Goal: Information Seeking & Learning: Learn about a topic

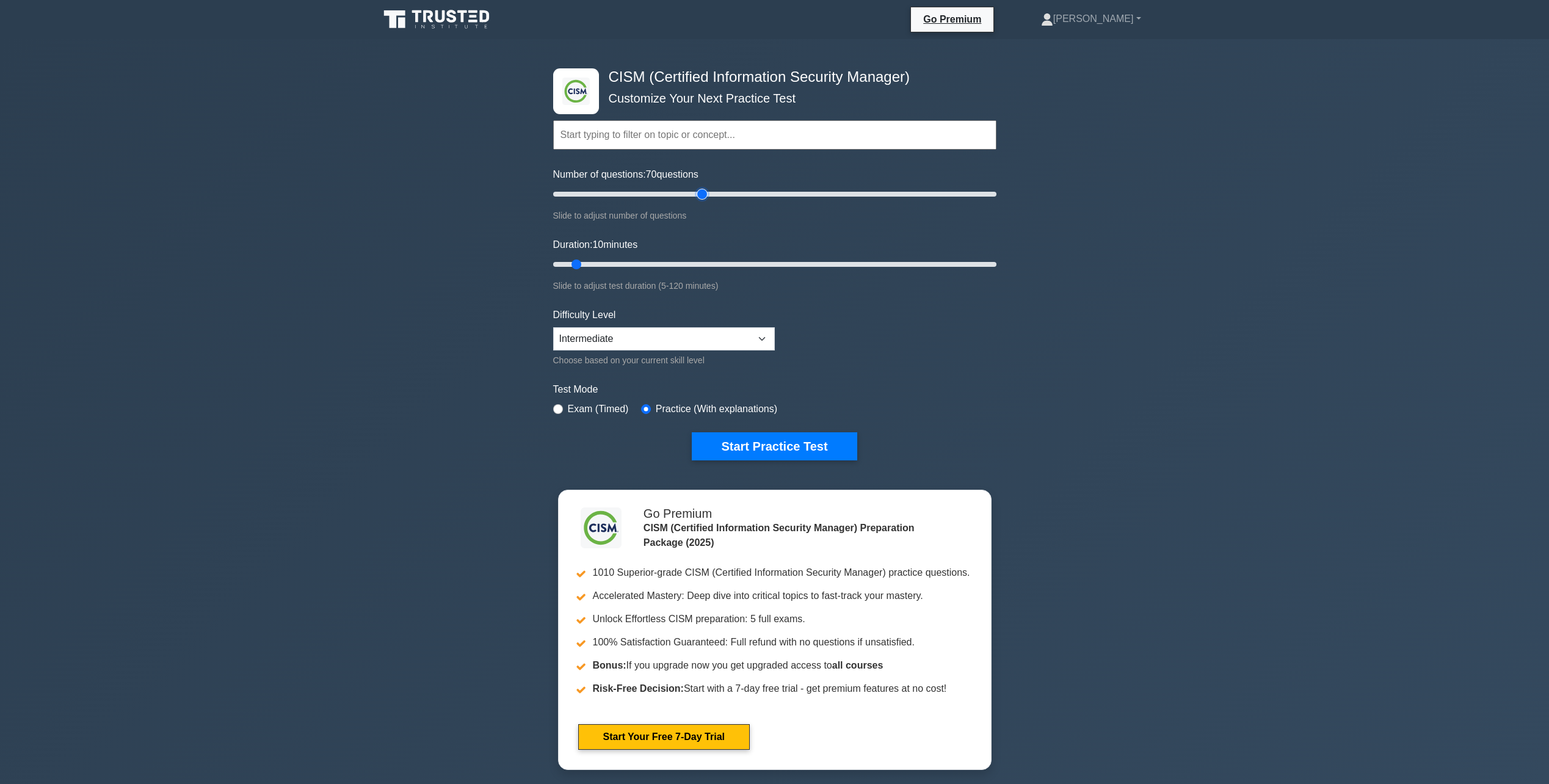
click at [703, 197] on input "Number of questions: 70 questions" at bounding box center [774, 194] width 443 height 15
drag, startPoint x: 652, startPoint y: 194, endPoint x: 623, endPoint y: 194, distance: 29.0
type input "35"
click at [623, 194] on input "Number of questions: 35 questions" at bounding box center [774, 194] width 443 height 15
drag, startPoint x: 611, startPoint y: 258, endPoint x: 683, endPoint y: 260, distance: 72.0
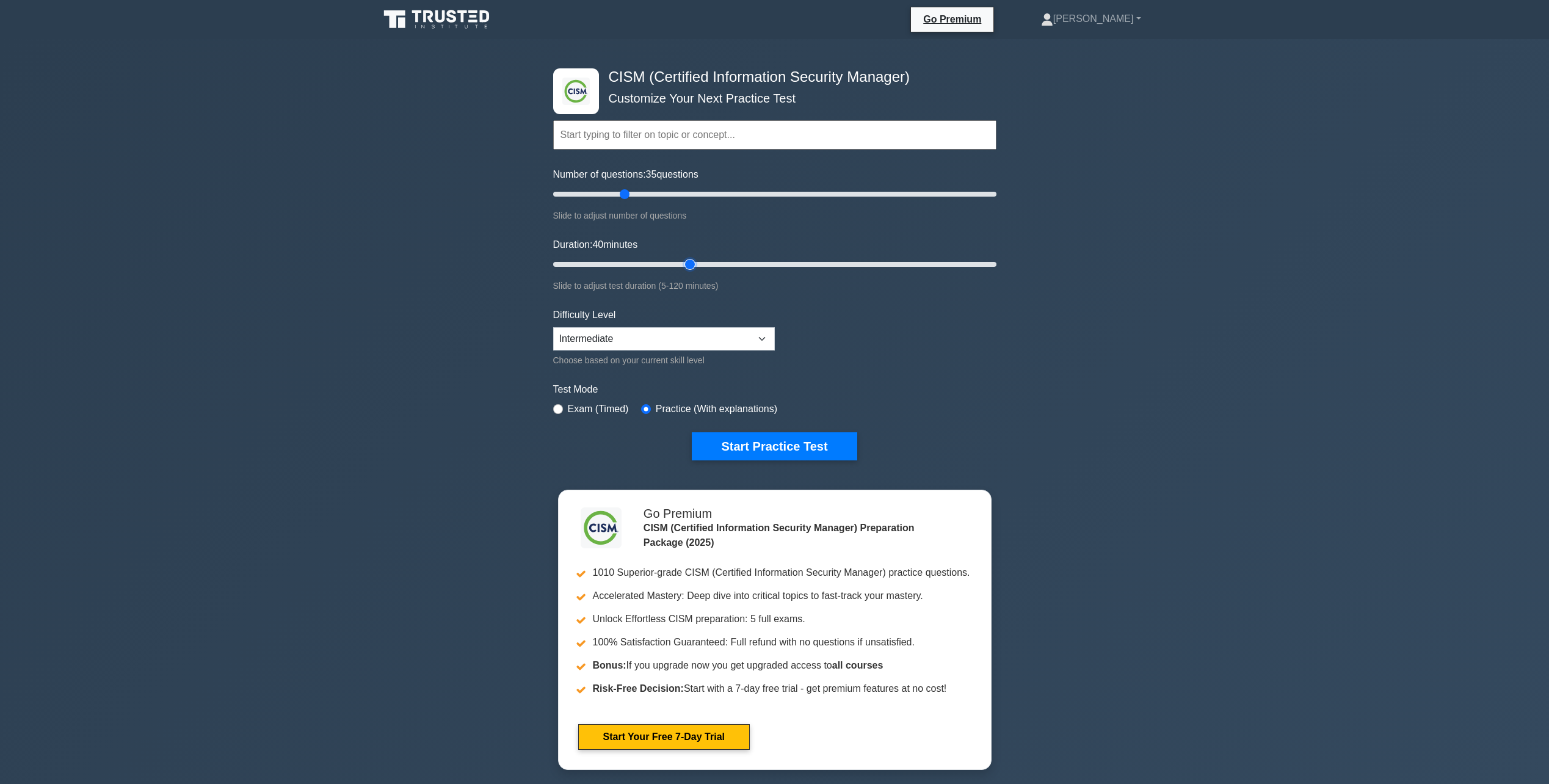
type input "40"
click at [683, 260] on input "Duration: 40 minutes" at bounding box center [774, 264] width 443 height 15
click at [799, 440] on button "Start Practice Test" at bounding box center [774, 446] width 165 height 28
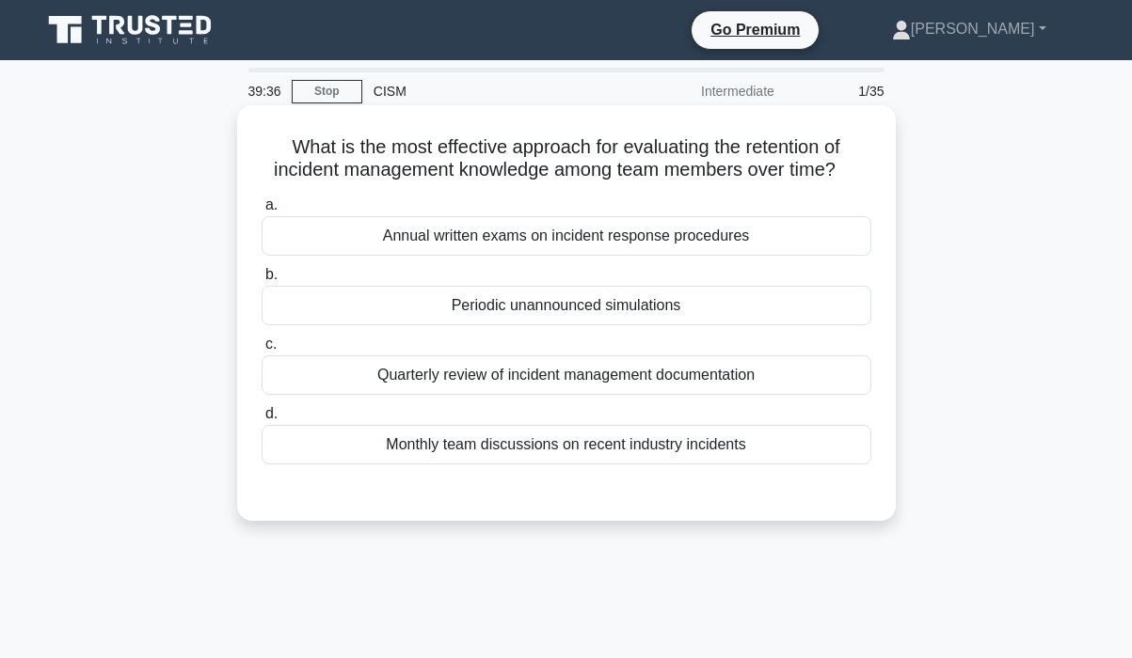
click at [652, 305] on div "Periodic unannounced simulations" at bounding box center [566, 306] width 610 height 40
click at [261, 281] on input "b. Periodic unannounced simulations" at bounding box center [261, 275] width 0 height 12
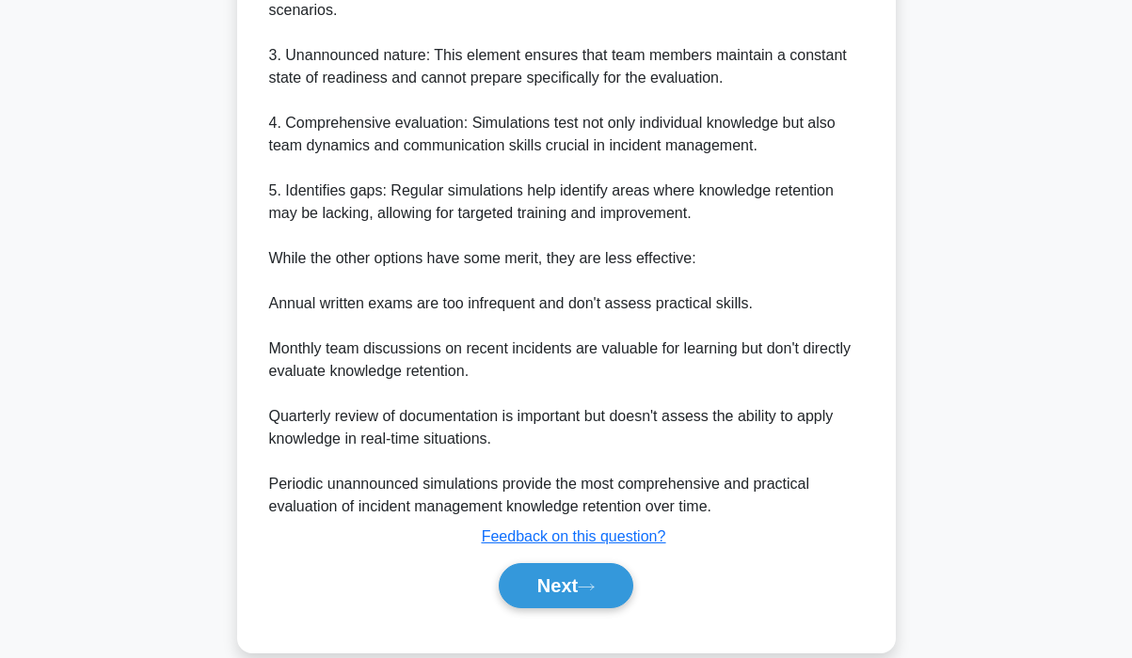
scroll to position [773, 0]
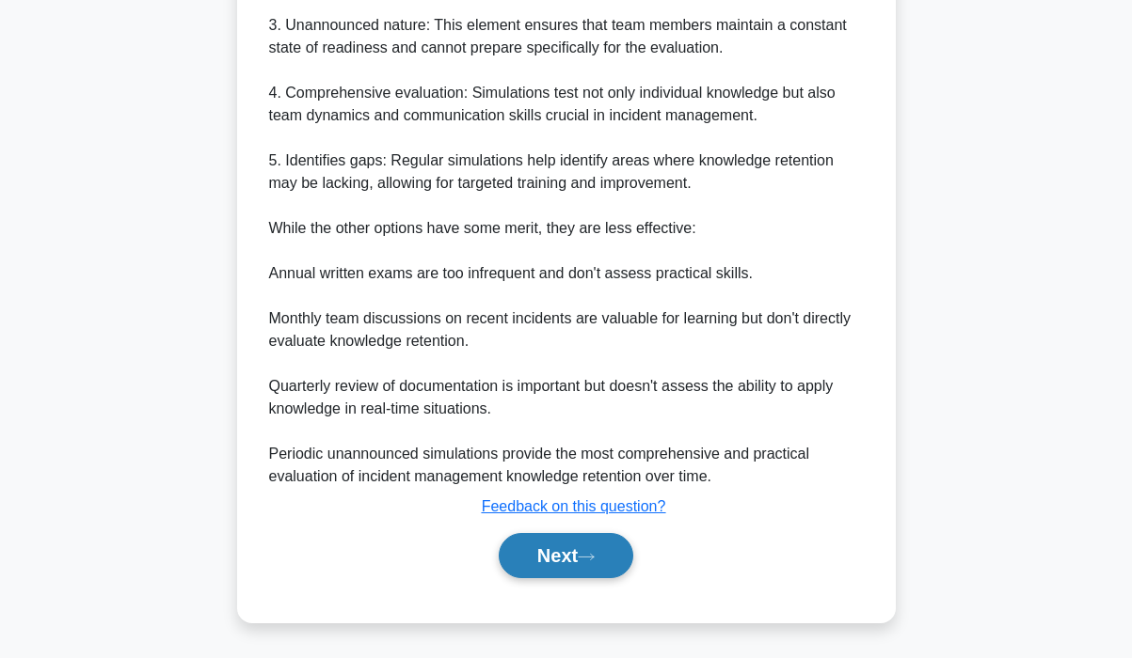
click at [564, 553] on button "Next" at bounding box center [566, 555] width 135 height 45
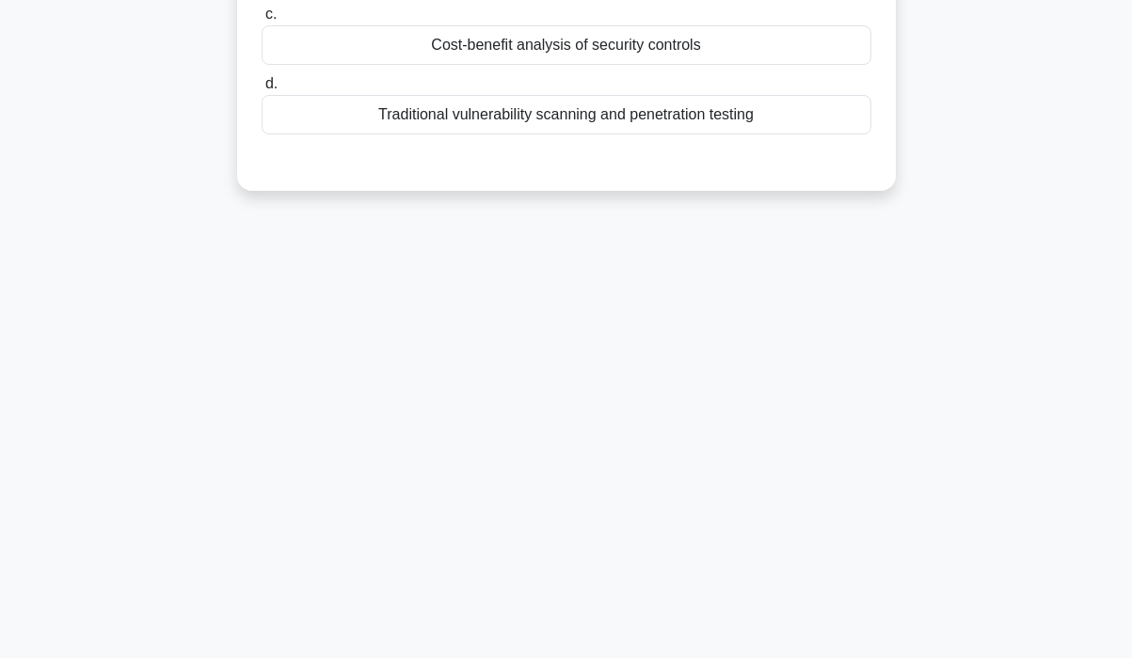
scroll to position [0, 0]
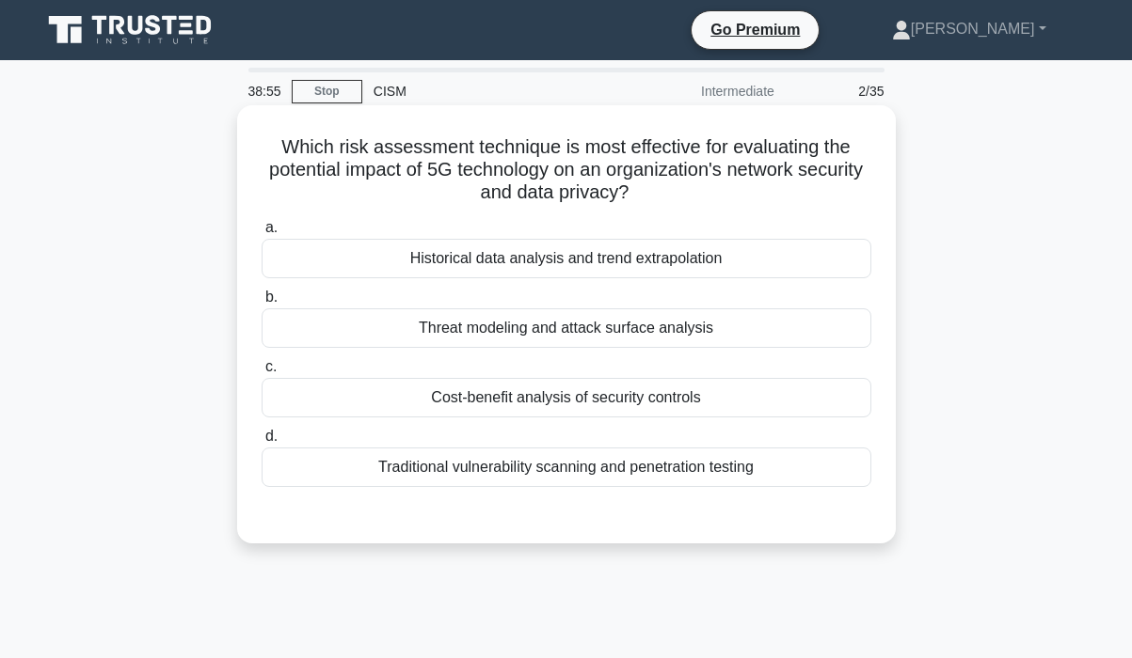
click at [679, 466] on div "Traditional vulnerability scanning and penetration testing" at bounding box center [566, 468] width 610 height 40
click at [261, 443] on input "d. Traditional vulnerability scanning and penetration testing" at bounding box center [261, 437] width 0 height 12
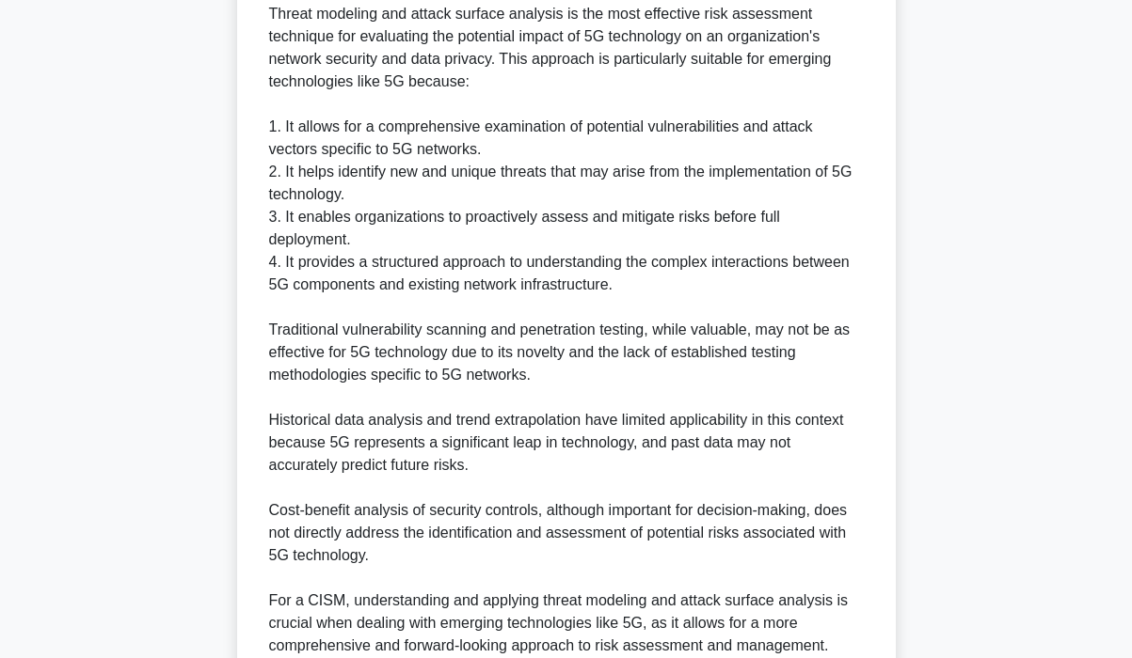
scroll to position [707, 0]
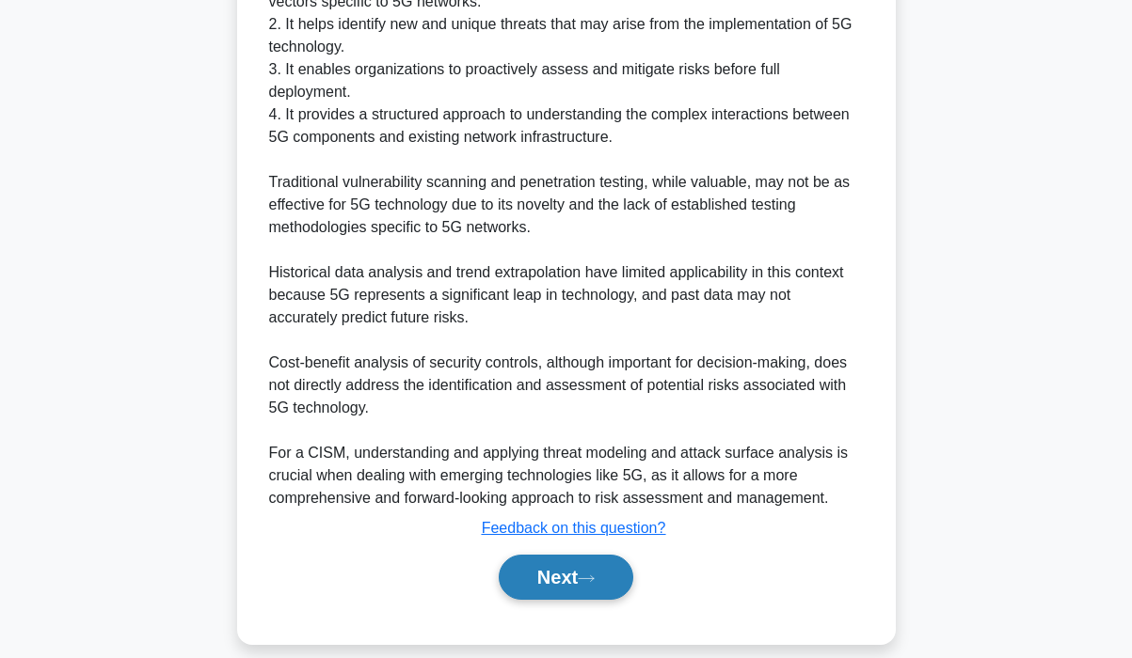
click at [573, 561] on button "Next" at bounding box center [566, 577] width 135 height 45
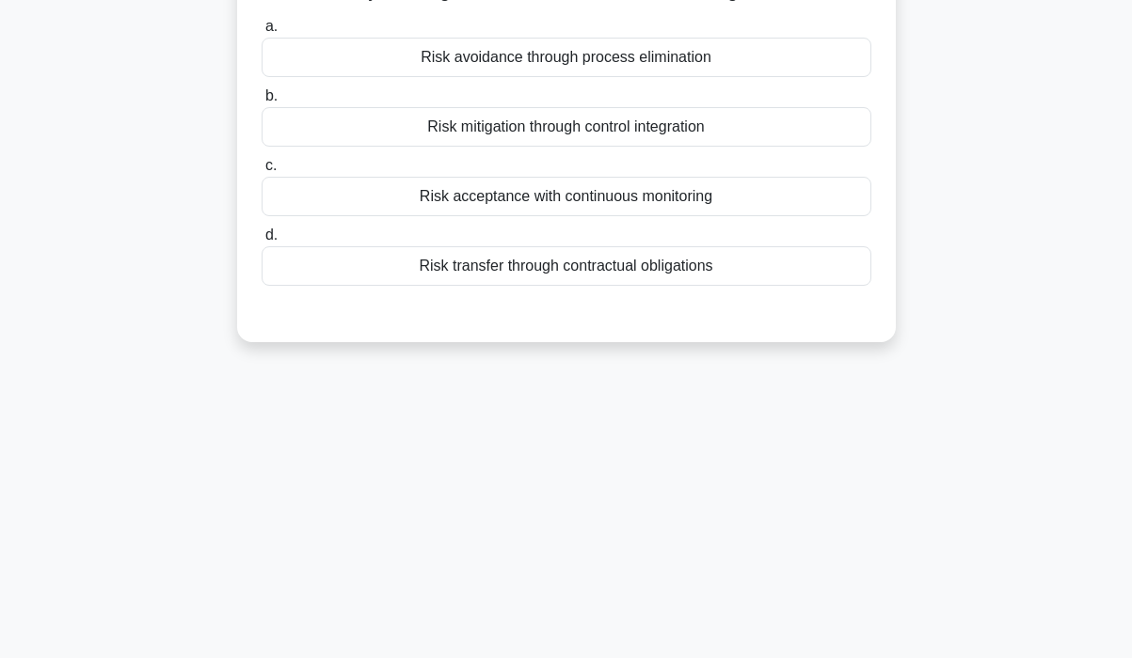
scroll to position [0, 0]
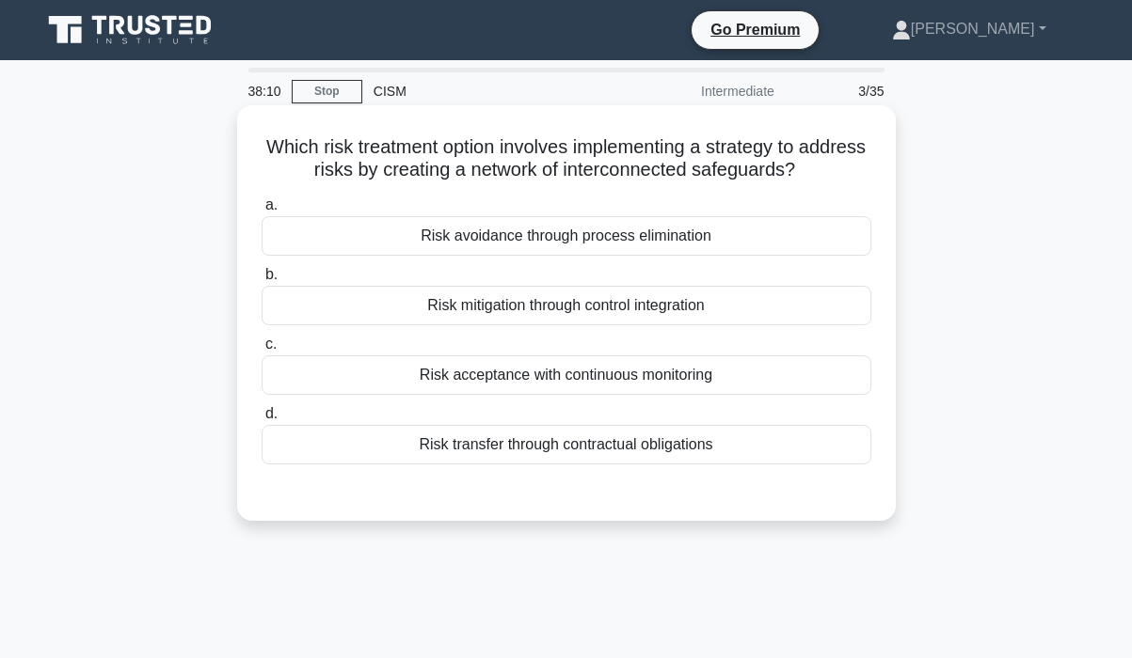
click at [684, 306] on div "Risk mitigation through control integration" at bounding box center [566, 306] width 610 height 40
click at [261, 281] on input "b. Risk mitigation through control integration" at bounding box center [261, 275] width 0 height 12
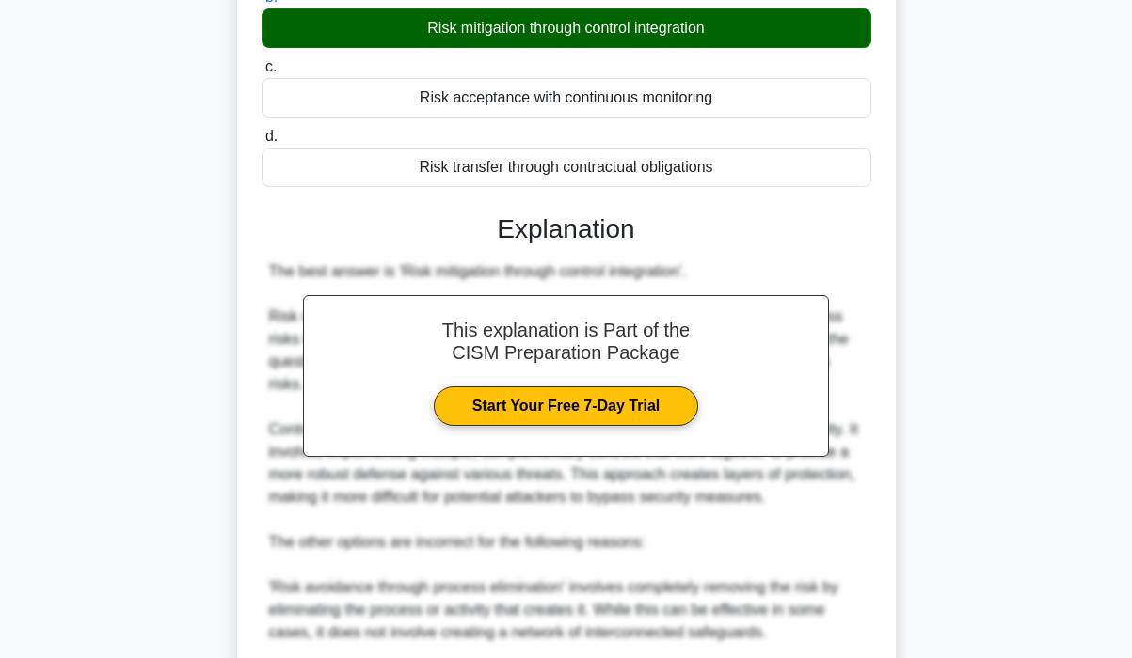
scroll to position [615, 0]
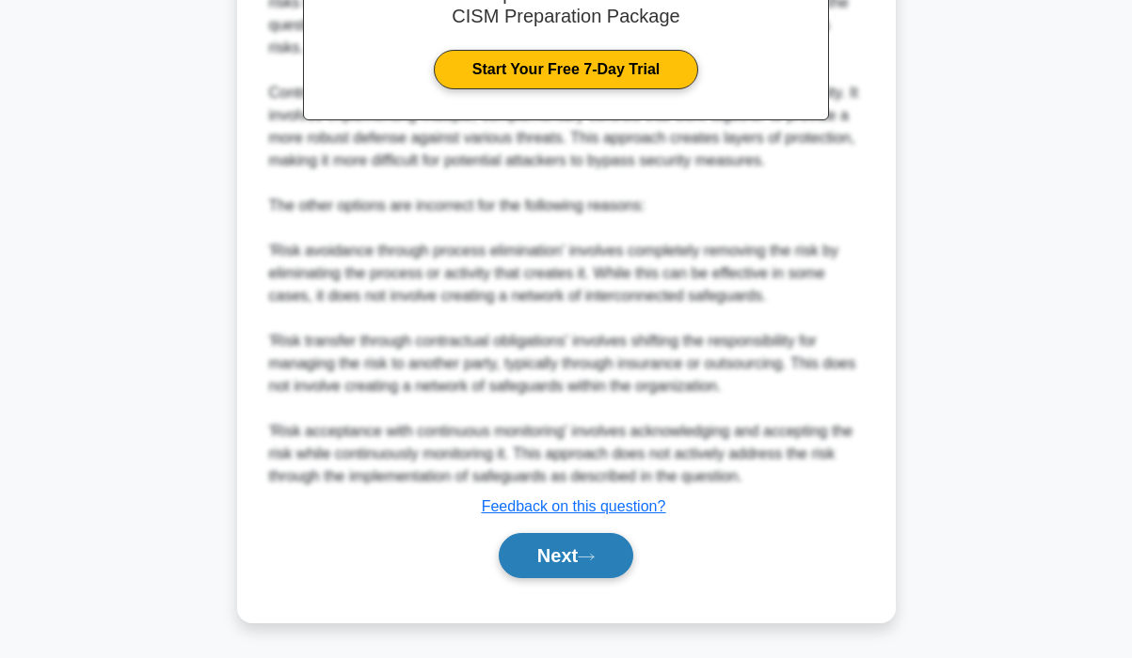
click at [547, 549] on button "Next" at bounding box center [566, 555] width 135 height 45
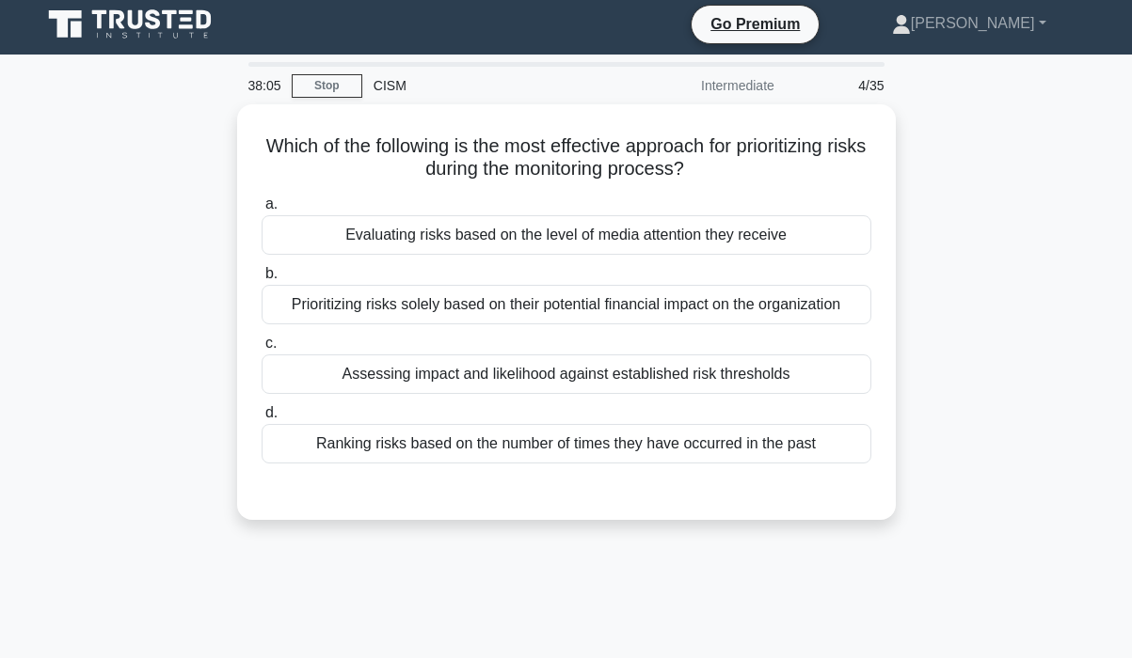
scroll to position [0, 0]
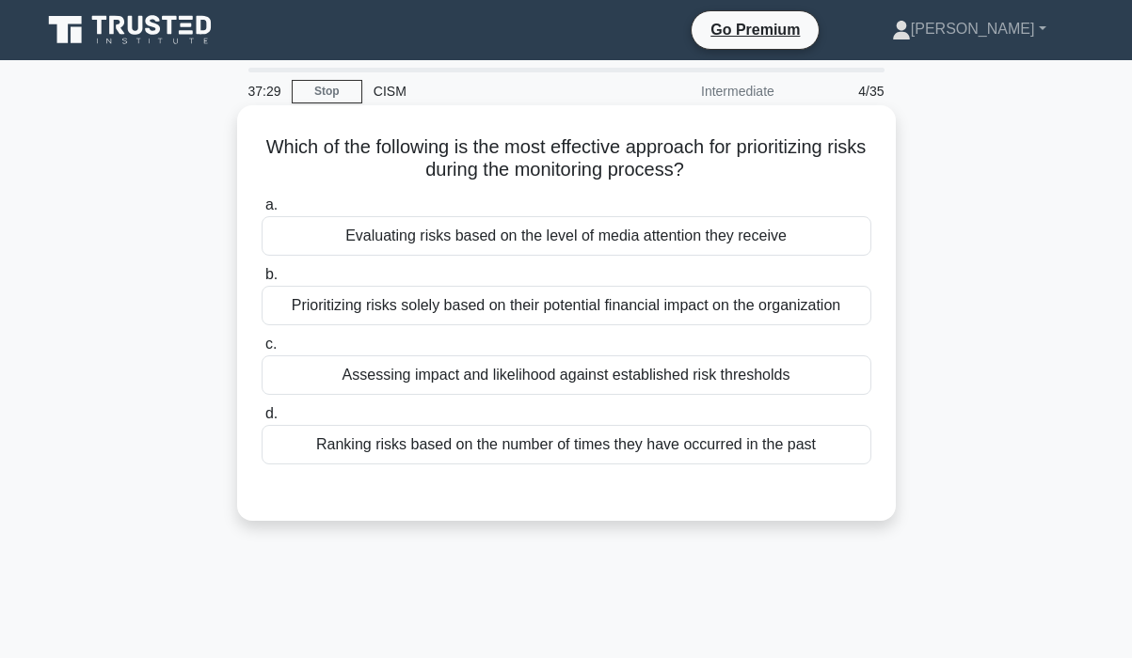
click at [755, 372] on div "Assessing impact and likelihood against established risk thresholds" at bounding box center [566, 376] width 610 height 40
click at [261, 351] on input "c. Assessing impact and likelihood against established risk thresholds" at bounding box center [261, 345] width 0 height 12
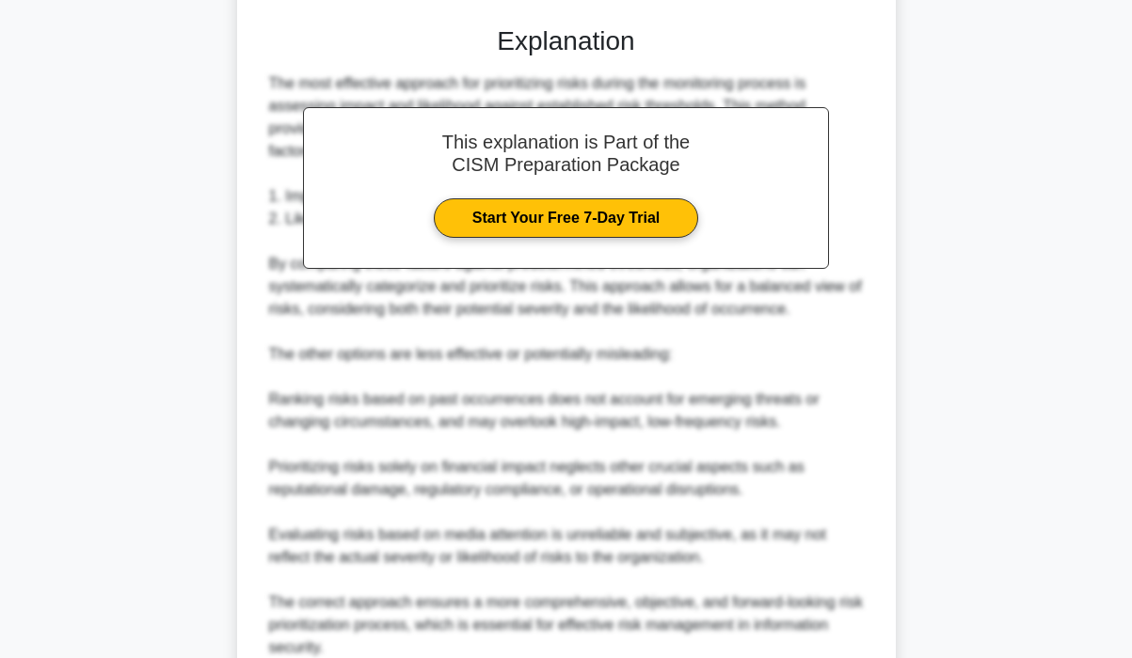
scroll to position [615, 0]
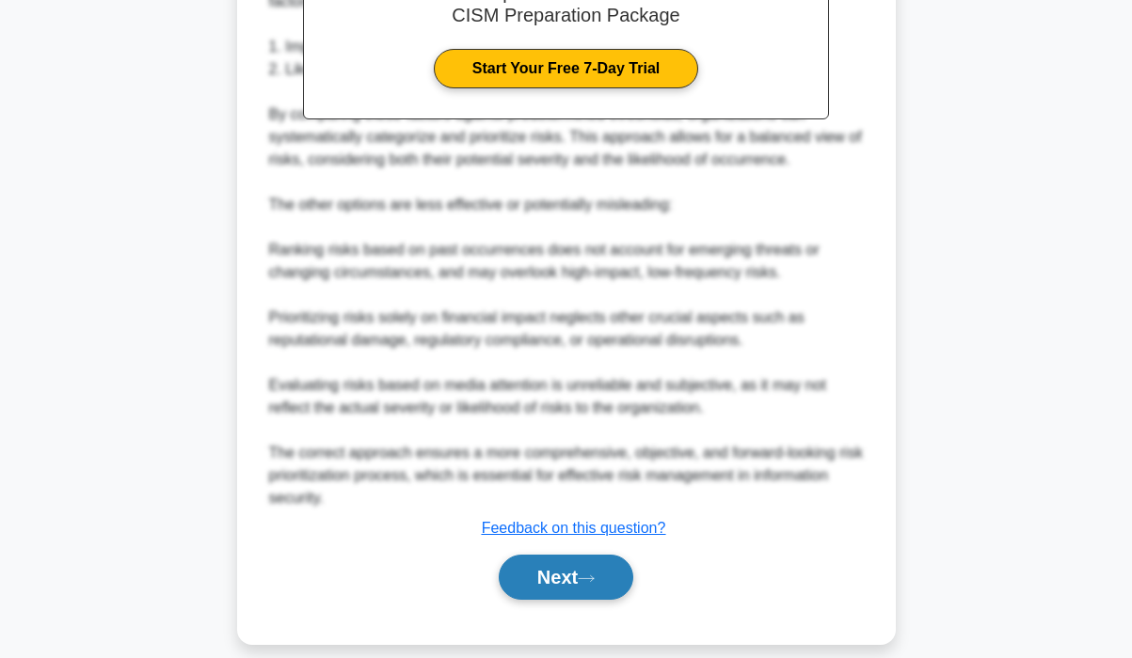
click at [576, 555] on button "Next" at bounding box center [566, 577] width 135 height 45
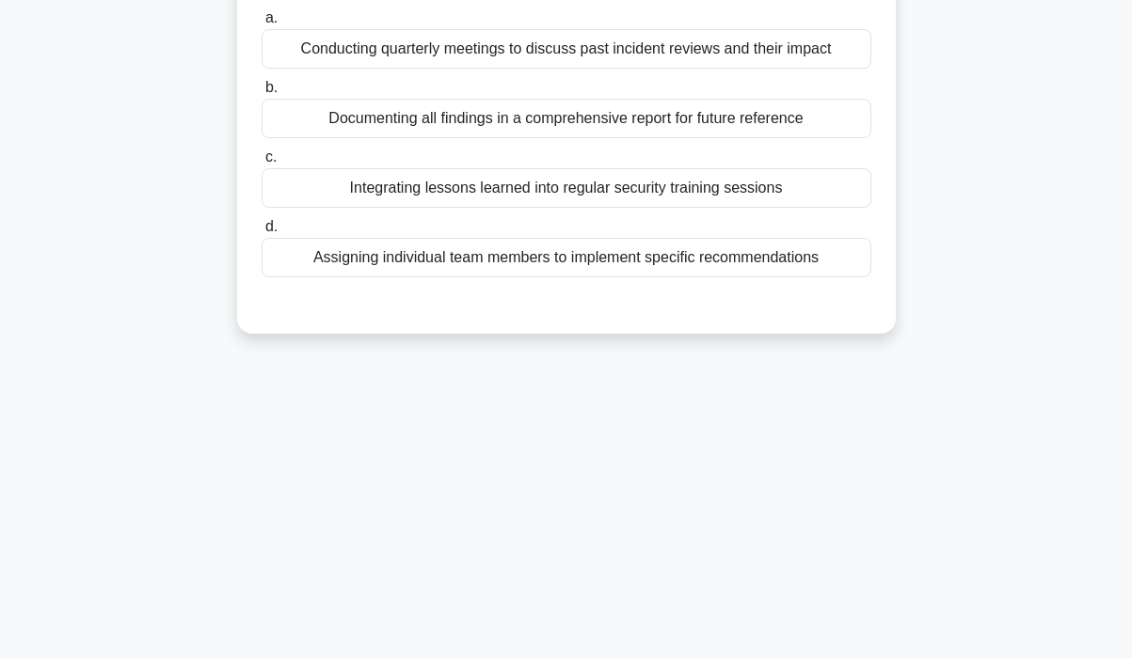
scroll to position [0, 0]
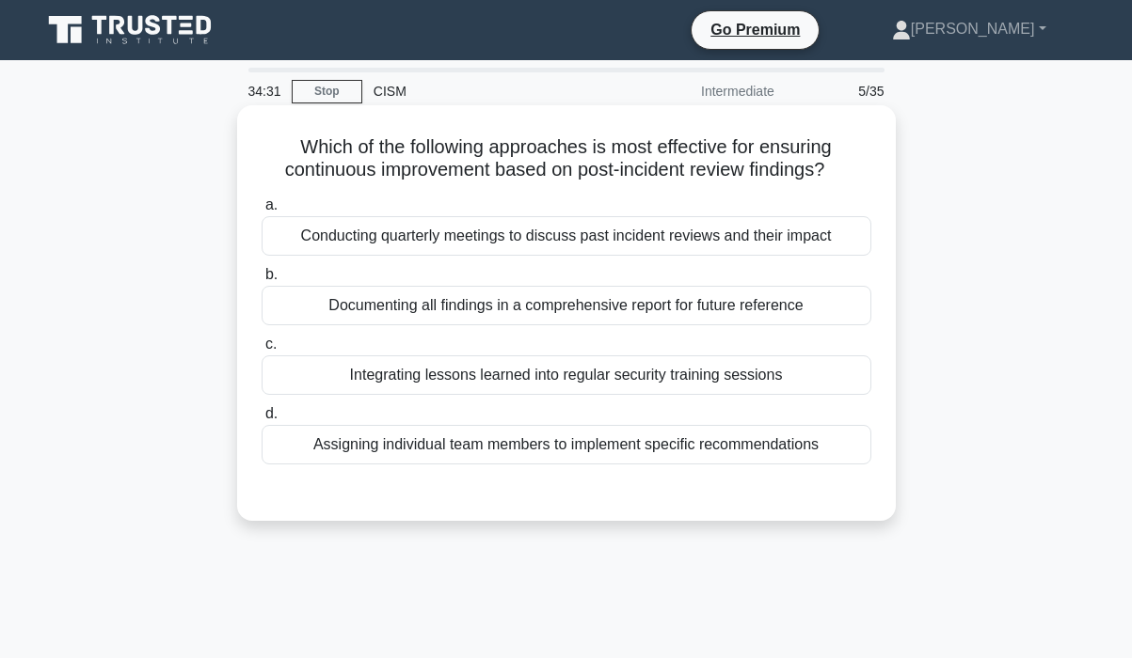
click at [718, 379] on div "Integrating lessons learned into regular security training sessions" at bounding box center [566, 376] width 610 height 40
click at [261, 351] on input "c. Integrating lessons learned into regular security training sessions" at bounding box center [261, 345] width 0 height 12
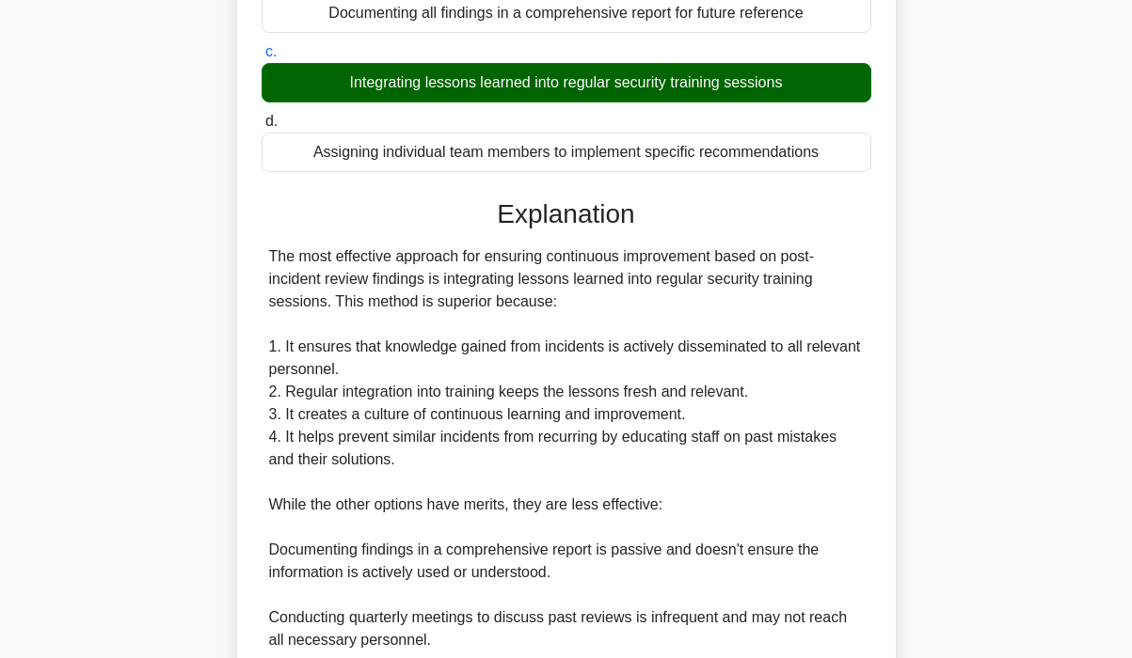
scroll to position [564, 0]
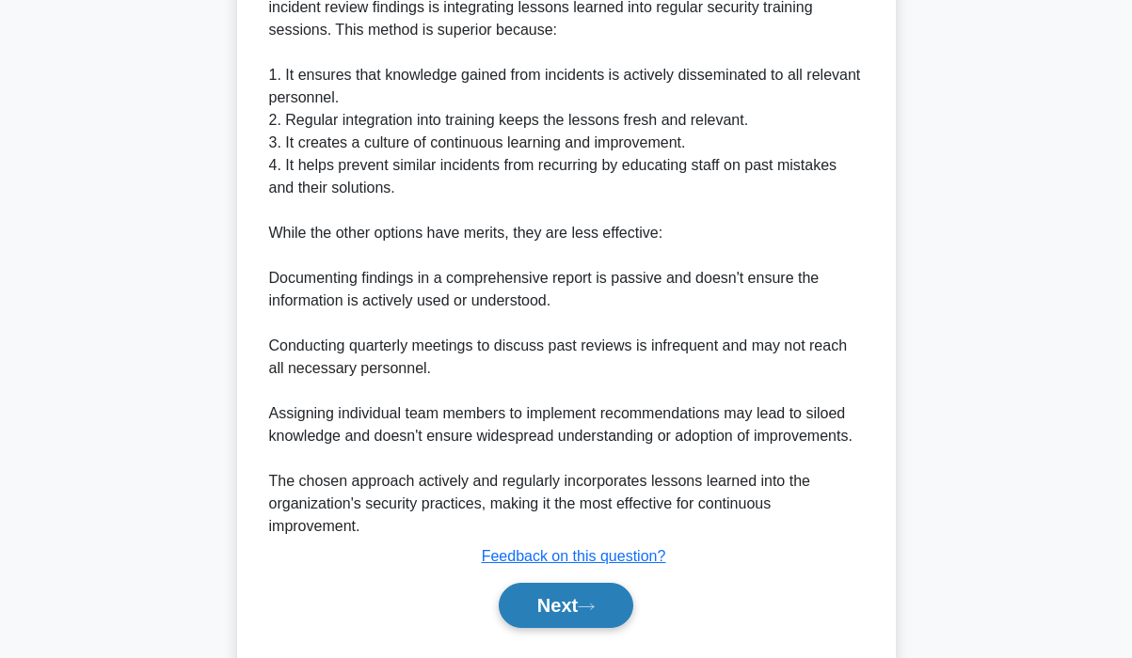
click at [553, 601] on button "Next" at bounding box center [566, 605] width 135 height 45
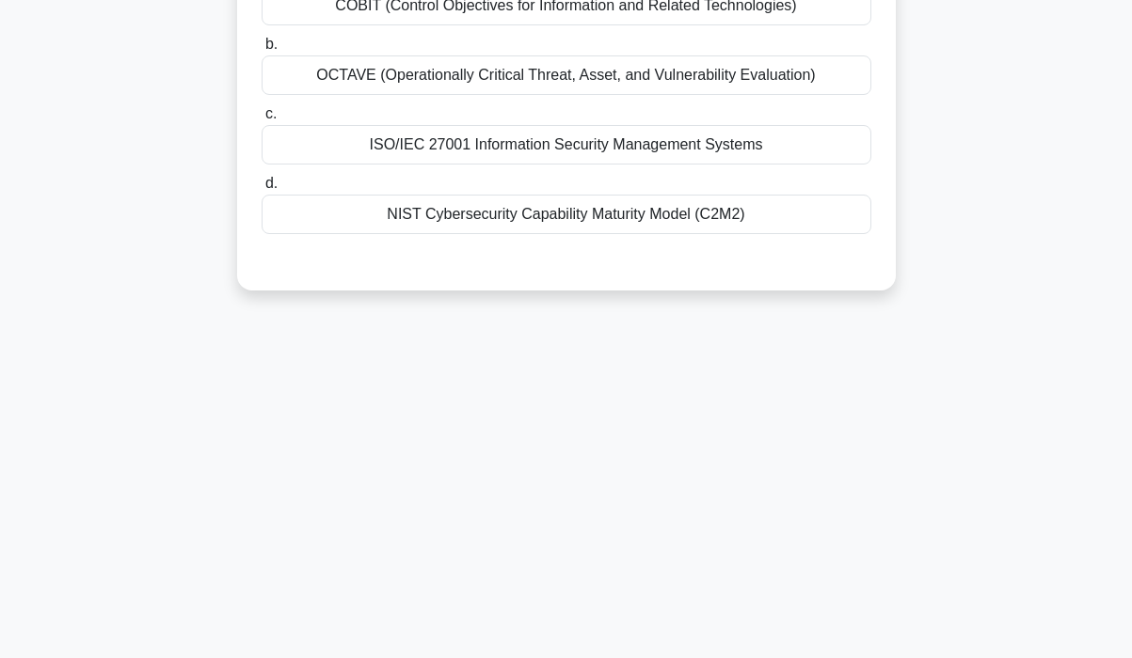
scroll to position [0, 0]
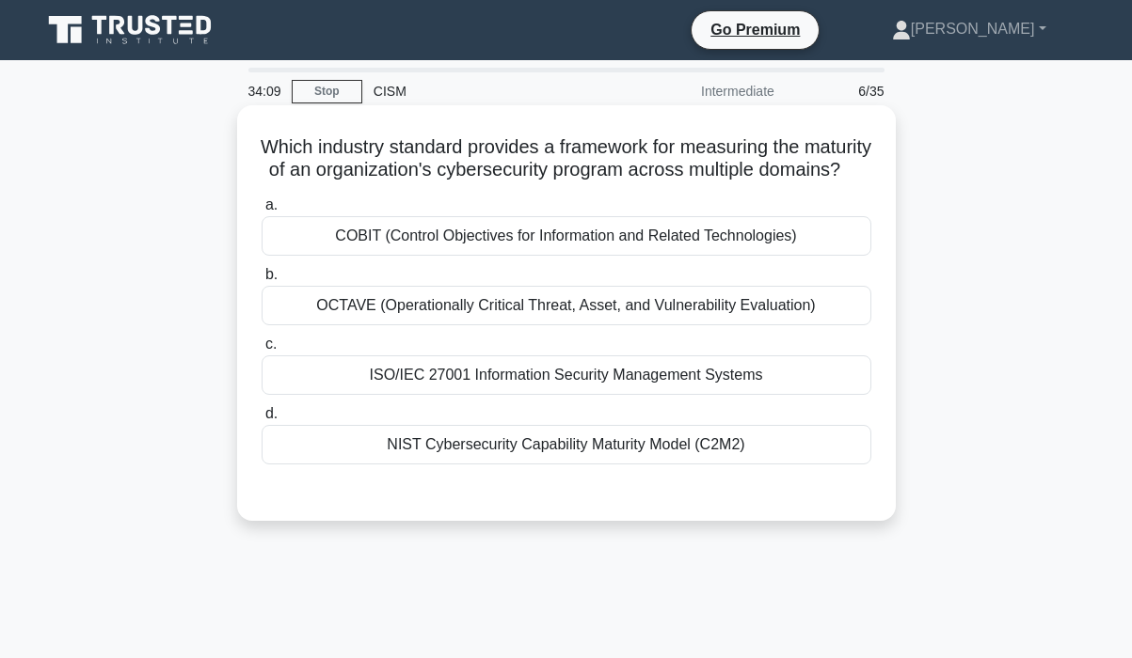
click at [767, 395] on div "ISO/IEC 27001 Information Security Management Systems" at bounding box center [566, 376] width 610 height 40
click at [261, 351] on input "c. ISO/IEC 27001 Information Security Management Systems" at bounding box center [261, 345] width 0 height 12
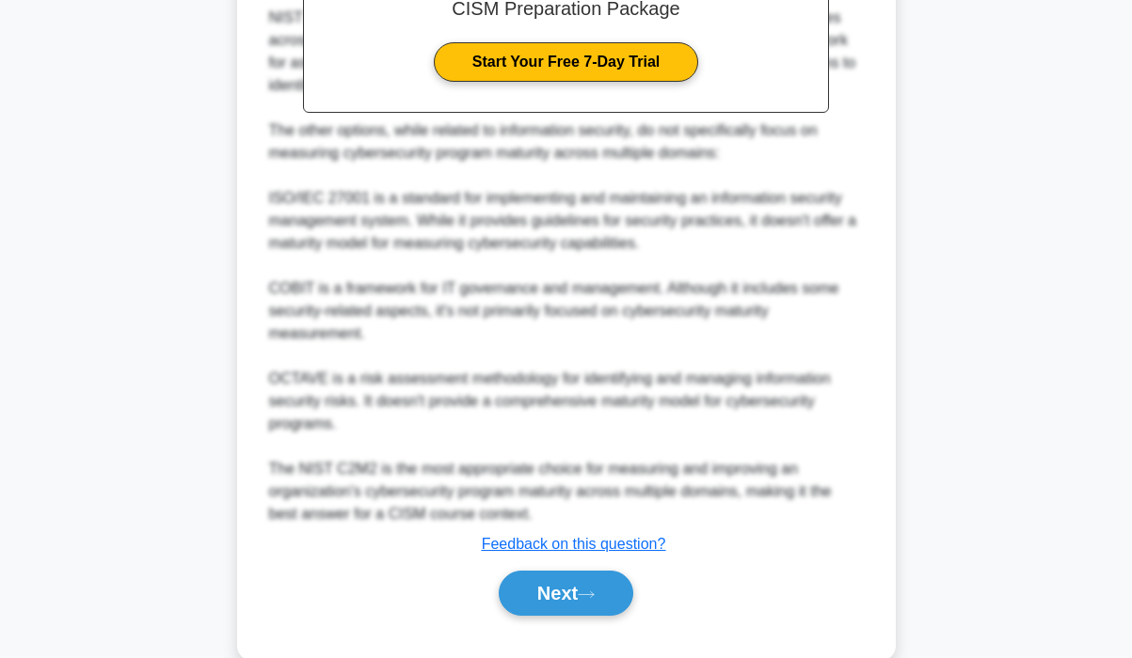
scroll to position [685, 0]
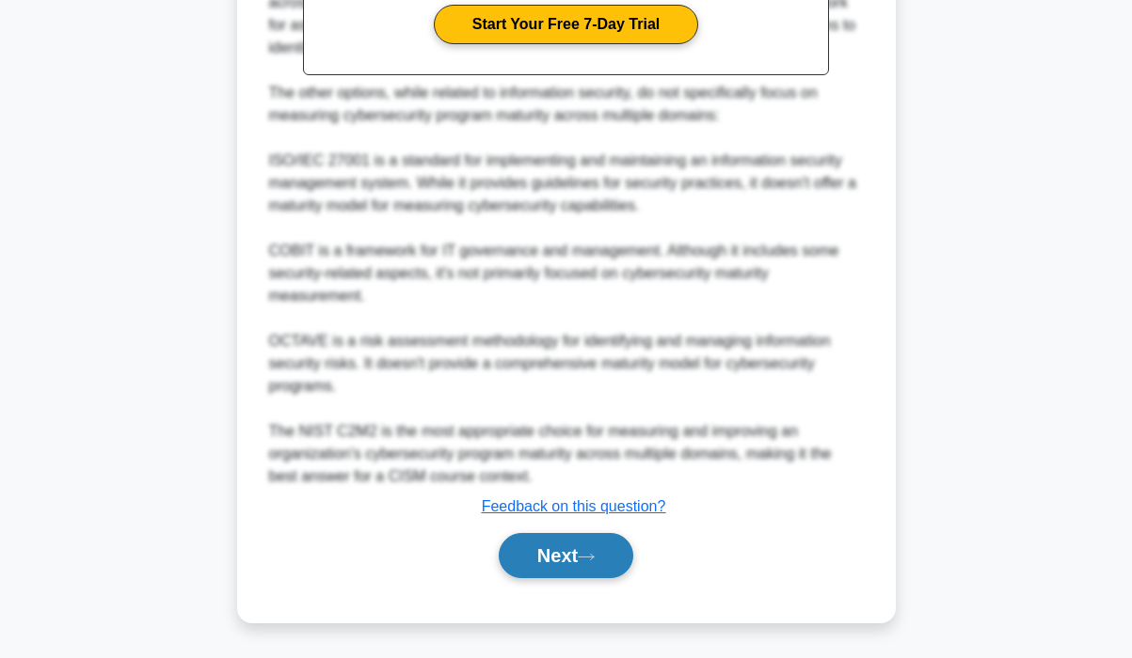
click at [560, 563] on button "Next" at bounding box center [566, 555] width 135 height 45
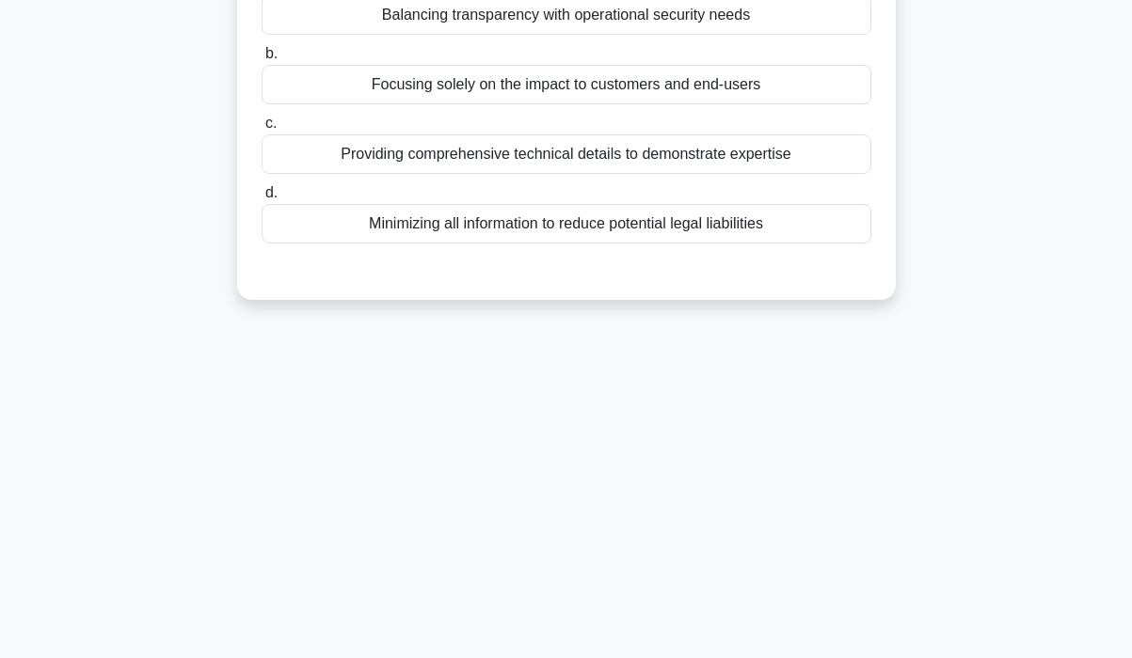
scroll to position [0, 0]
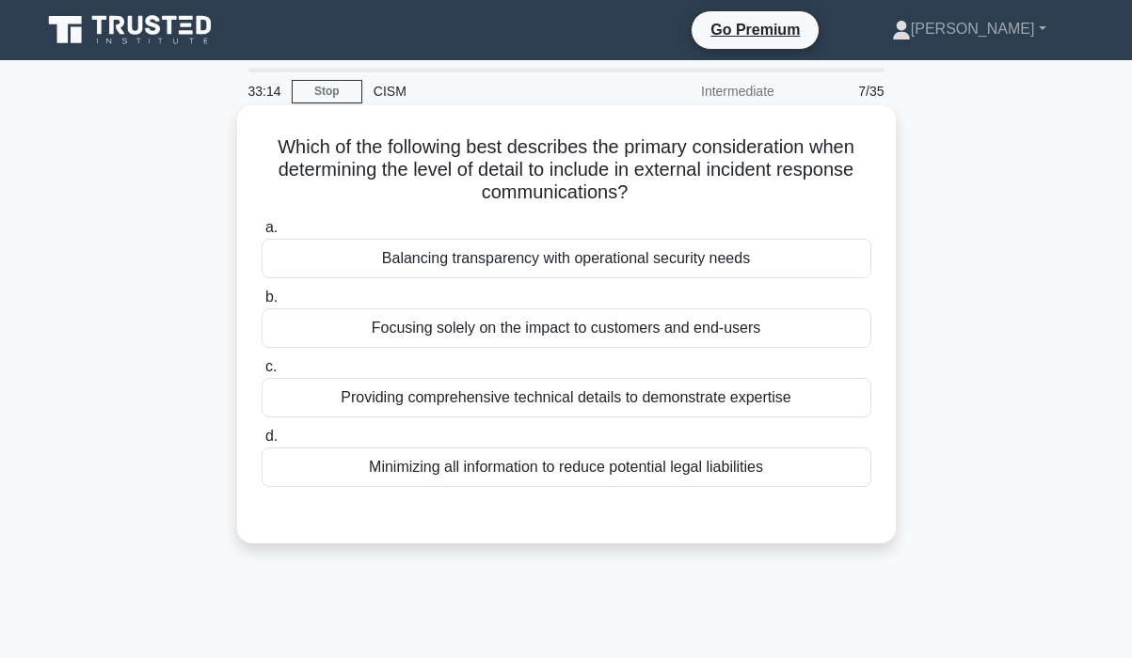
click at [643, 256] on div "Balancing transparency with operational security needs" at bounding box center [566, 259] width 610 height 40
click at [261, 234] on input "a. Balancing transparency with operational security needs" at bounding box center [261, 228] width 0 height 12
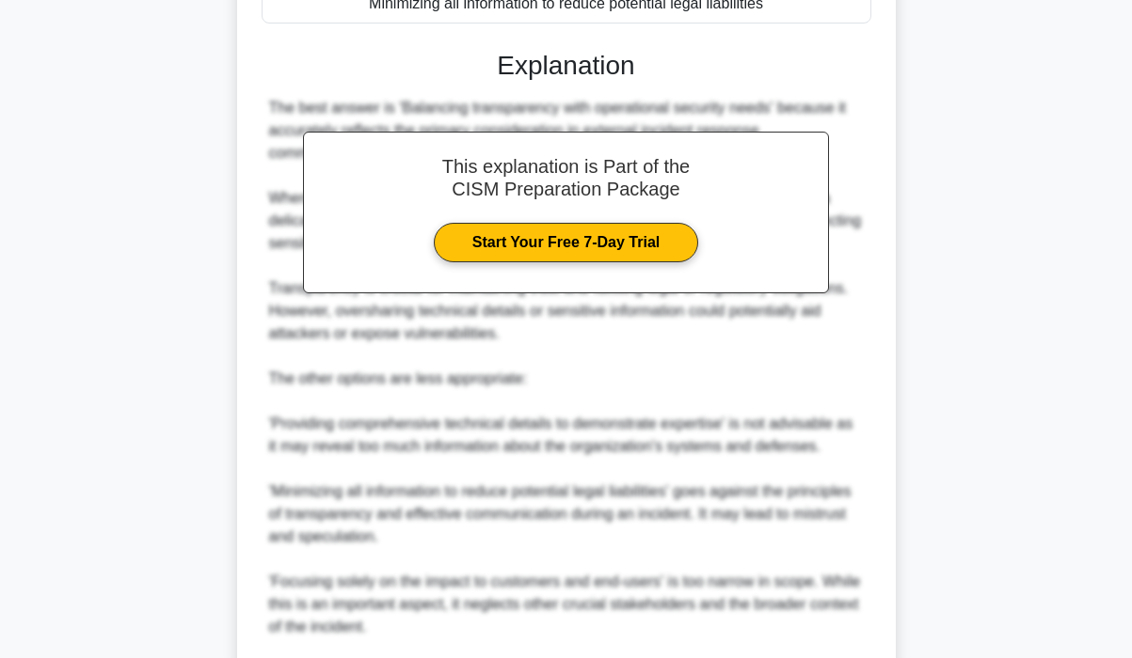
scroll to position [683, 0]
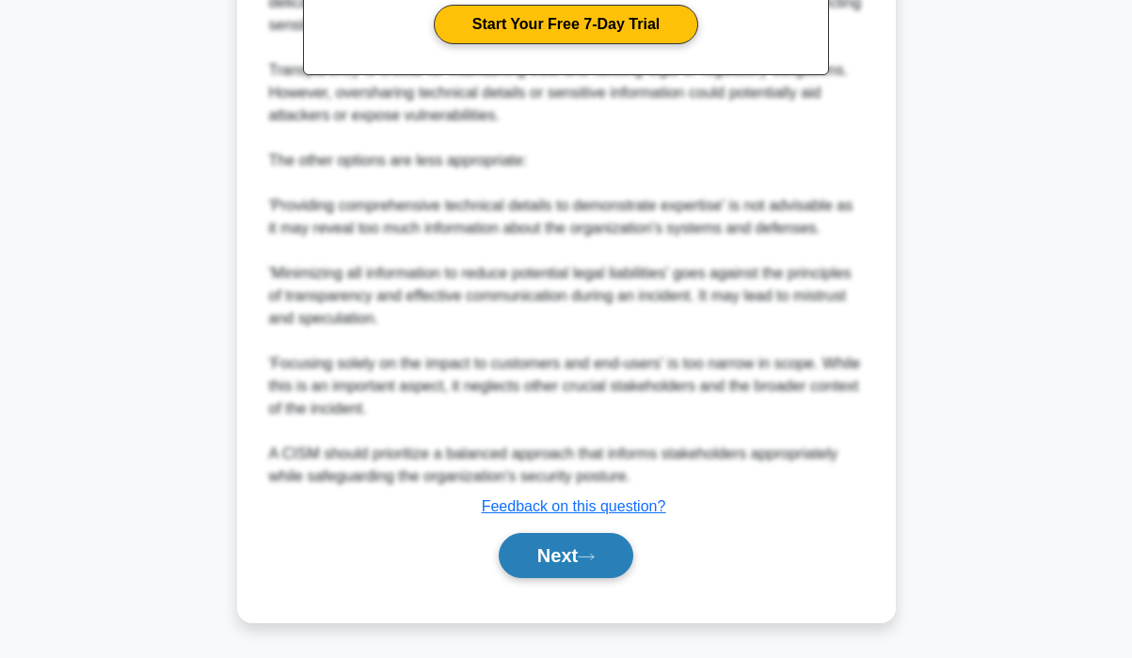
click at [583, 563] on button "Next" at bounding box center [566, 555] width 135 height 45
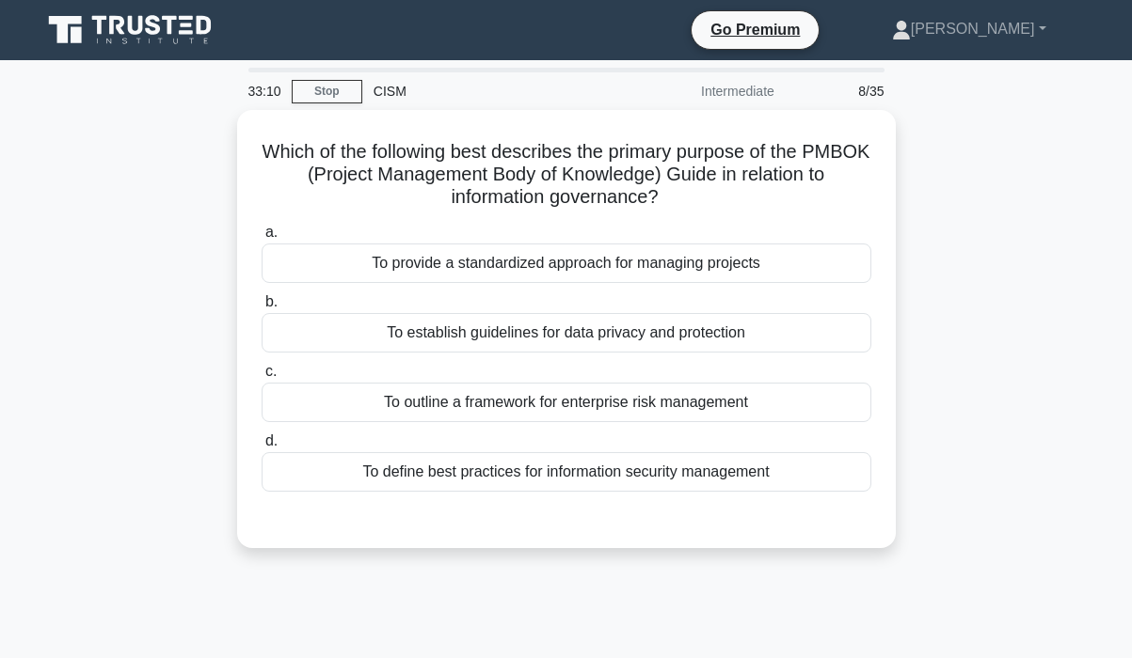
scroll to position [94, 0]
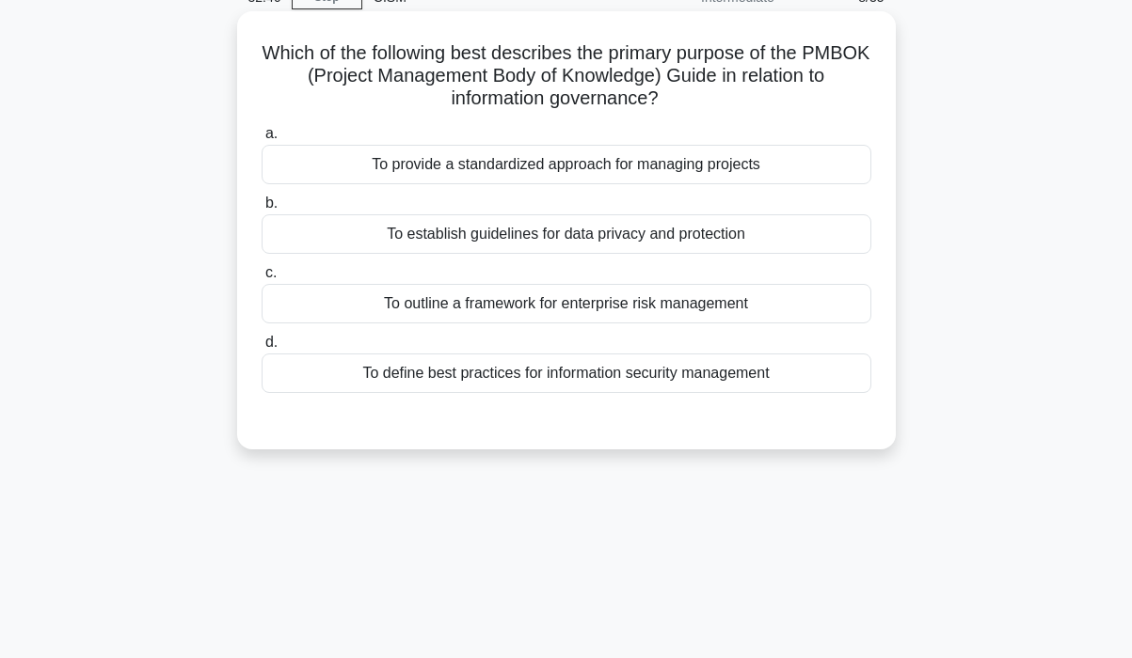
click at [758, 229] on div "To establish guidelines for data privacy and protection" at bounding box center [566, 234] width 610 height 40
click at [261, 210] on input "b. To establish guidelines for data privacy and protection" at bounding box center [261, 204] width 0 height 12
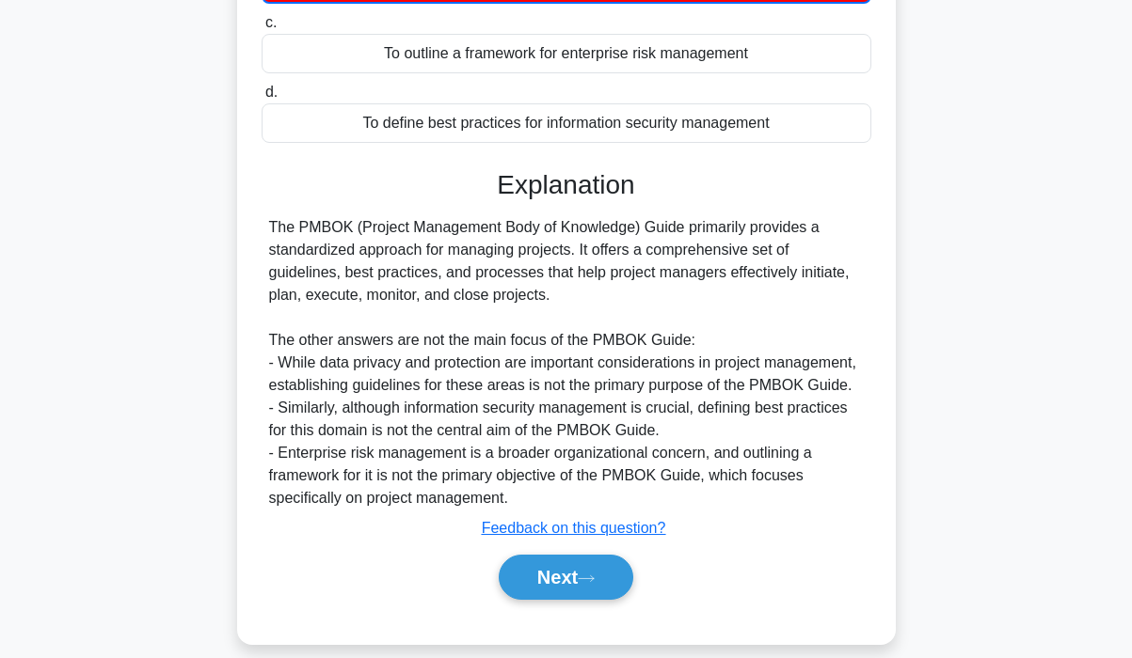
scroll to position [369, 0]
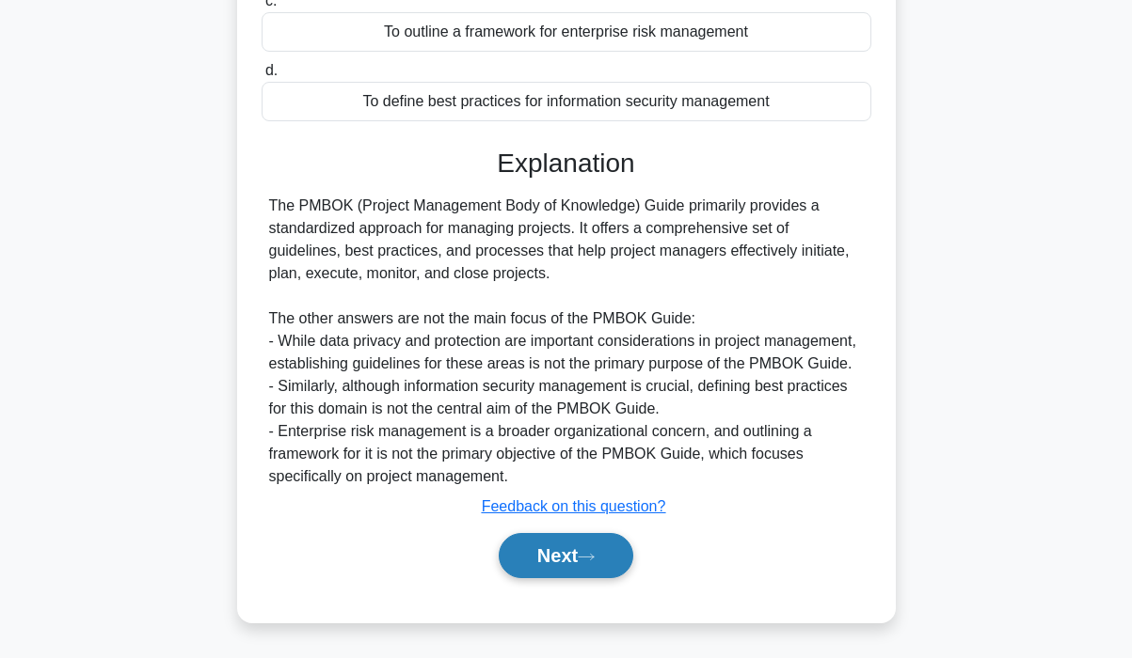
click at [570, 550] on button "Next" at bounding box center [566, 555] width 135 height 45
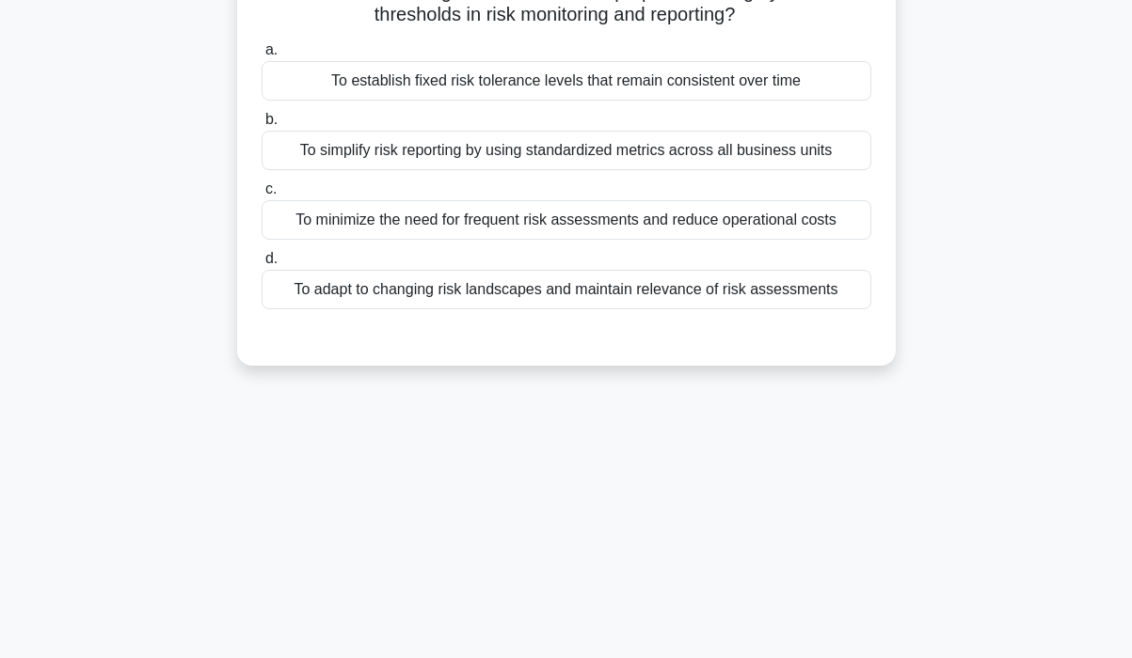
scroll to position [0, 0]
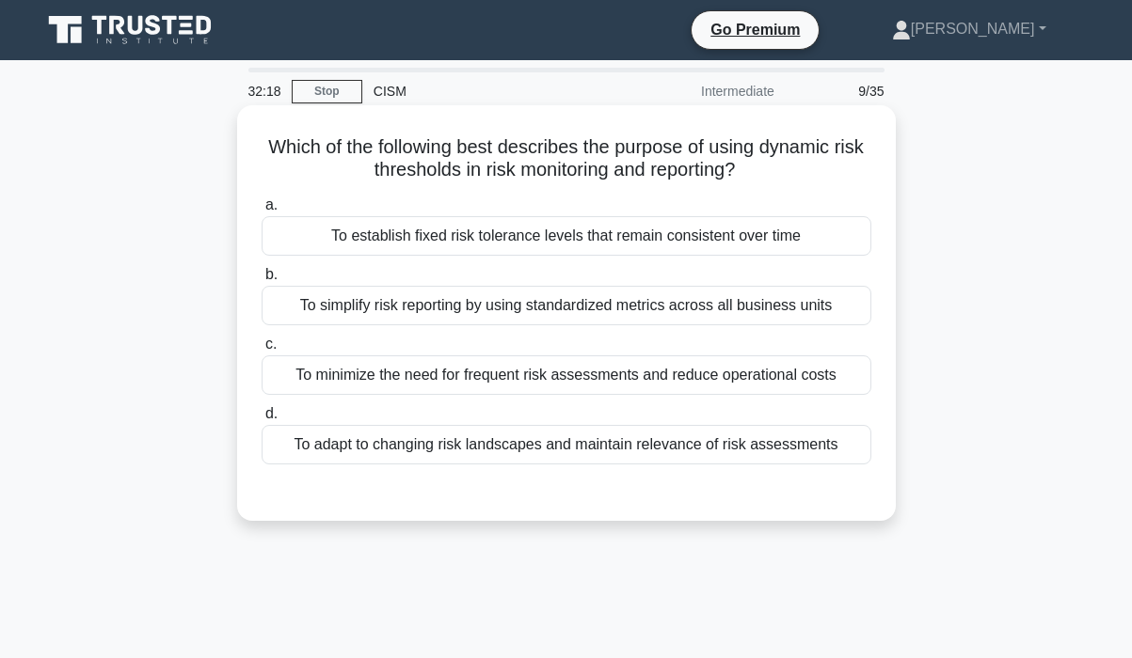
click at [726, 447] on div "To adapt to changing risk landscapes and maintain relevance of risk assessments" at bounding box center [566, 445] width 610 height 40
click at [261, 420] on input "d. To adapt to changing risk landscapes and maintain relevance of risk assessme…" at bounding box center [261, 414] width 0 height 12
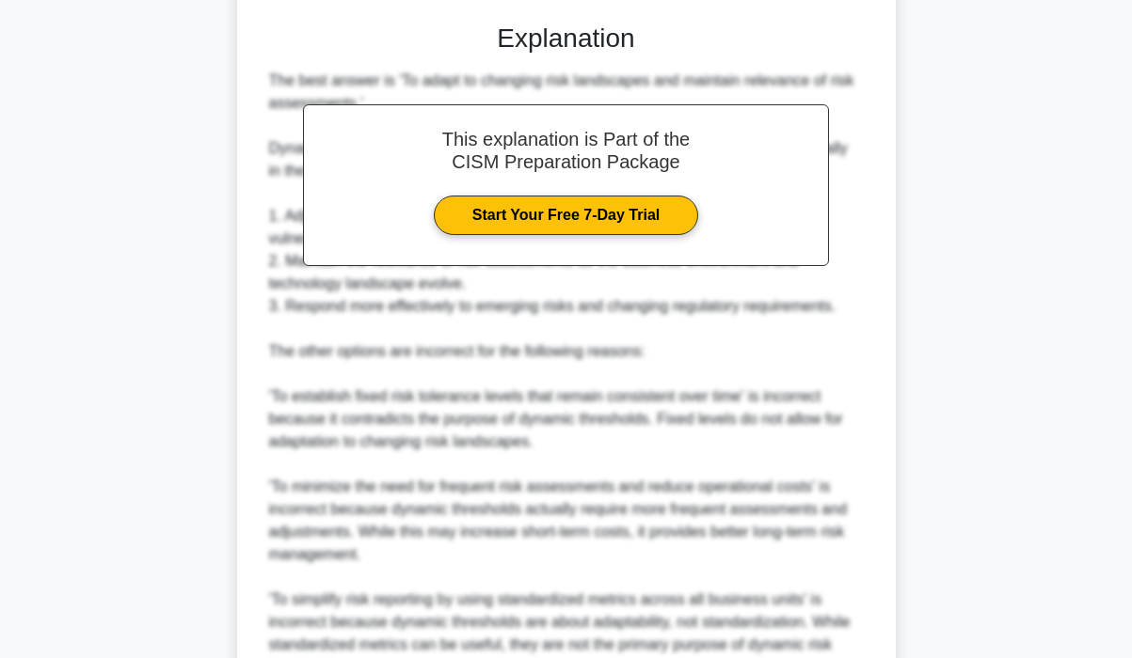
scroll to position [728, 0]
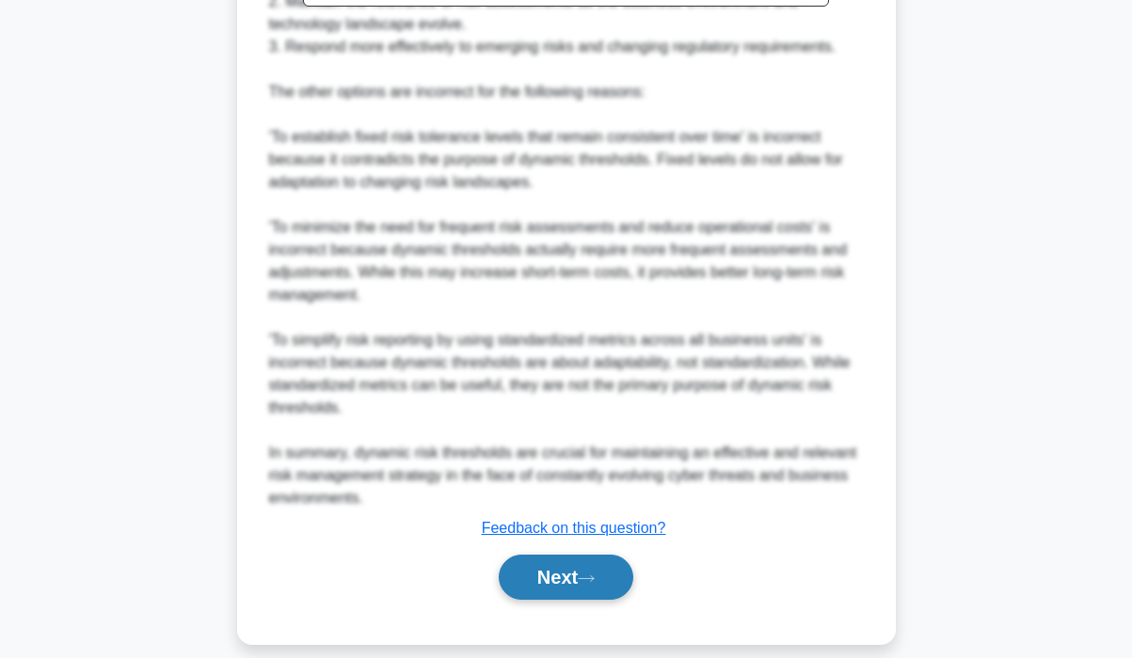
click at [569, 563] on button "Next" at bounding box center [566, 577] width 135 height 45
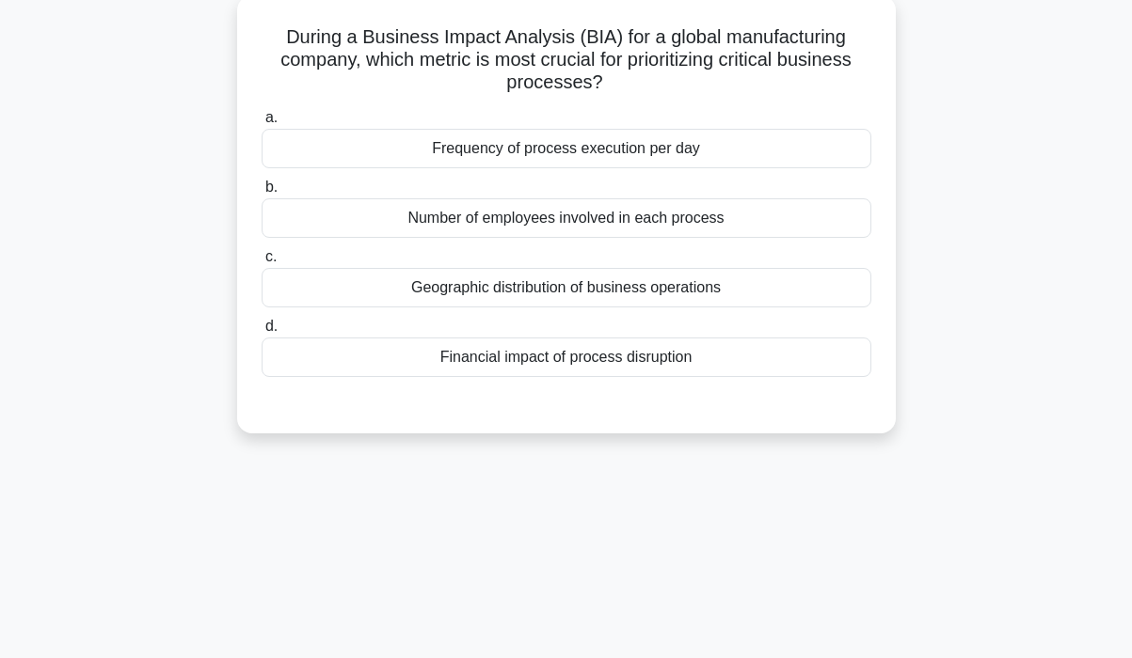
scroll to position [0, 0]
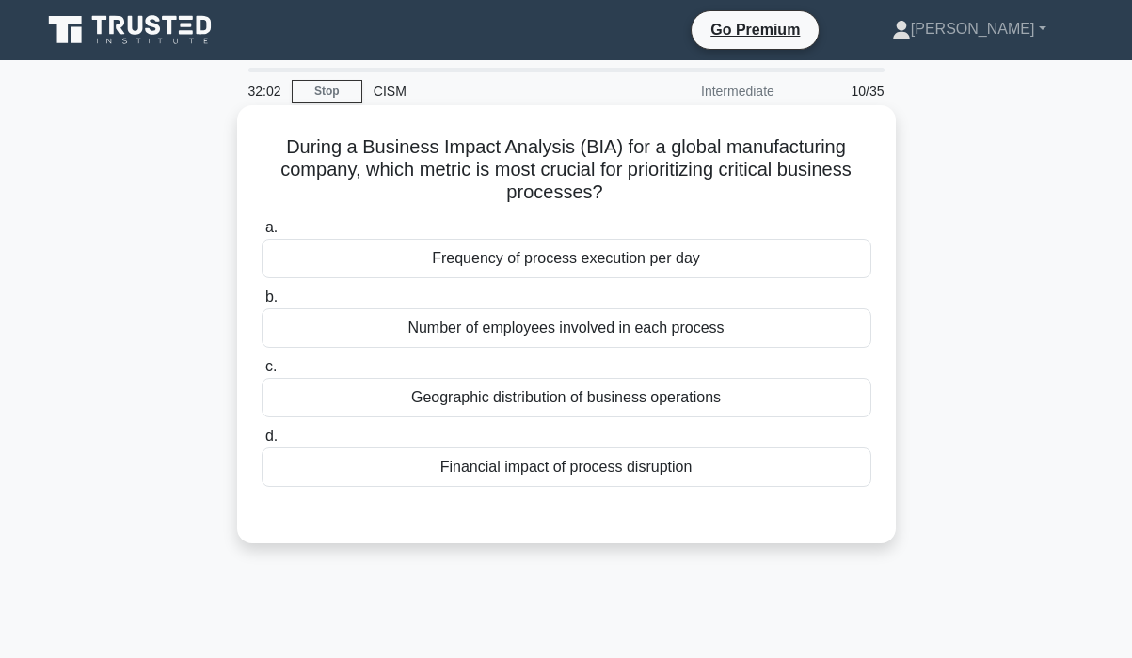
click at [696, 467] on div "Financial impact of process disruption" at bounding box center [566, 468] width 610 height 40
click at [261, 443] on input "d. Financial impact of process disruption" at bounding box center [261, 437] width 0 height 12
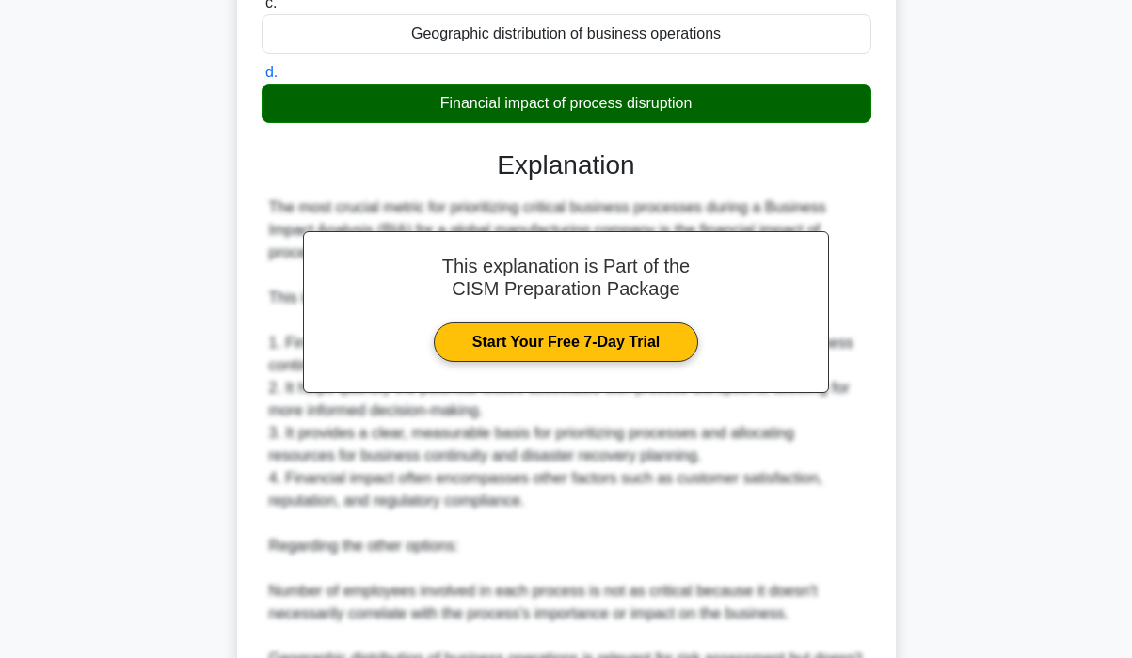
scroll to position [751, 0]
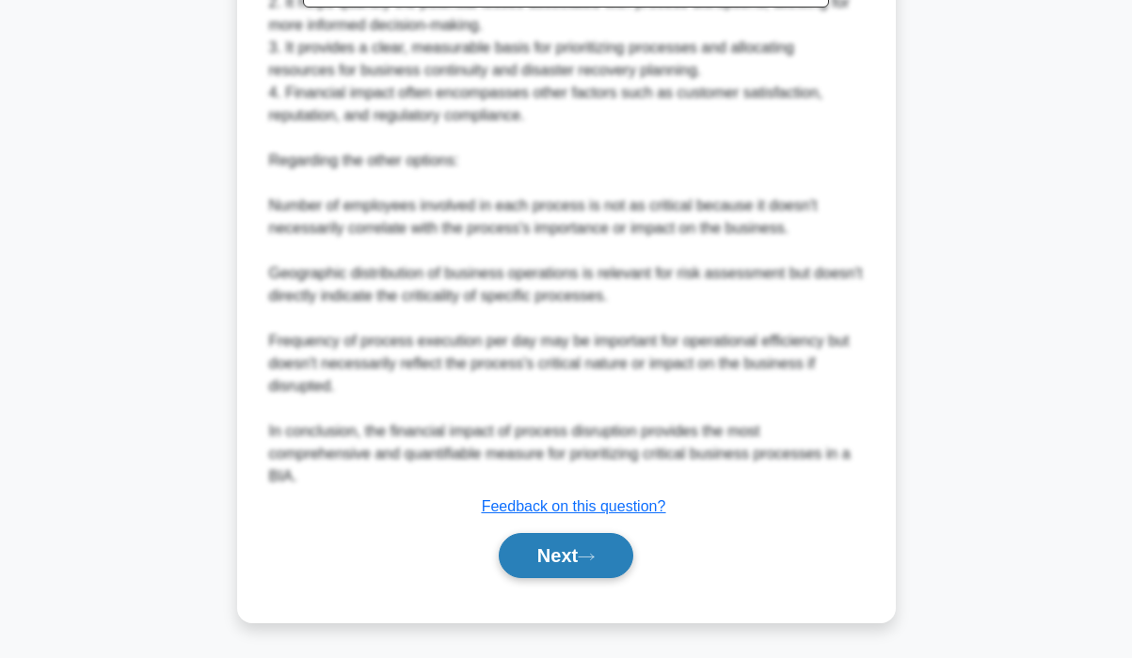
click at [528, 544] on button "Next" at bounding box center [566, 555] width 135 height 45
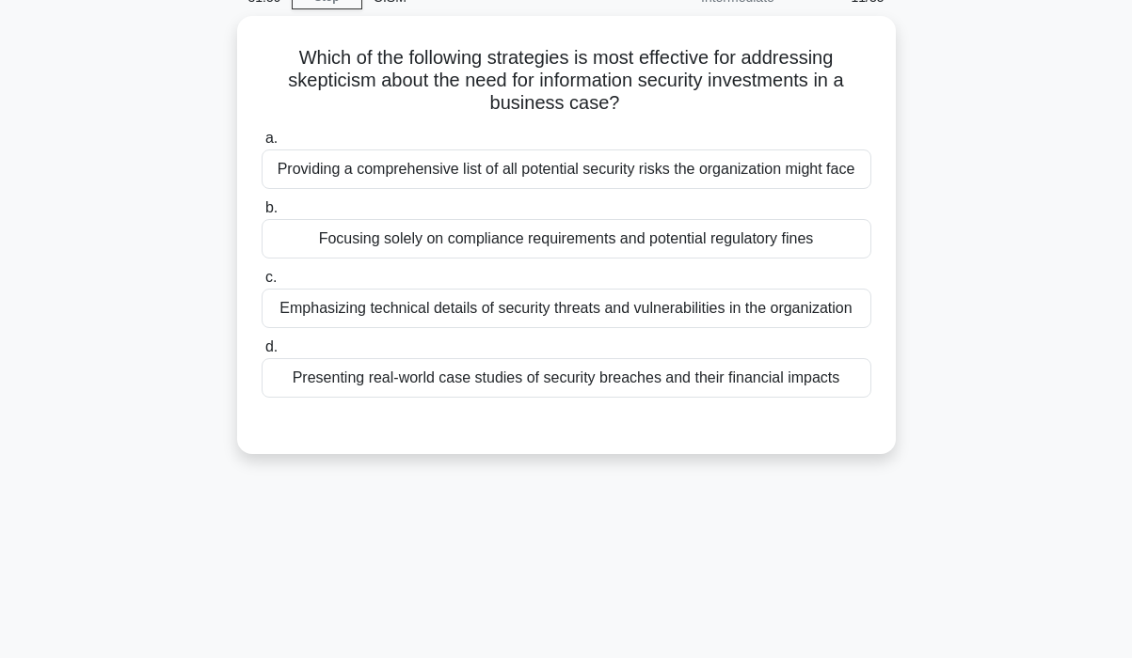
scroll to position [0, 0]
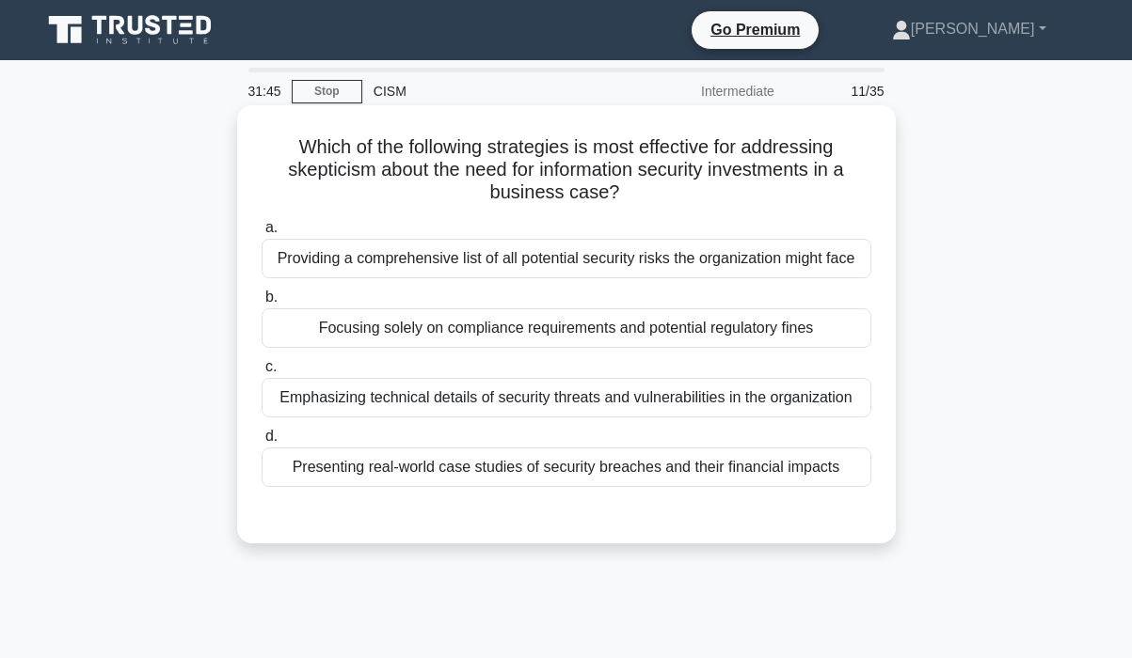
click at [730, 468] on div "Presenting real-world case studies of security breaches and their financial imp…" at bounding box center [566, 468] width 610 height 40
click at [261, 443] on input "d. Presenting real-world case studies of security breaches and their financial …" at bounding box center [261, 437] width 0 height 12
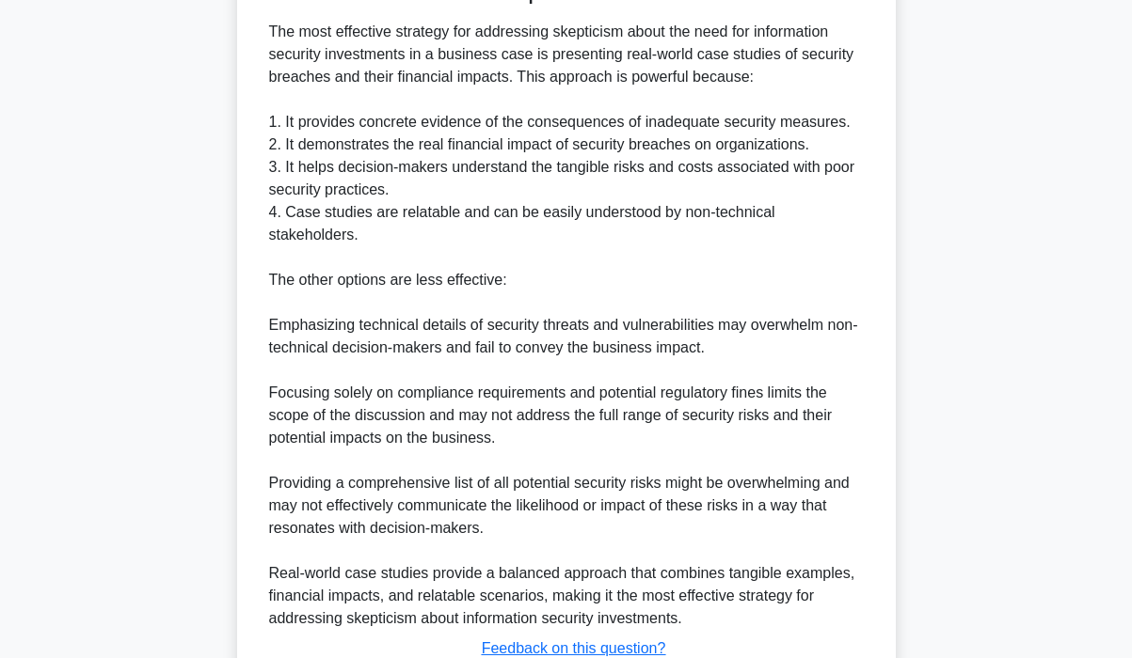
scroll to position [660, 0]
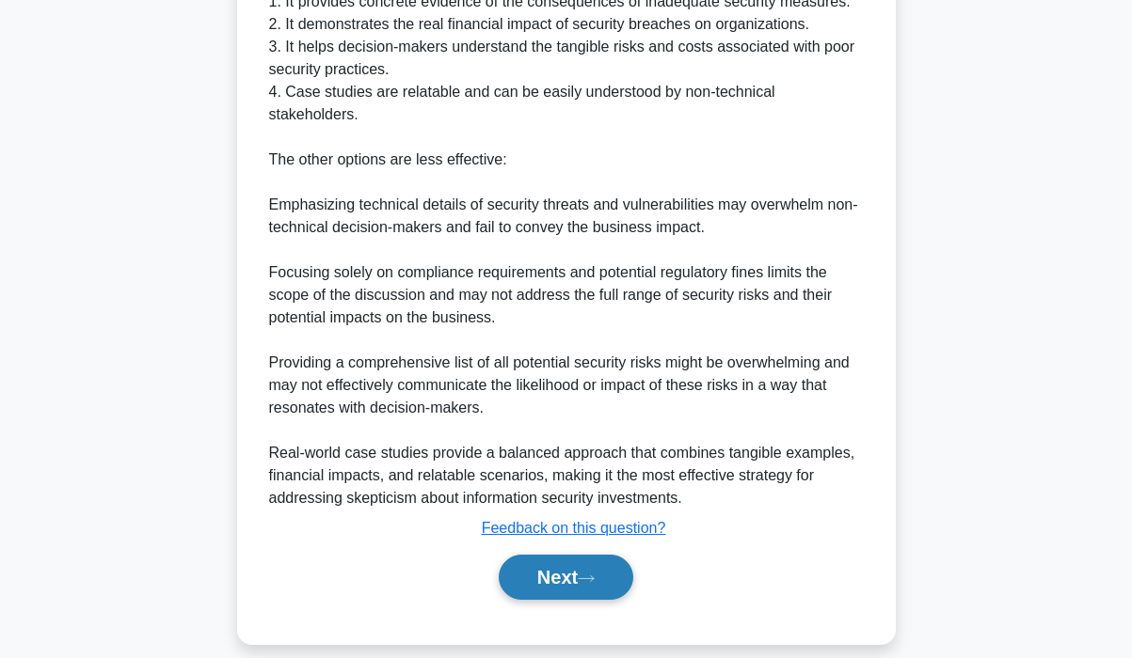
click at [589, 555] on button "Next" at bounding box center [566, 577] width 135 height 45
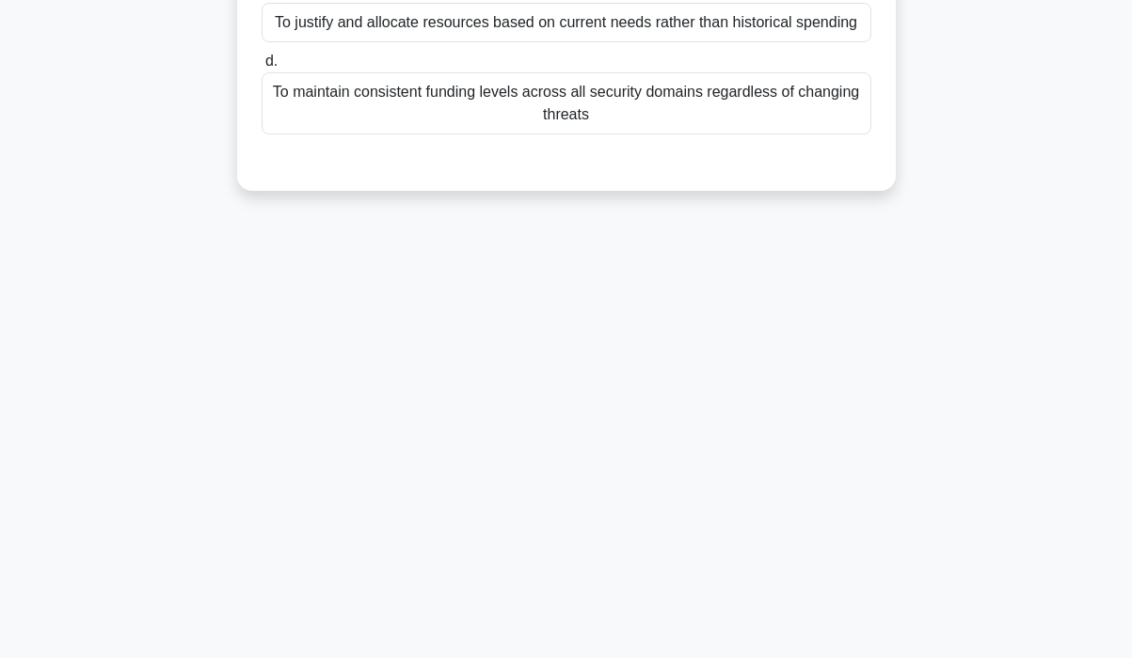
scroll to position [0, 0]
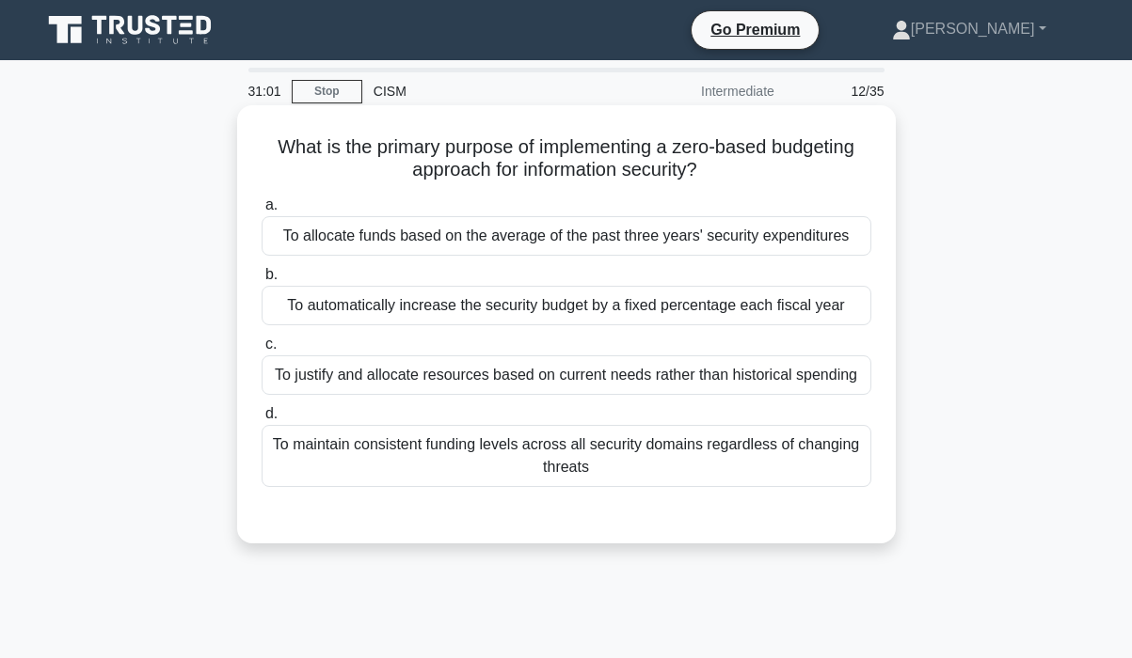
click at [787, 377] on div "To justify and allocate resources based on current needs rather than historical…" at bounding box center [566, 376] width 610 height 40
click at [261, 351] on input "c. To justify and allocate resources based on current needs rather than histori…" at bounding box center [261, 345] width 0 height 12
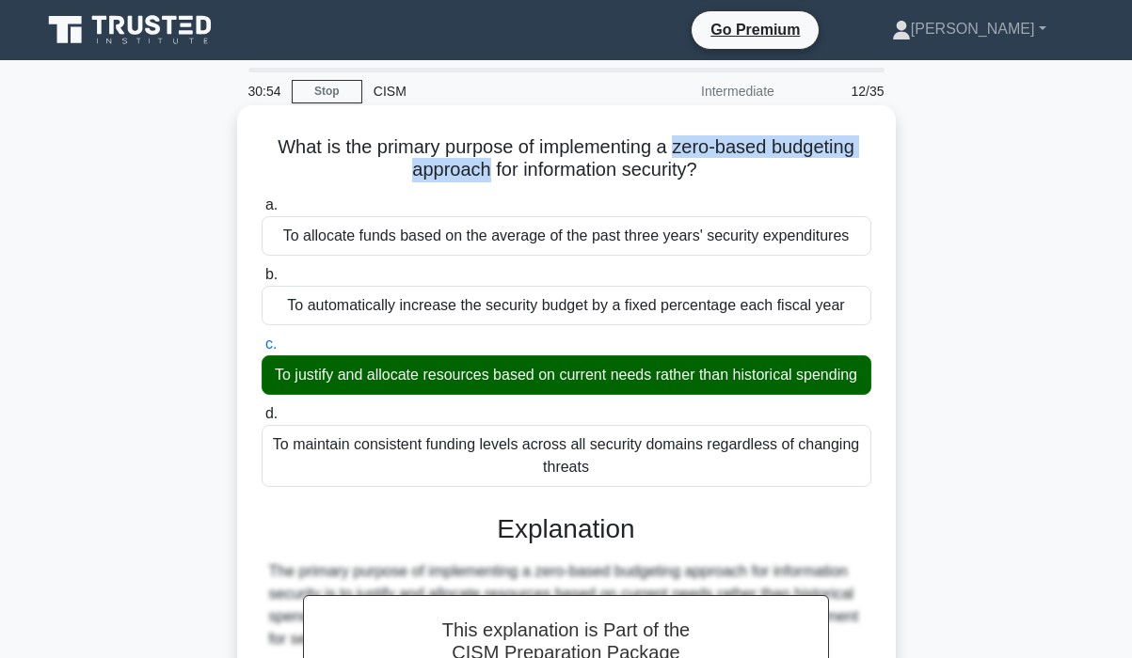
drag, startPoint x: 680, startPoint y: 145, endPoint x: 480, endPoint y: 182, distance: 203.7
click at [480, 182] on h5 "What is the primary purpose of implementing a zero-based budgeting approach for…" at bounding box center [566, 158] width 613 height 47
copy h5 "zero-based budgeting approach"
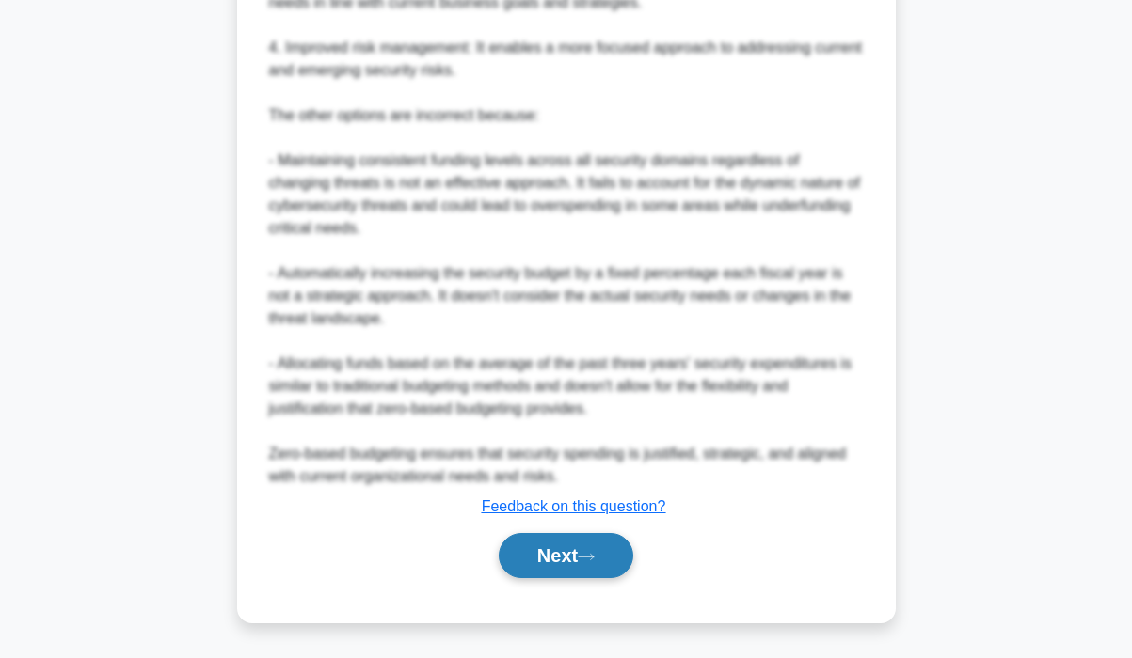
click at [544, 556] on button "Next" at bounding box center [566, 555] width 135 height 45
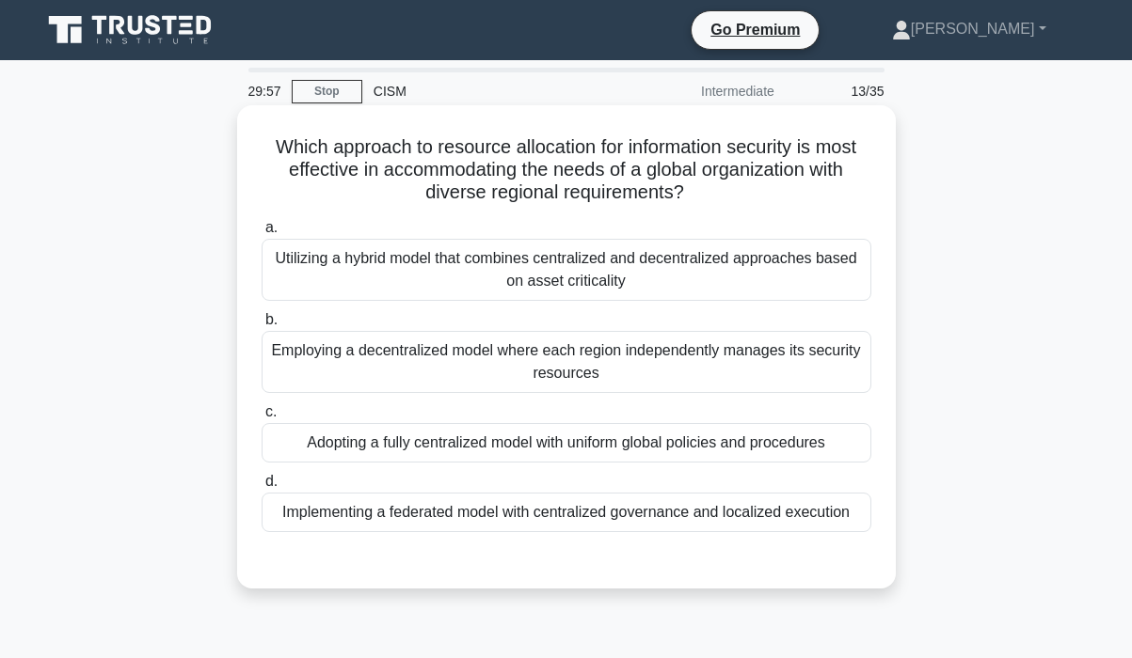
click at [776, 353] on div "Employing a decentralized model where each region independently manages its sec…" at bounding box center [566, 362] width 610 height 62
click at [261, 326] on input "b. Employing a decentralized model where each region independently manages its …" at bounding box center [261, 320] width 0 height 12
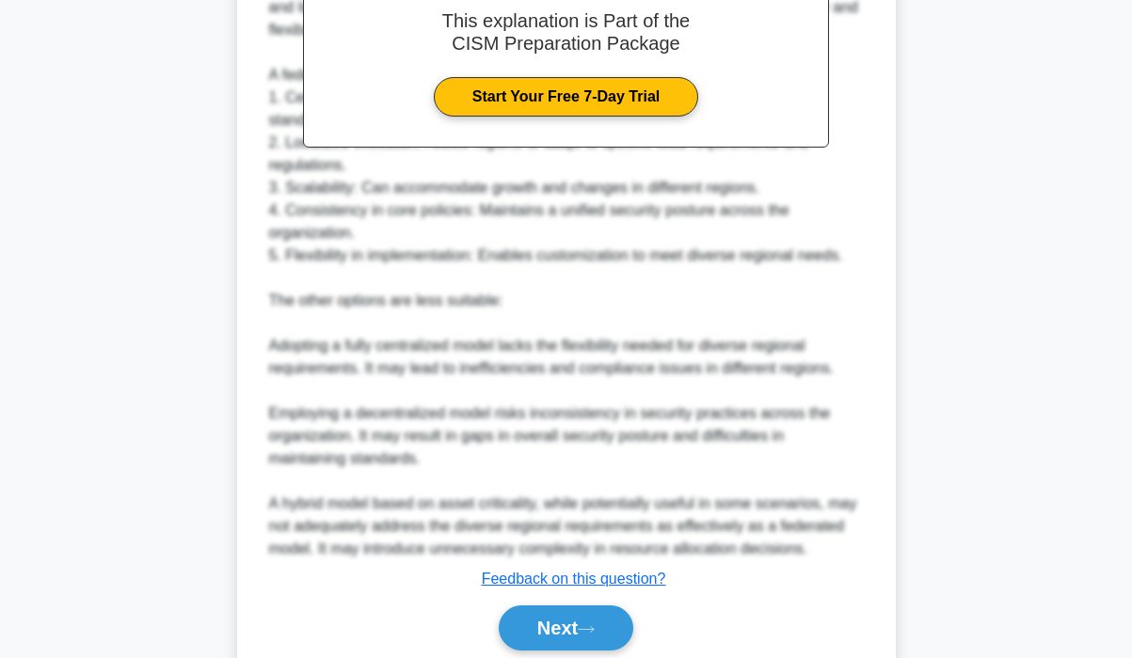
scroll to position [730, 0]
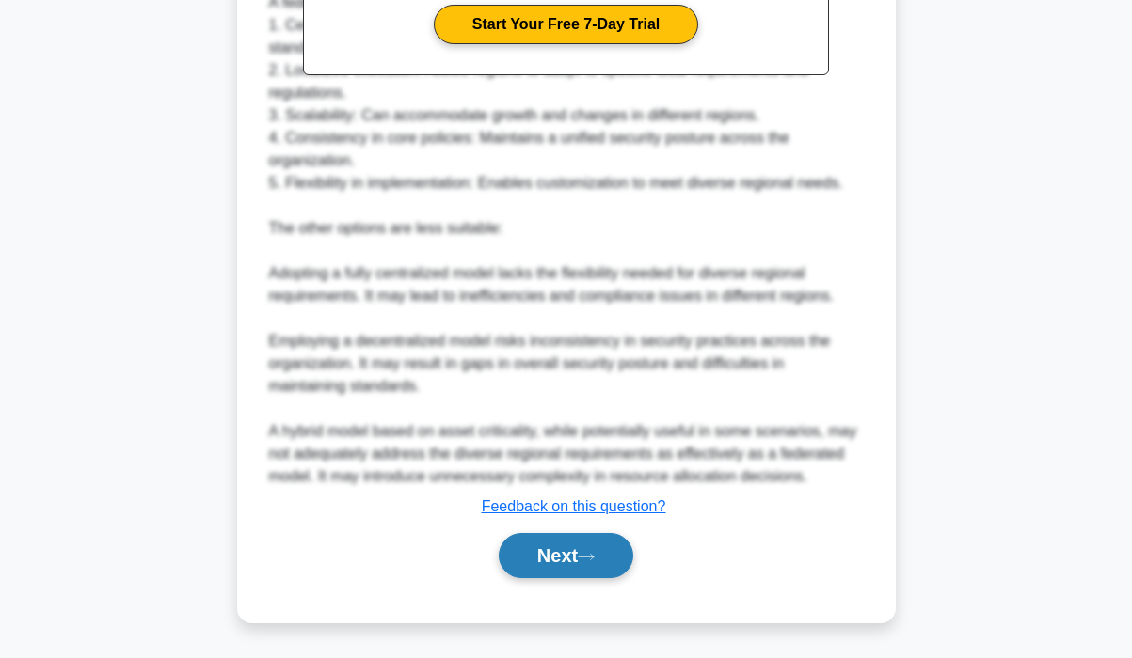
click at [567, 560] on button "Next" at bounding box center [566, 555] width 135 height 45
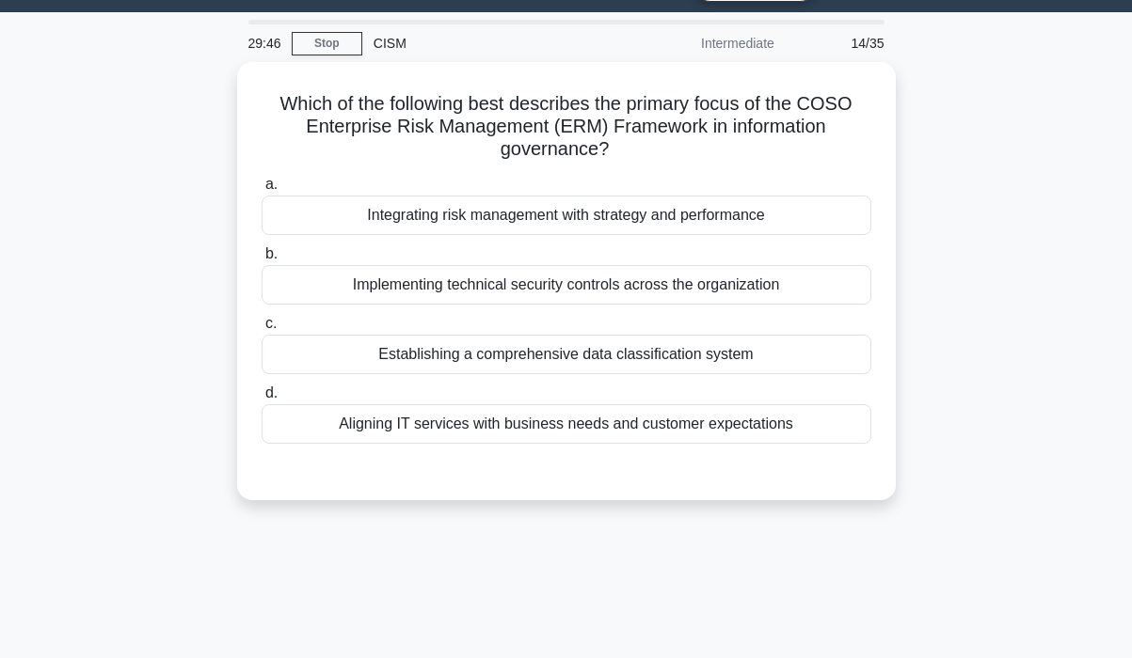
scroll to position [94, 0]
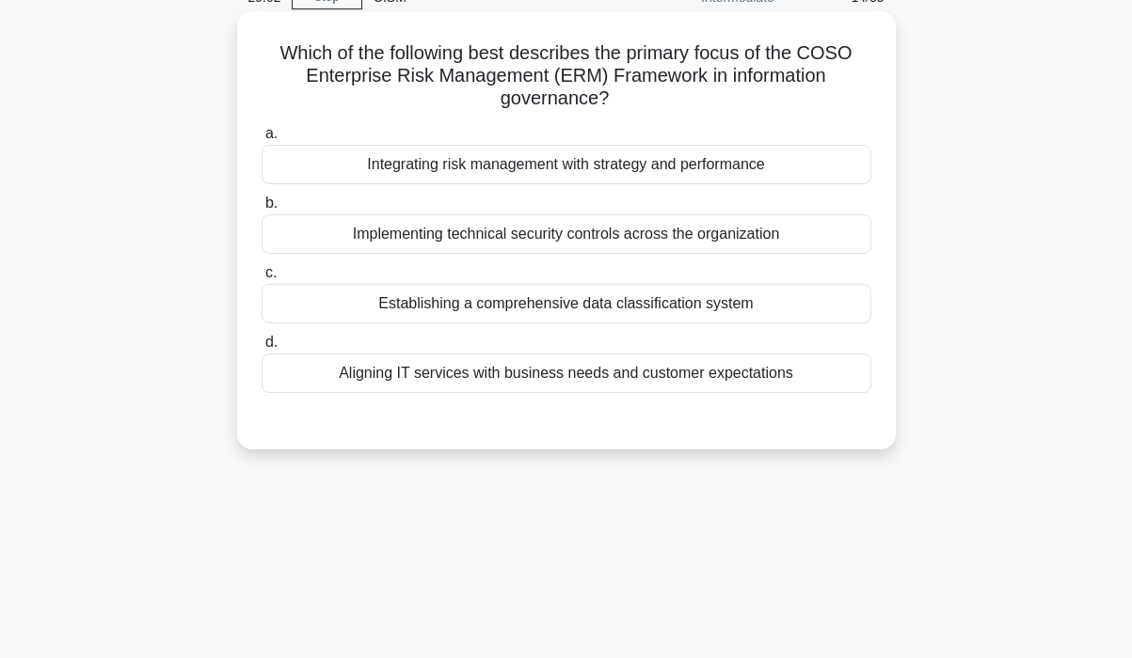
click at [709, 168] on div "Integrating risk management with strategy and performance" at bounding box center [566, 165] width 610 height 40
click at [261, 140] on input "a. Integrating risk management with strategy and performance" at bounding box center [261, 134] width 0 height 12
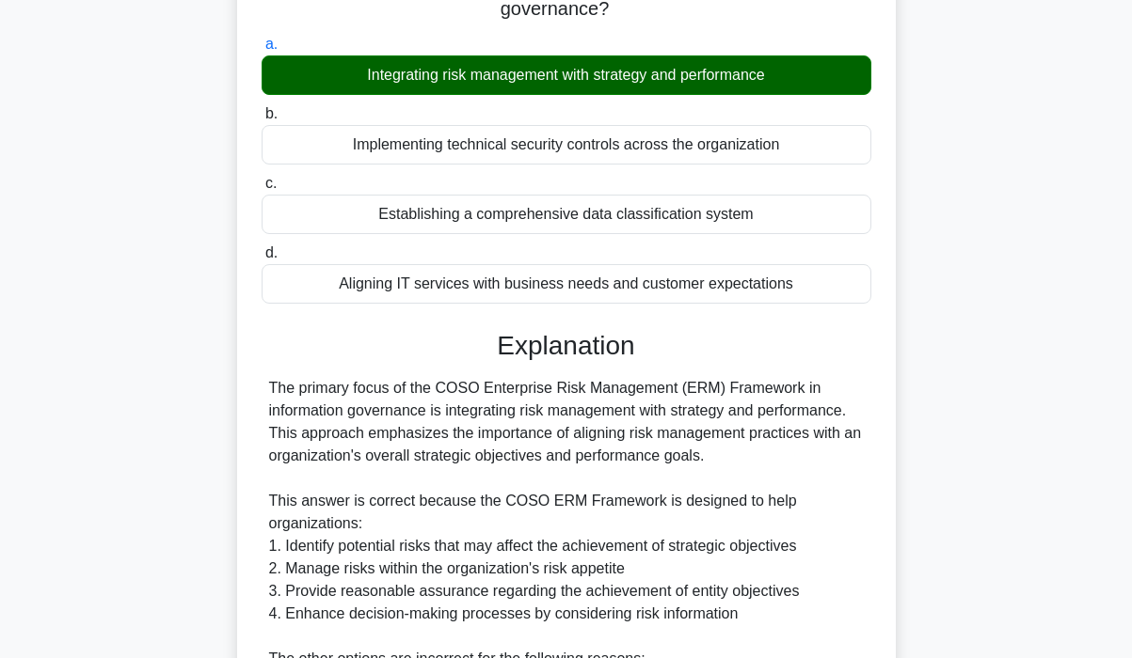
scroll to position [564, 0]
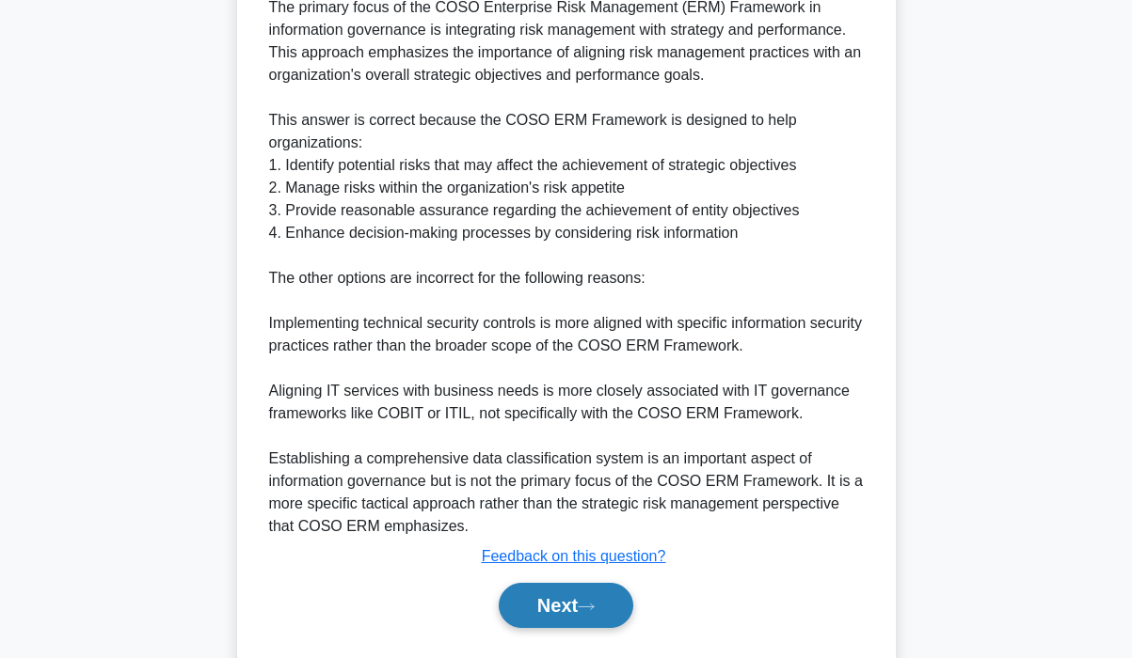
click at [528, 607] on button "Next" at bounding box center [566, 605] width 135 height 45
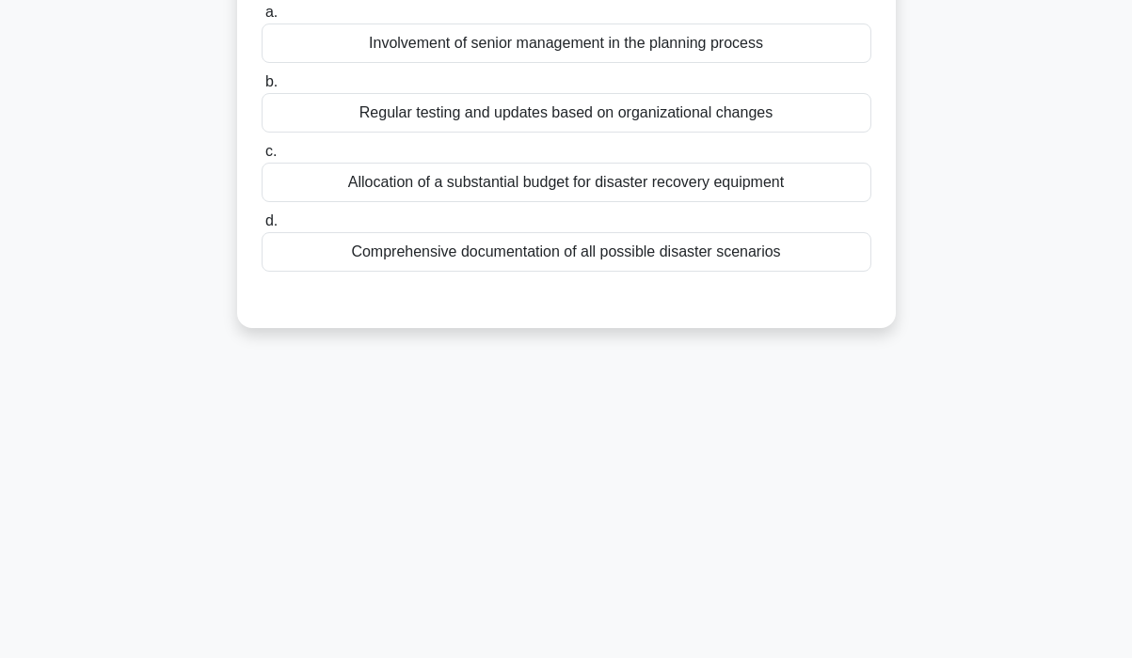
scroll to position [0, 0]
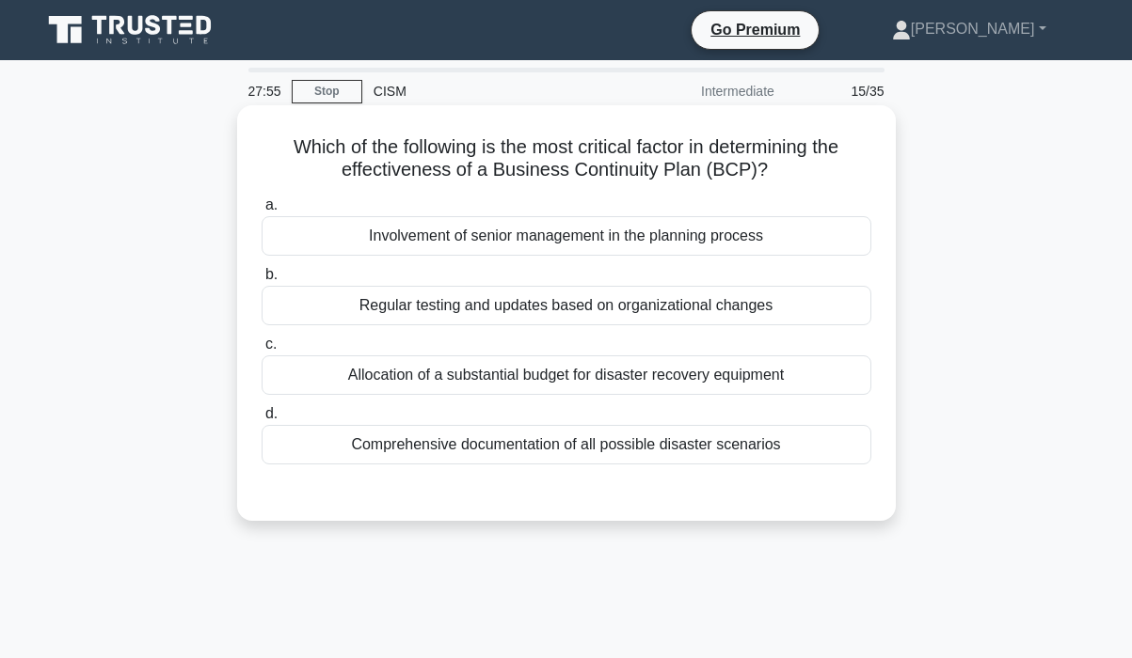
click at [775, 311] on div "Regular testing and updates based on organizational changes" at bounding box center [566, 306] width 610 height 40
click at [261, 281] on input "b. Regular testing and updates based on organizational changes" at bounding box center [261, 275] width 0 height 12
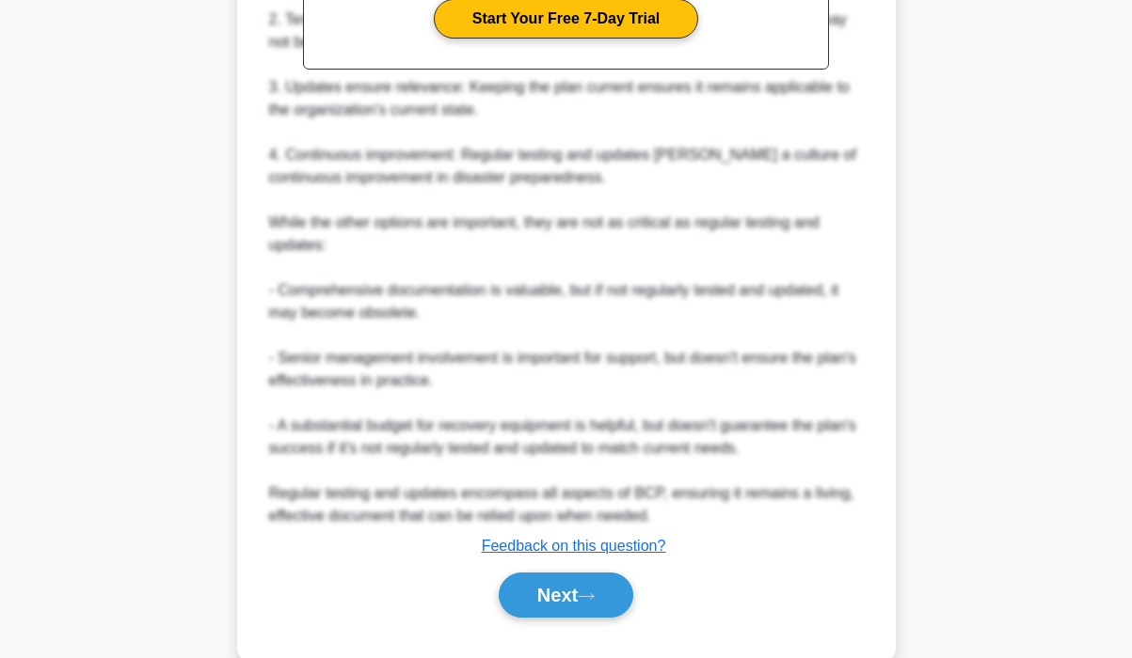
scroll to position [705, 0]
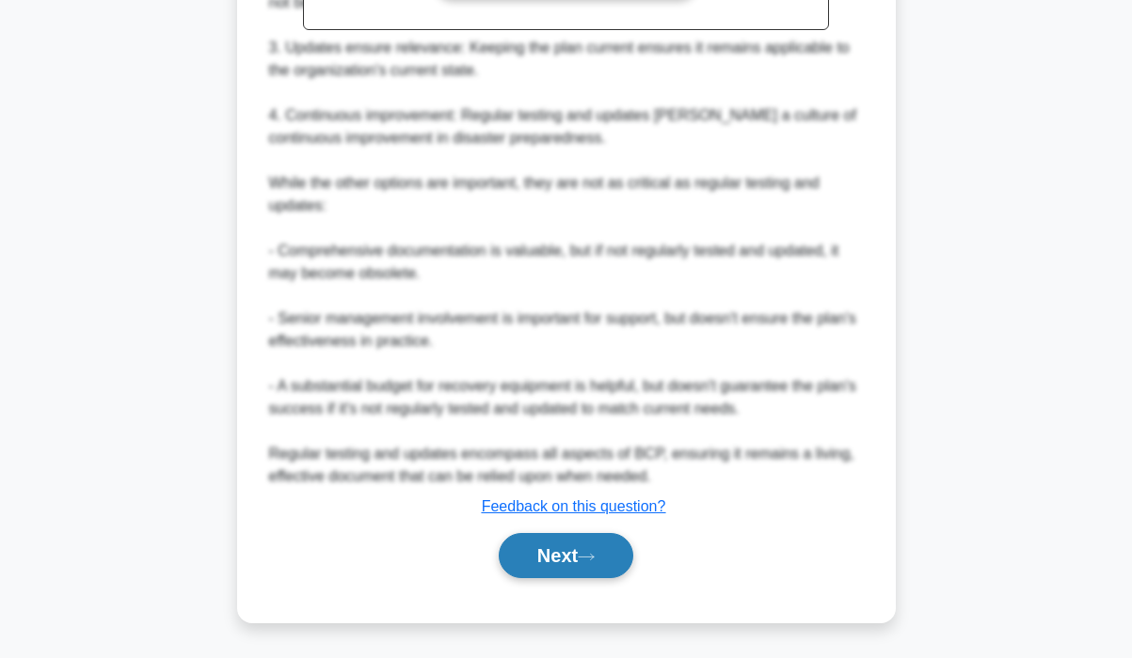
click at [547, 558] on button "Next" at bounding box center [566, 555] width 135 height 45
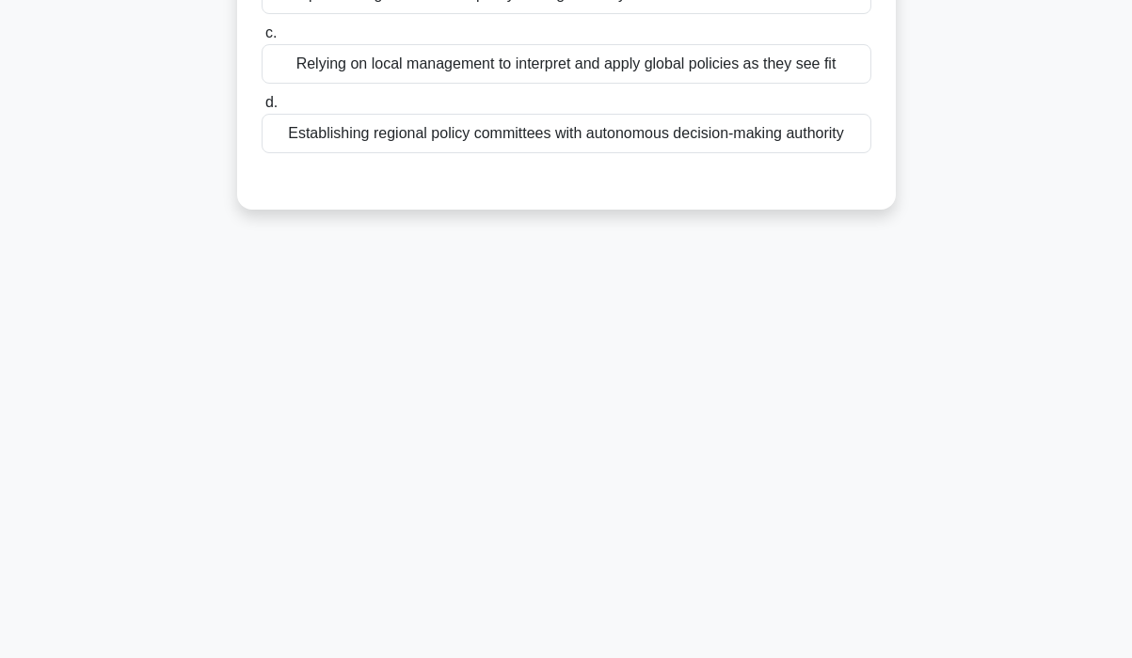
scroll to position [0, 0]
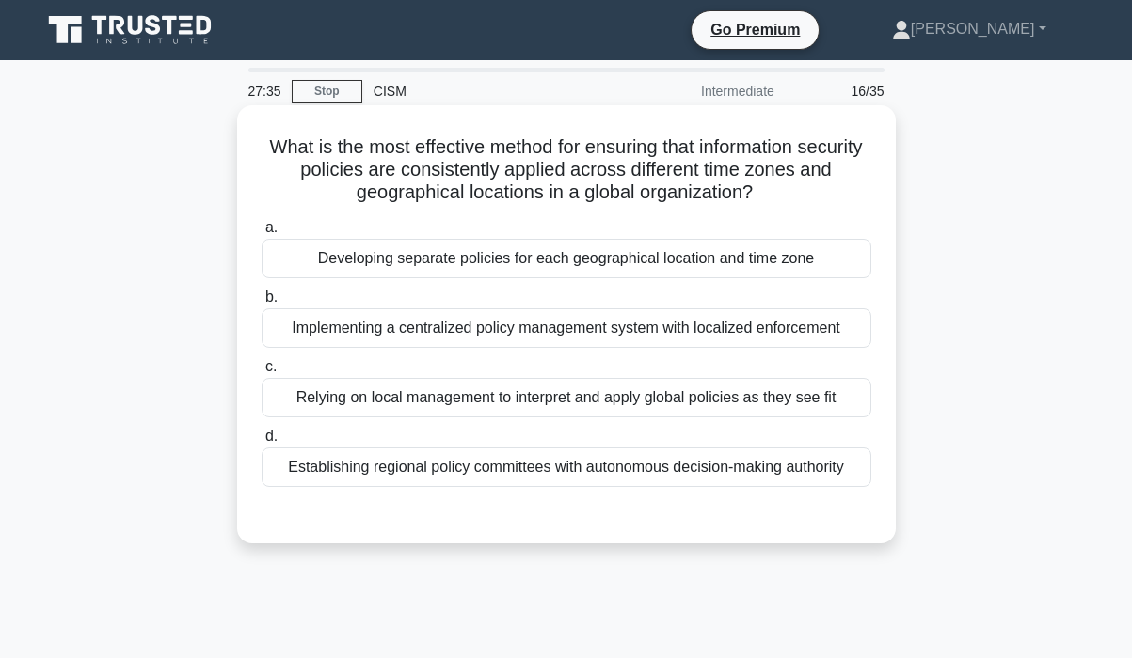
click at [821, 326] on div "Implementing a centralized policy management system with localized enforcement" at bounding box center [566, 329] width 610 height 40
click at [261, 304] on input "b. Implementing a centralized policy management system with localized enforceme…" at bounding box center [261, 298] width 0 height 12
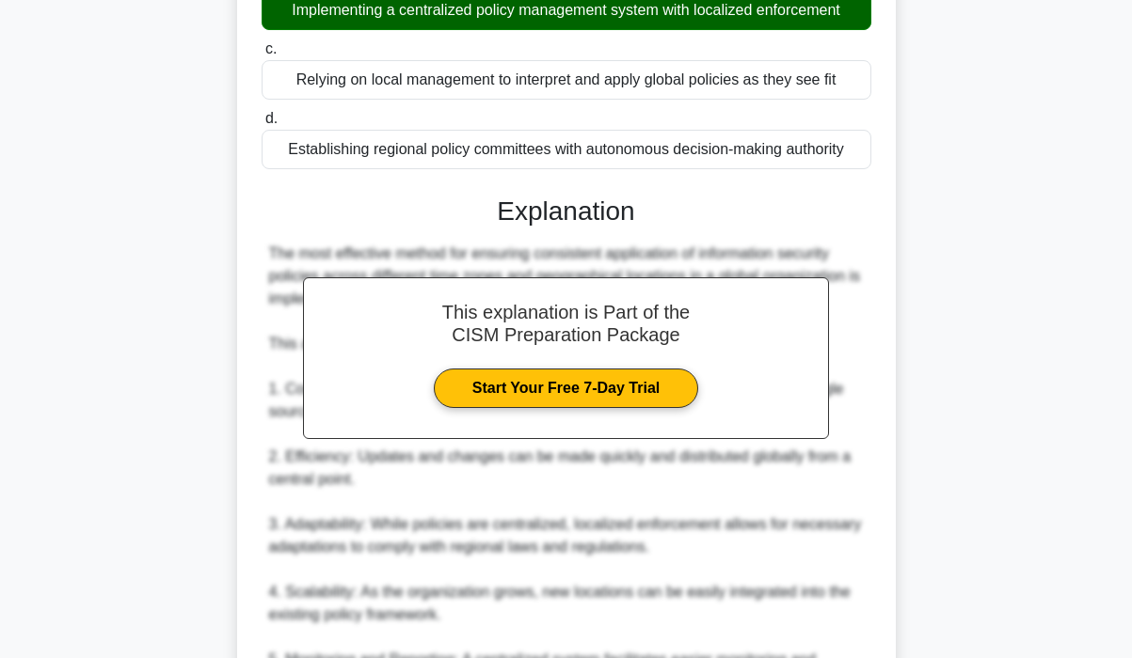
scroll to position [864, 0]
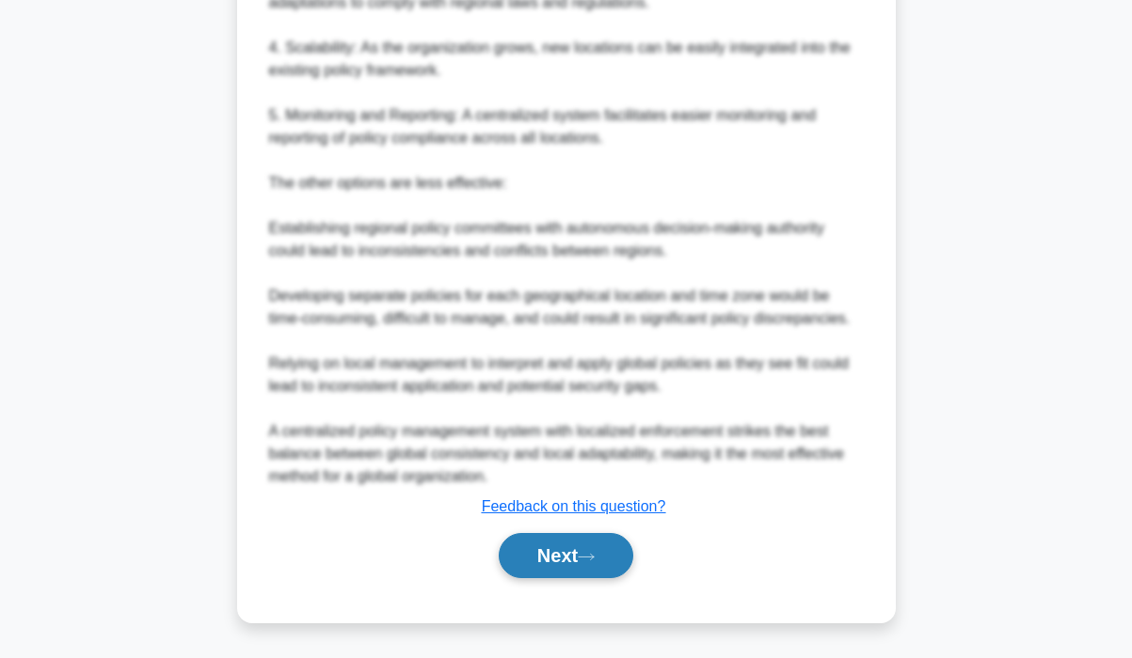
click at [583, 553] on button "Next" at bounding box center [566, 555] width 135 height 45
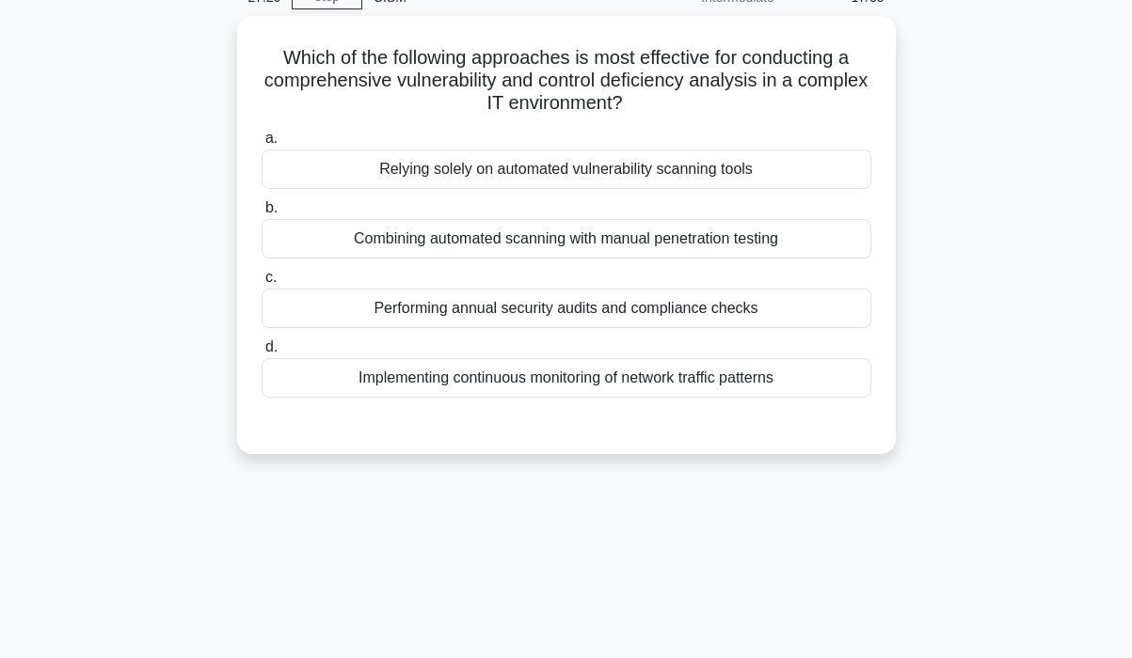
scroll to position [0, 0]
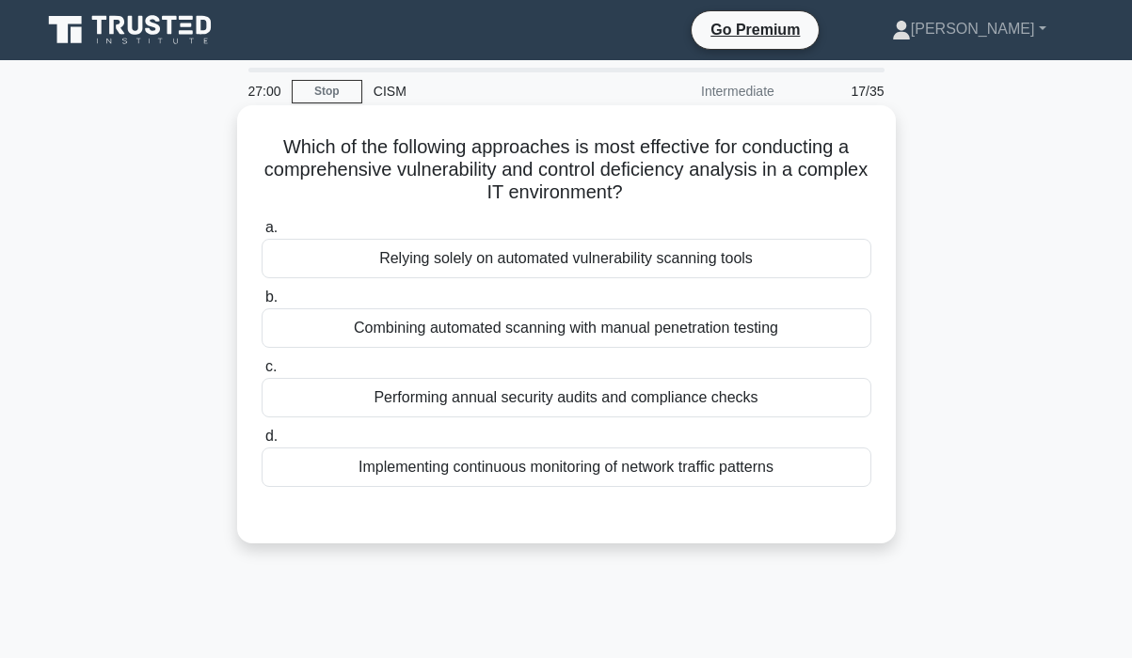
click at [793, 323] on div "Combining automated scanning with manual penetration testing" at bounding box center [566, 329] width 610 height 40
click at [261, 304] on input "b. Combining automated scanning with manual penetration testing" at bounding box center [261, 298] width 0 height 12
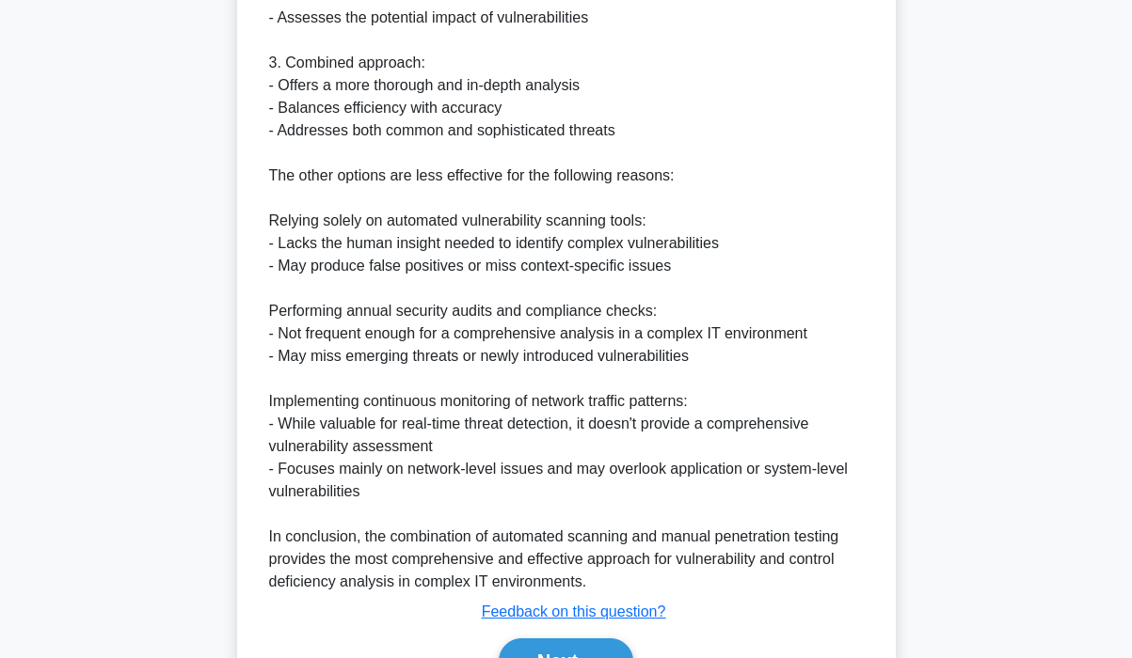
scroll to position [931, 0]
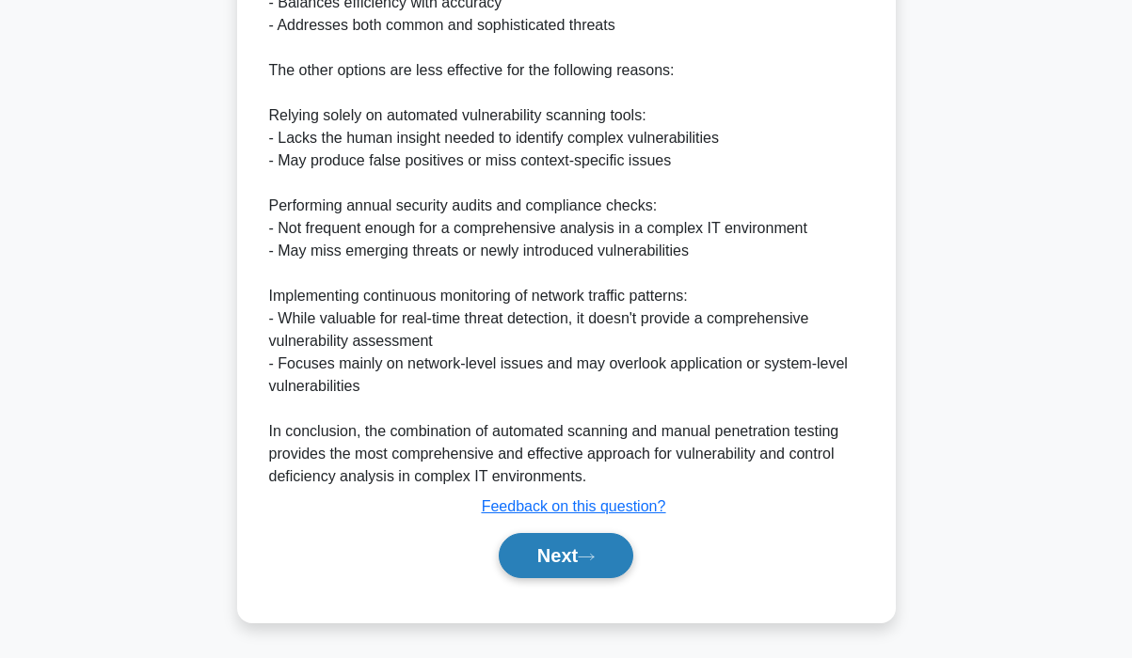
click at [555, 550] on button "Next" at bounding box center [566, 555] width 135 height 45
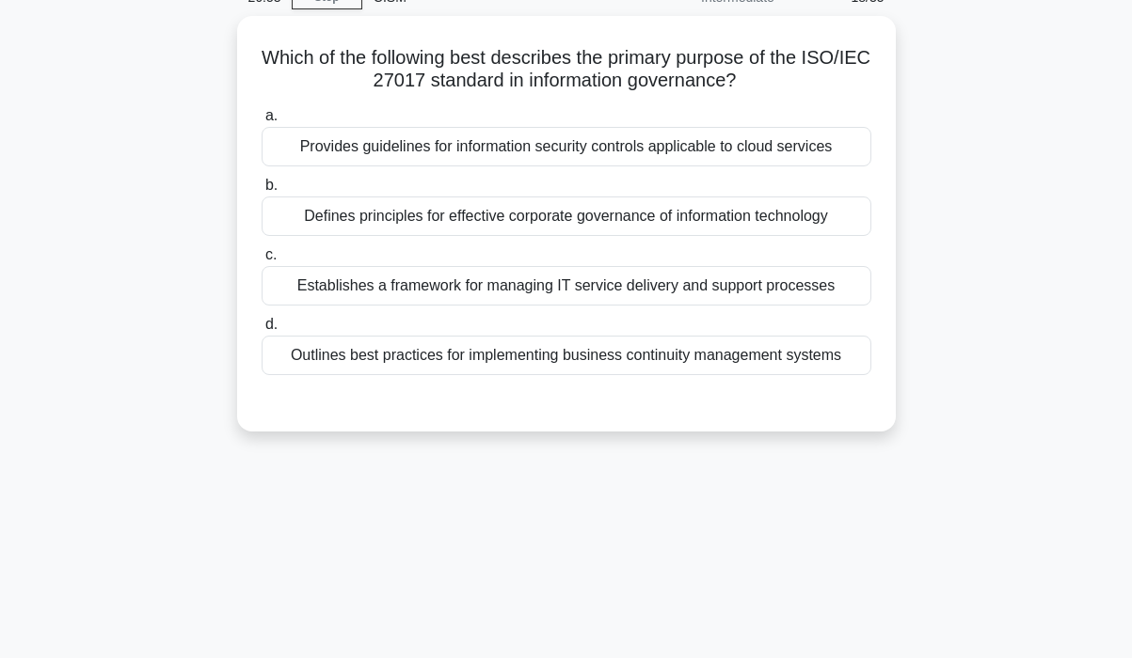
scroll to position [0, 0]
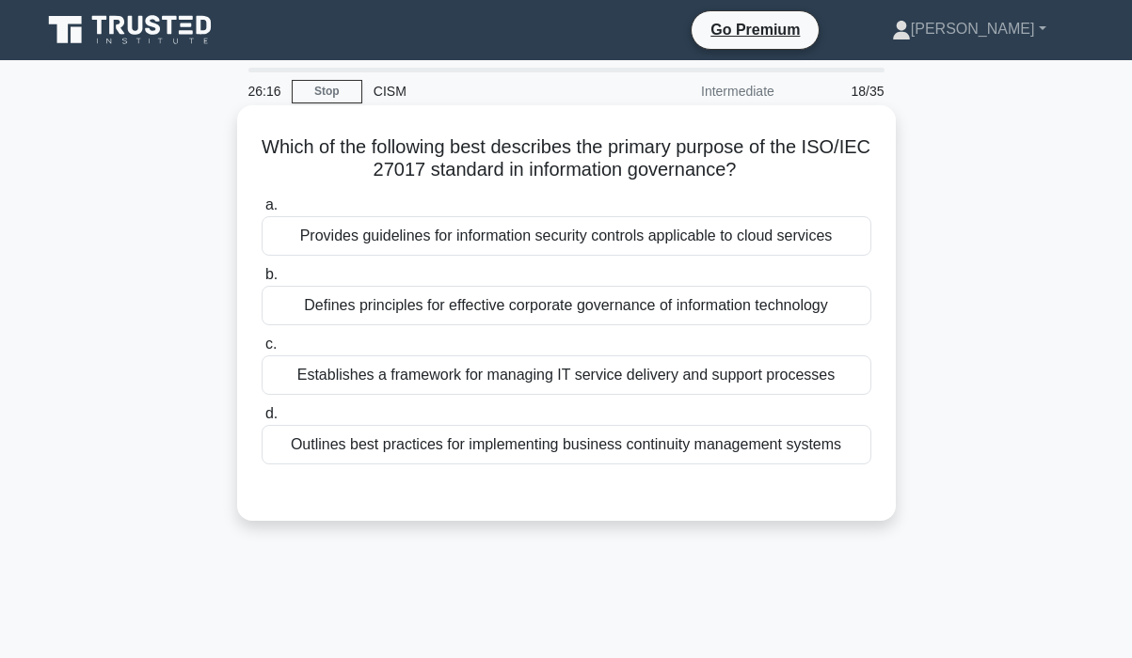
click at [621, 431] on div "Outlines best practices for implementing business continuity management systems" at bounding box center [566, 445] width 610 height 40
click at [261, 420] on input "d. Outlines best practices for implementing business continuity management syst…" at bounding box center [261, 414] width 0 height 12
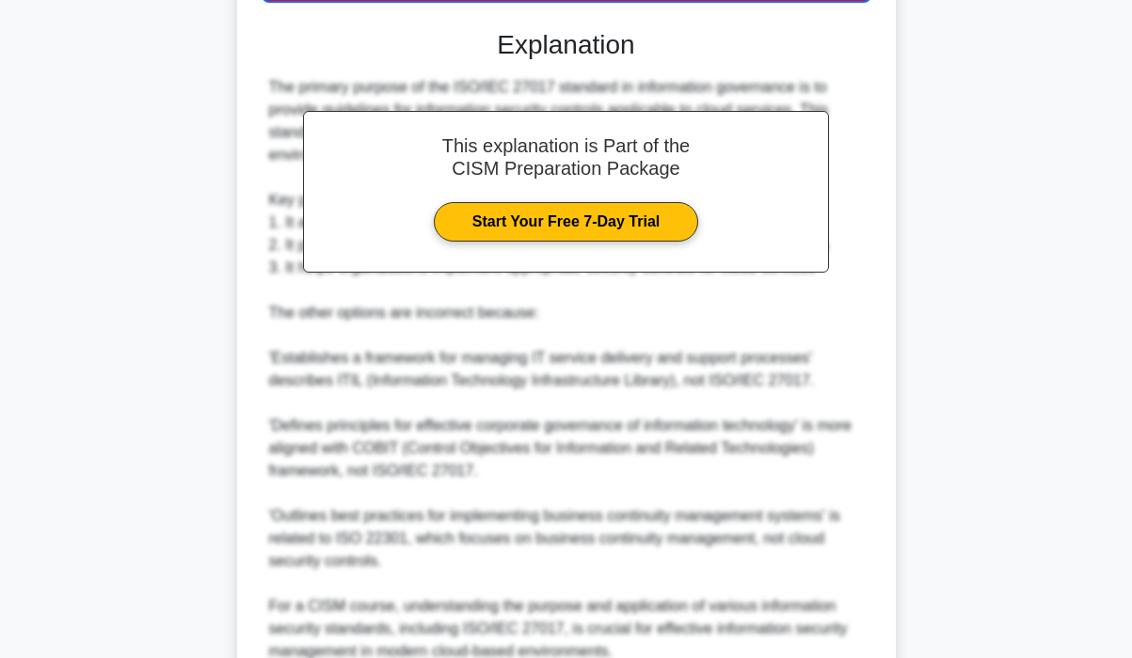
scroll to position [640, 0]
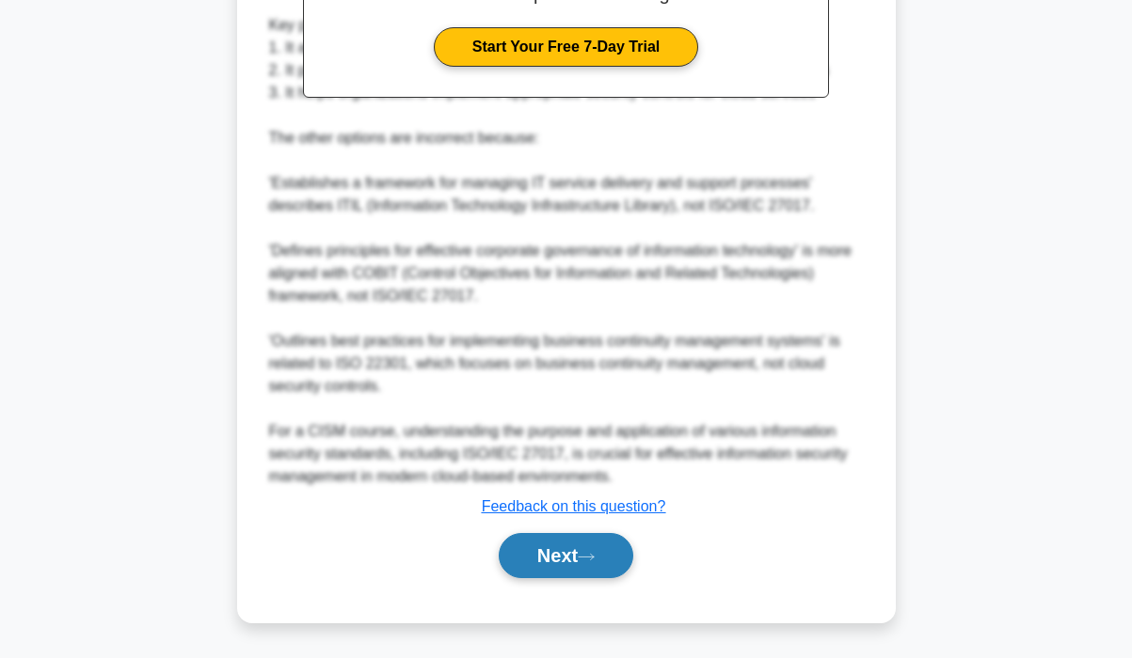
click at [566, 541] on button "Next" at bounding box center [566, 555] width 135 height 45
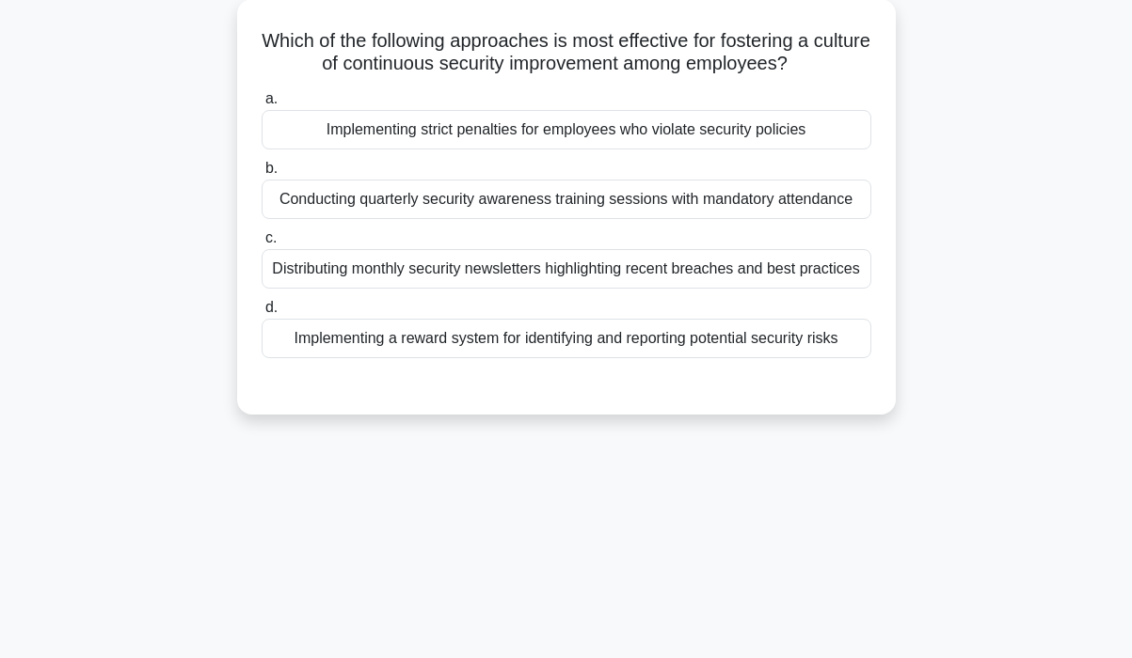
scroll to position [0, 0]
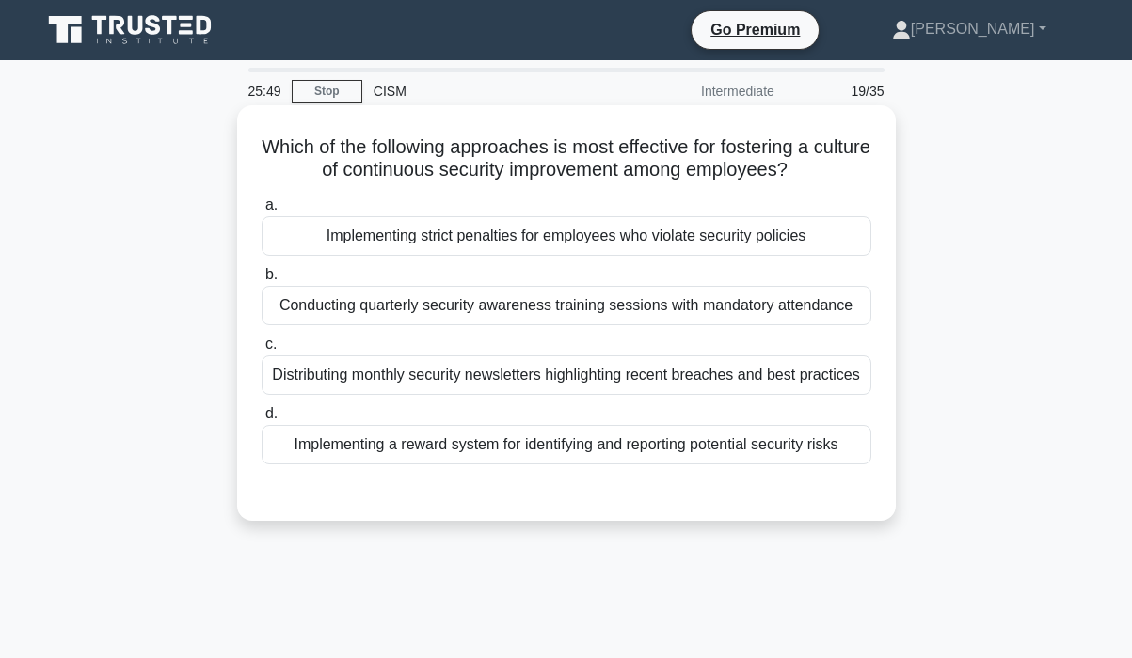
click at [784, 452] on div "Implementing a reward system for identifying and reporting potential security r…" at bounding box center [566, 445] width 610 height 40
click at [261, 420] on input "d. Implementing a reward system for identifying and reporting potential securit…" at bounding box center [261, 414] width 0 height 12
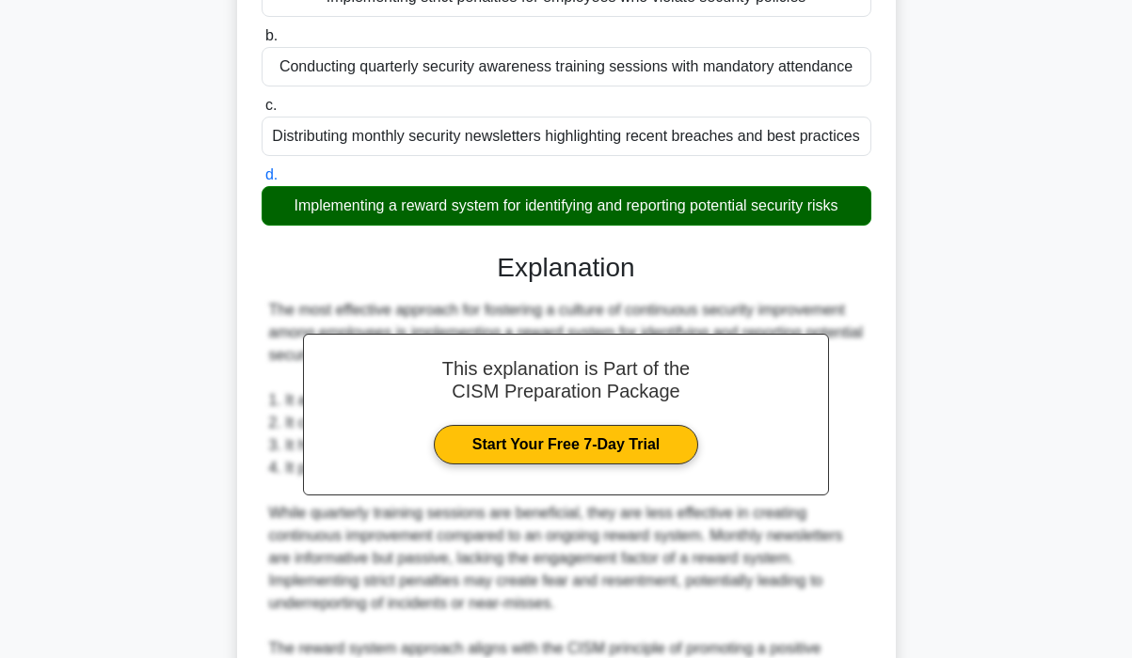
scroll to position [480, 0]
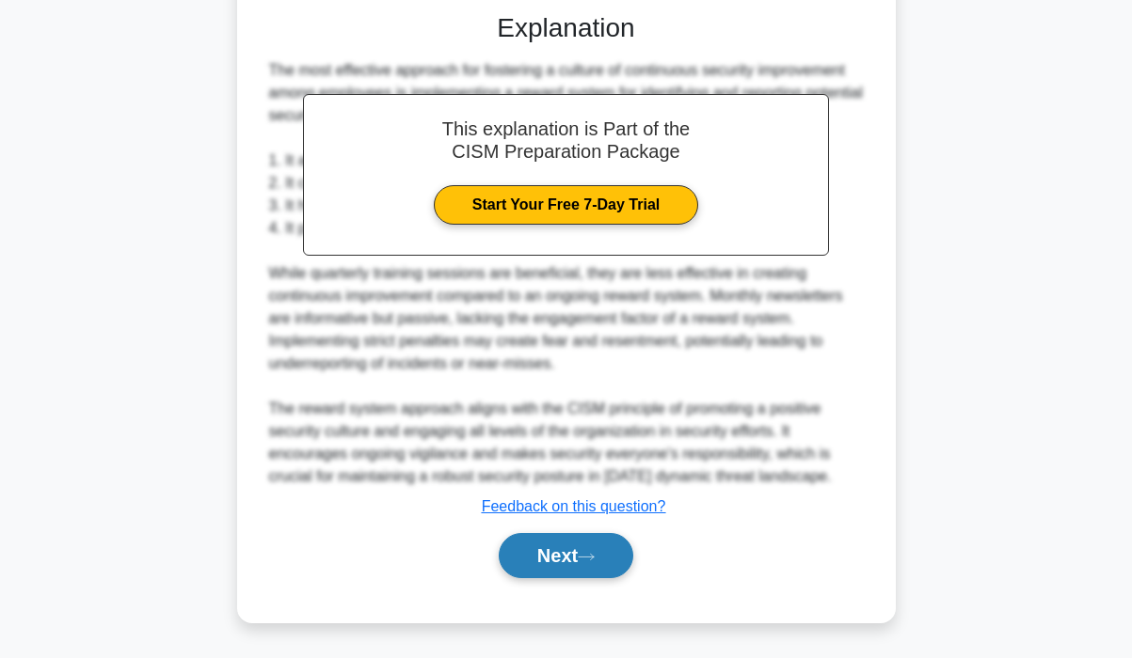
click at [546, 555] on button "Next" at bounding box center [566, 555] width 135 height 45
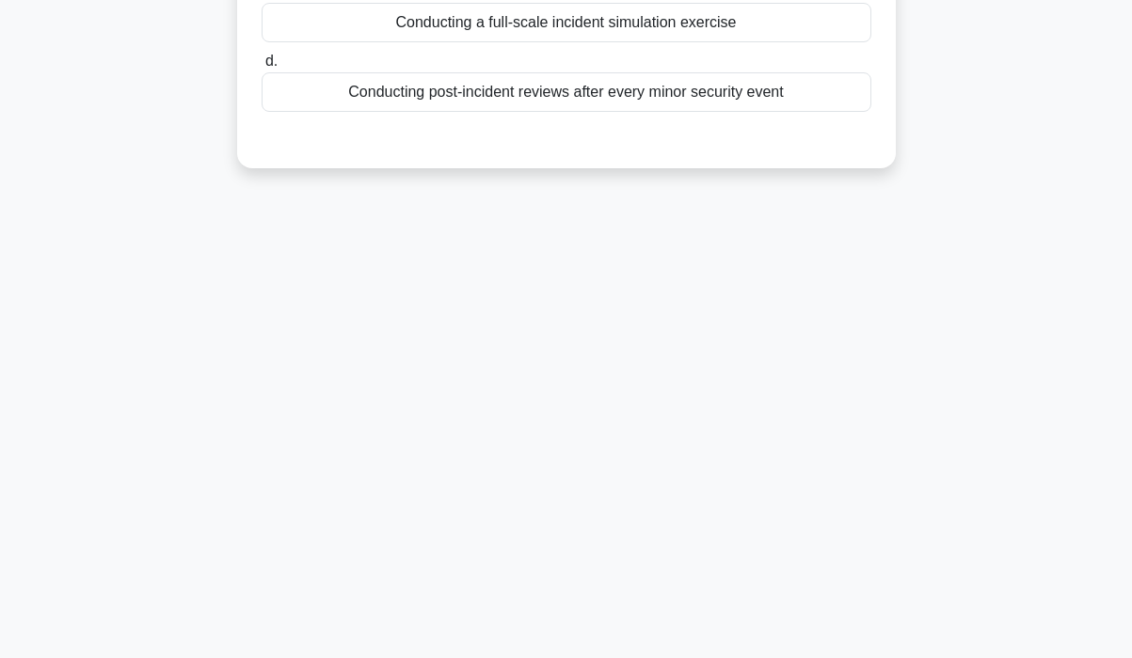
scroll to position [0, 0]
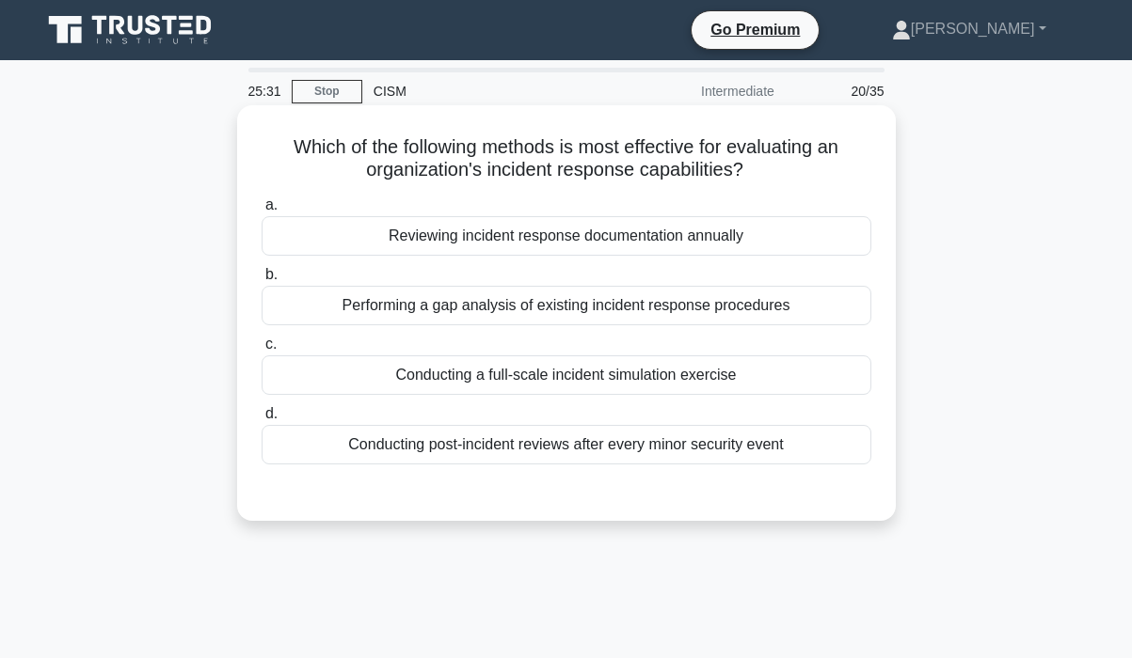
click at [696, 374] on div "Conducting a full-scale incident simulation exercise" at bounding box center [566, 376] width 610 height 40
click at [261, 351] on input "c. Conducting a full-scale incident simulation exercise" at bounding box center [261, 345] width 0 height 12
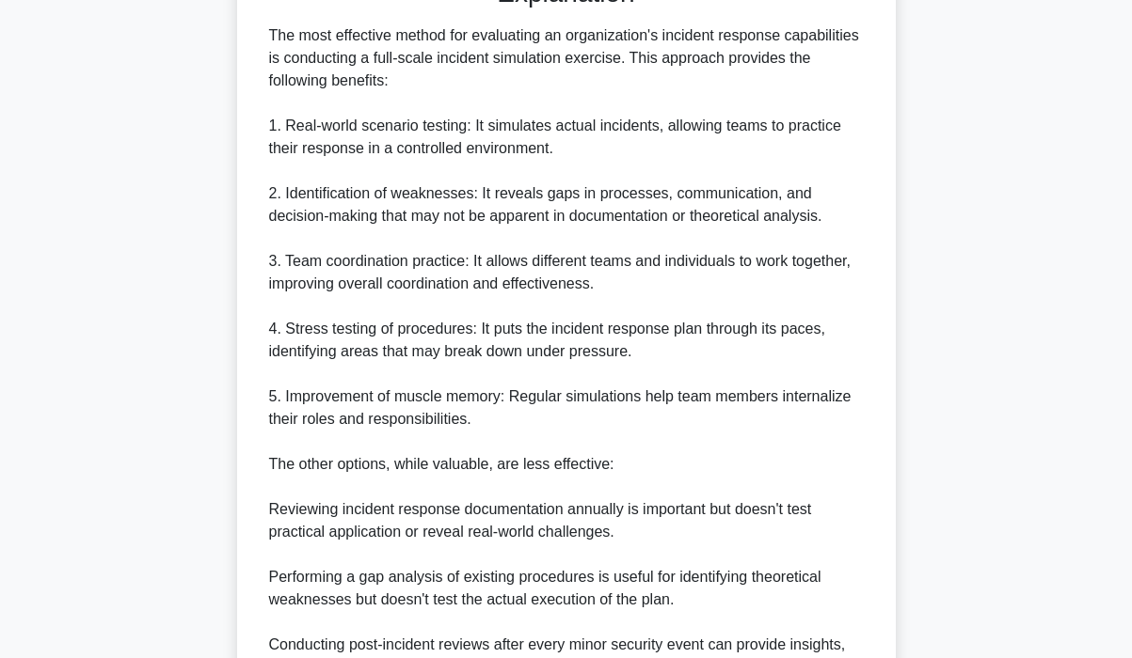
scroll to position [728, 0]
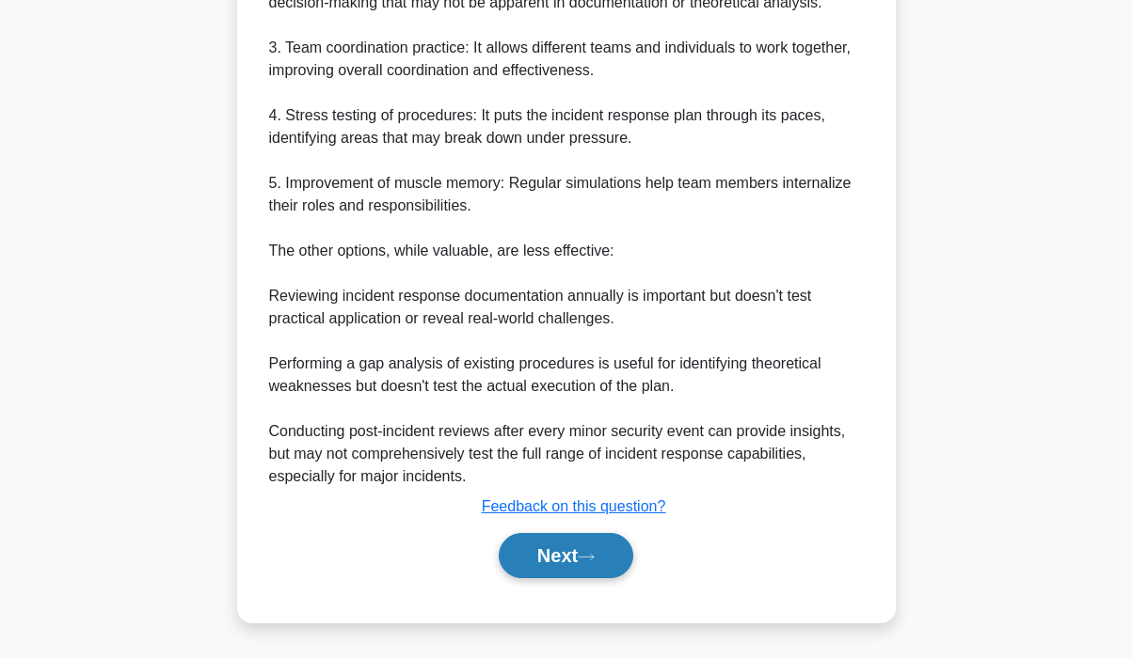
click at [521, 547] on button "Next" at bounding box center [566, 555] width 135 height 45
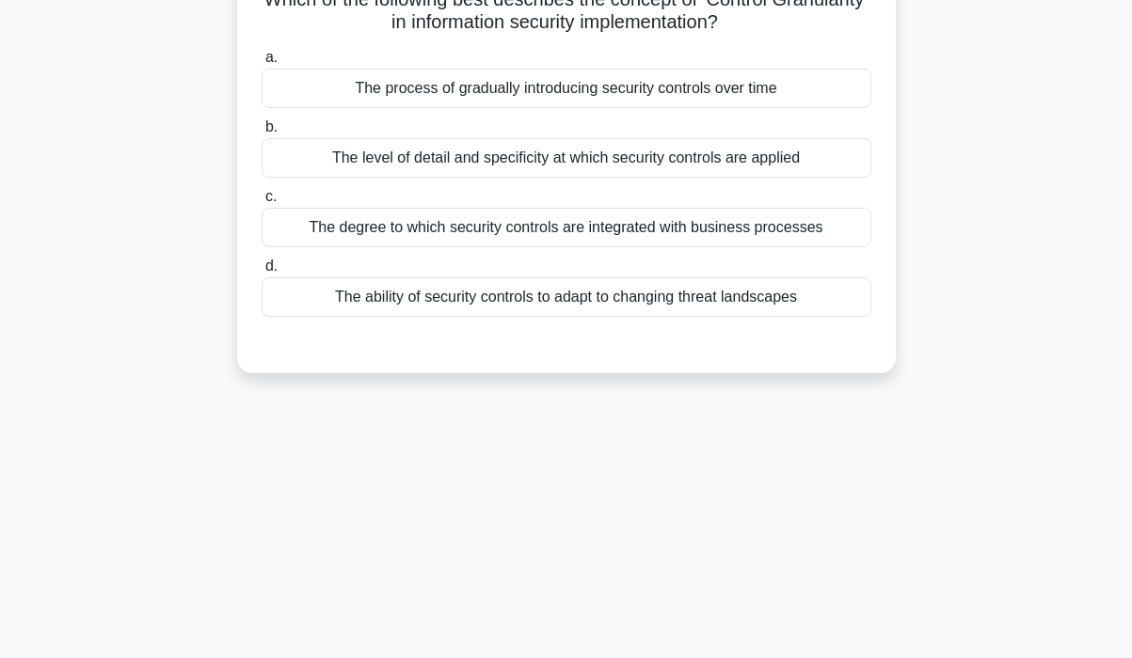
scroll to position [0, 0]
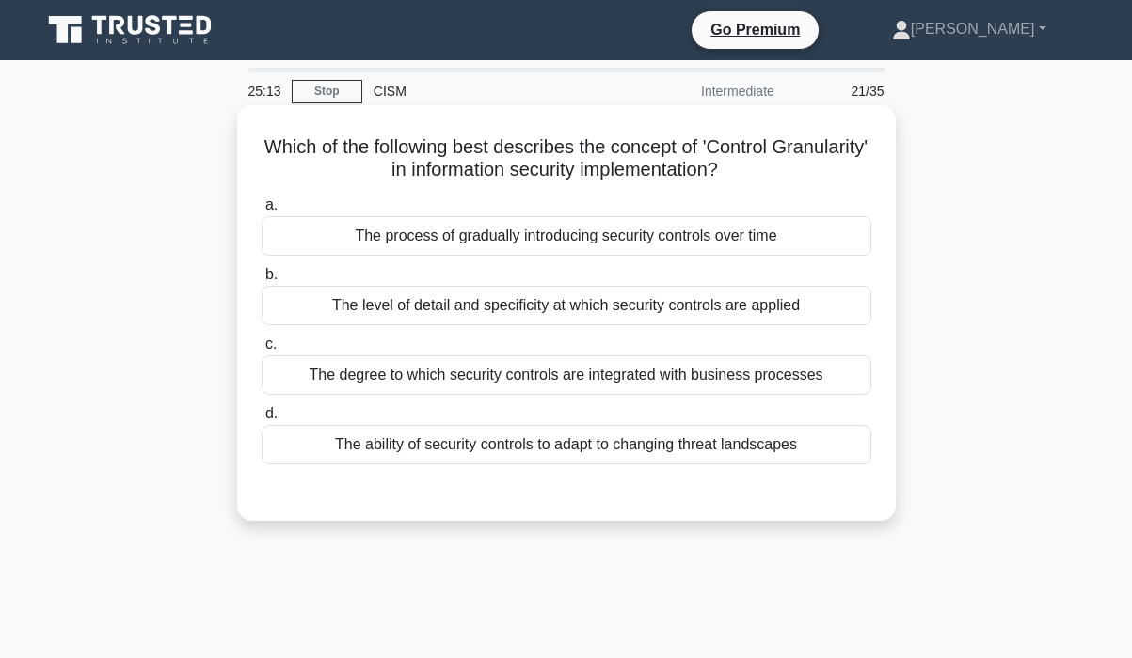
click at [796, 300] on div "The level of detail and specificity at which security controls are applied" at bounding box center [566, 306] width 610 height 40
click at [261, 281] on input "b. The level of detail and specificity at which security controls are applied" at bounding box center [261, 275] width 0 height 12
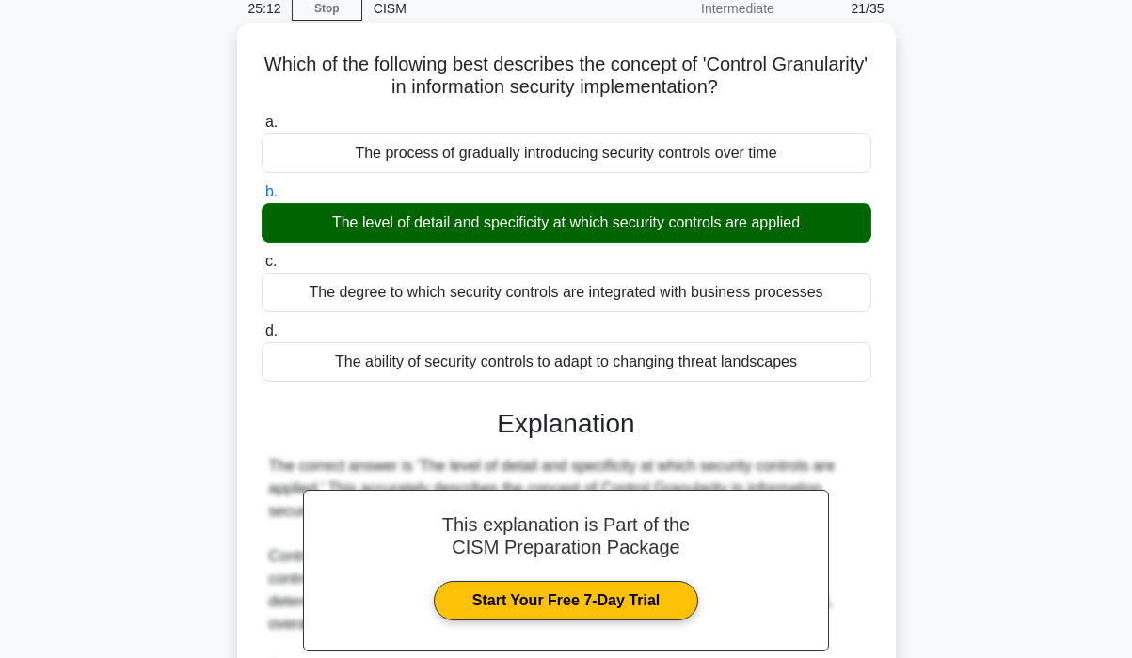
scroll to position [638, 0]
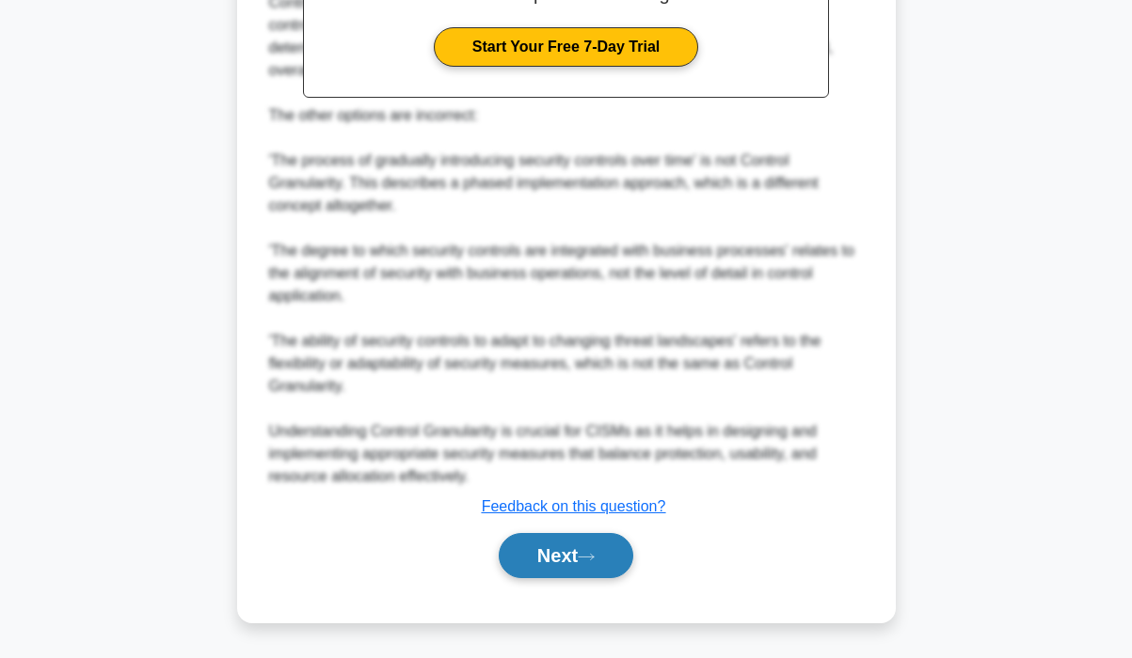
click at [578, 548] on button "Next" at bounding box center [566, 555] width 135 height 45
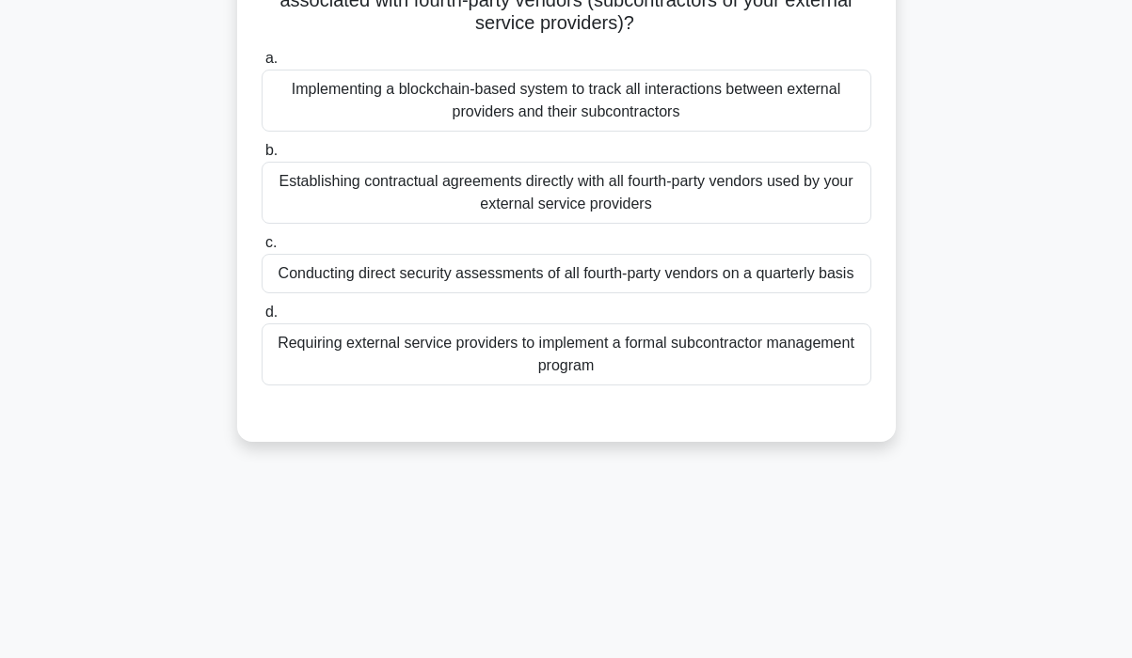
scroll to position [0, 0]
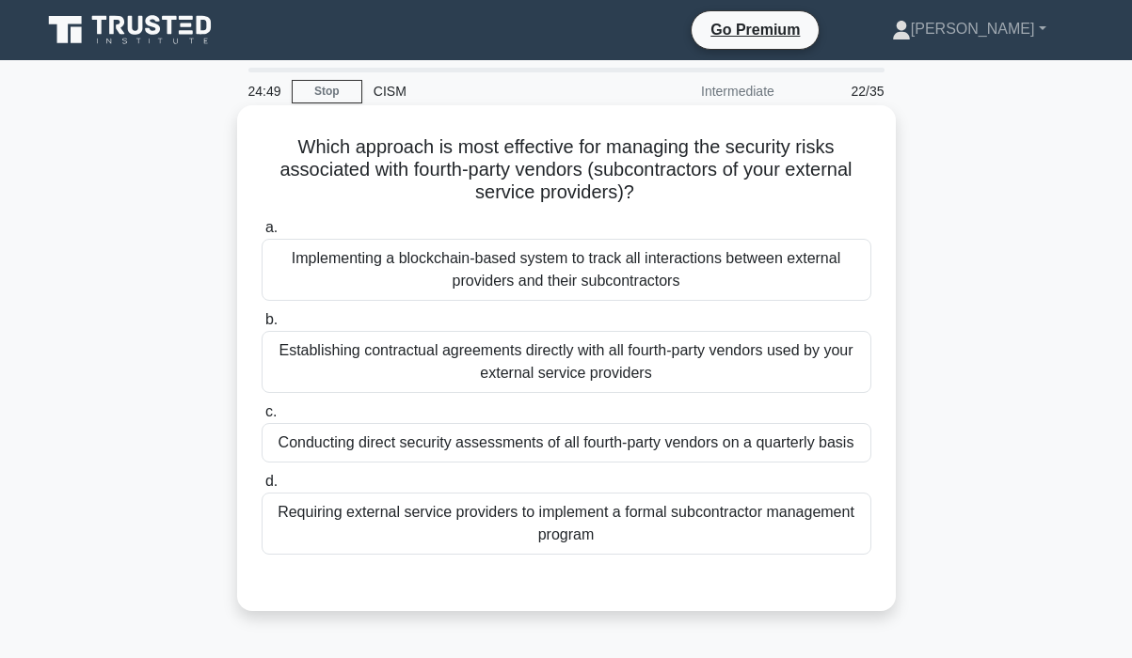
click at [812, 528] on div "Requiring external service providers to implement a formal subcontractor manage…" at bounding box center [566, 524] width 610 height 62
click at [261, 488] on input "d. Requiring external service providers to implement a formal subcontractor man…" at bounding box center [261, 482] width 0 height 12
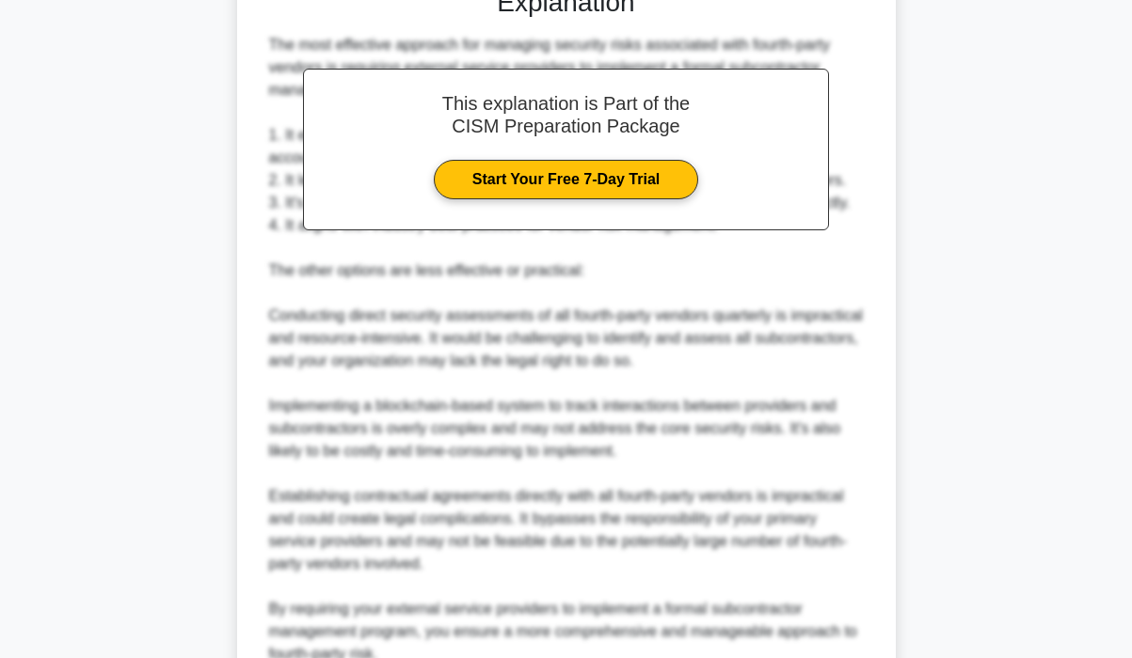
scroll to position [773, 0]
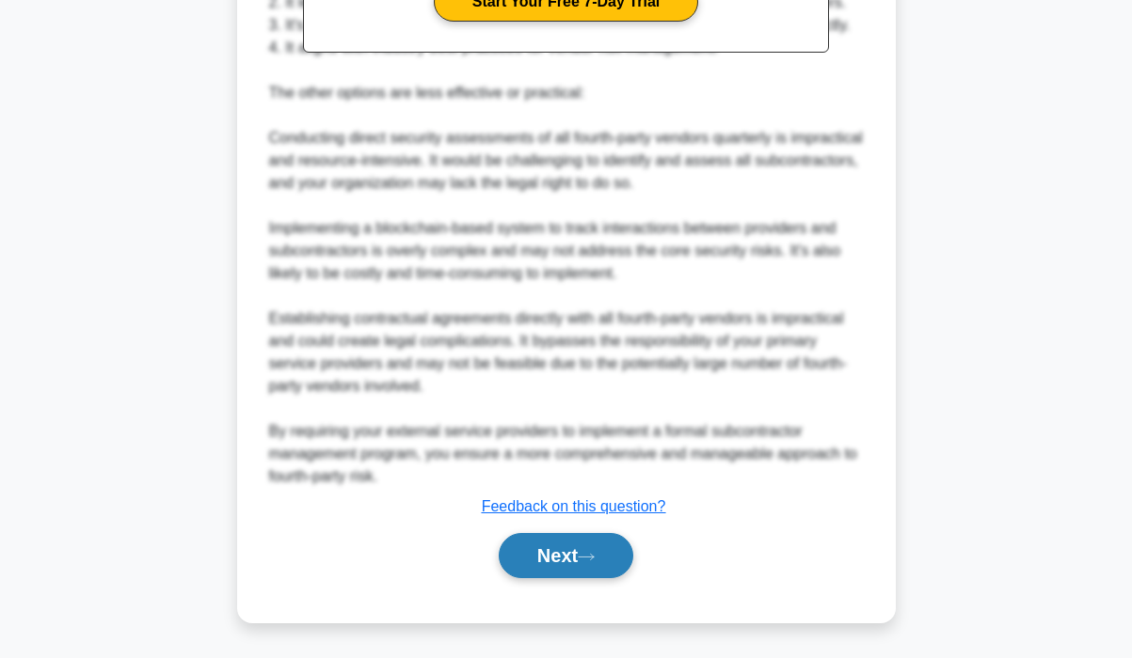
click at [562, 562] on button "Next" at bounding box center [566, 555] width 135 height 45
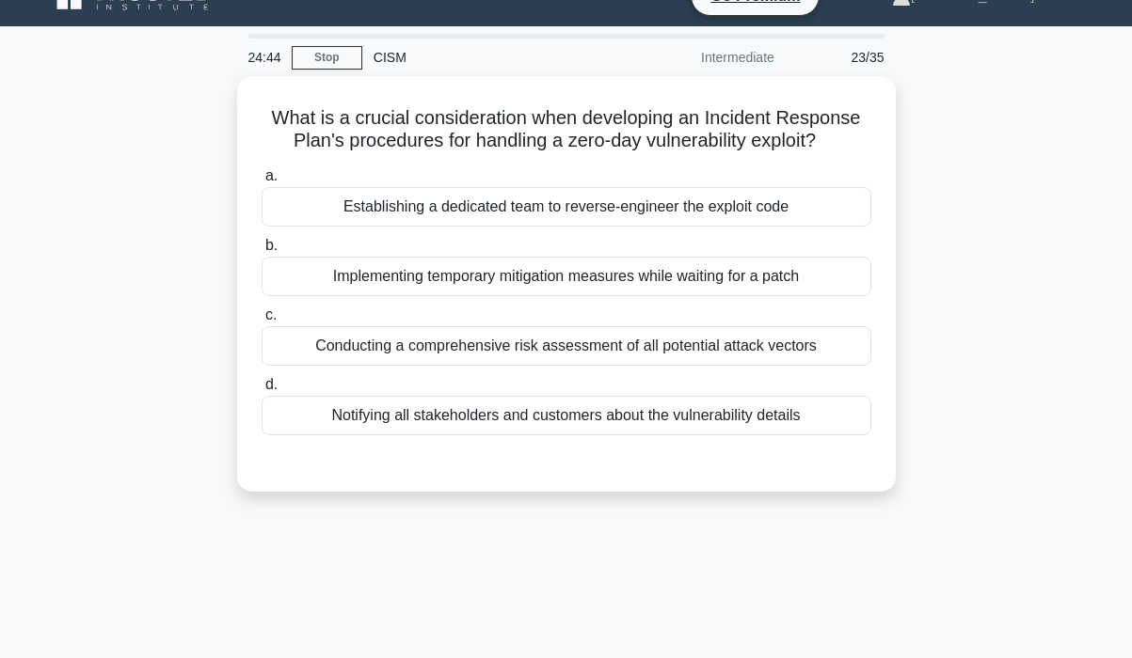
scroll to position [0, 0]
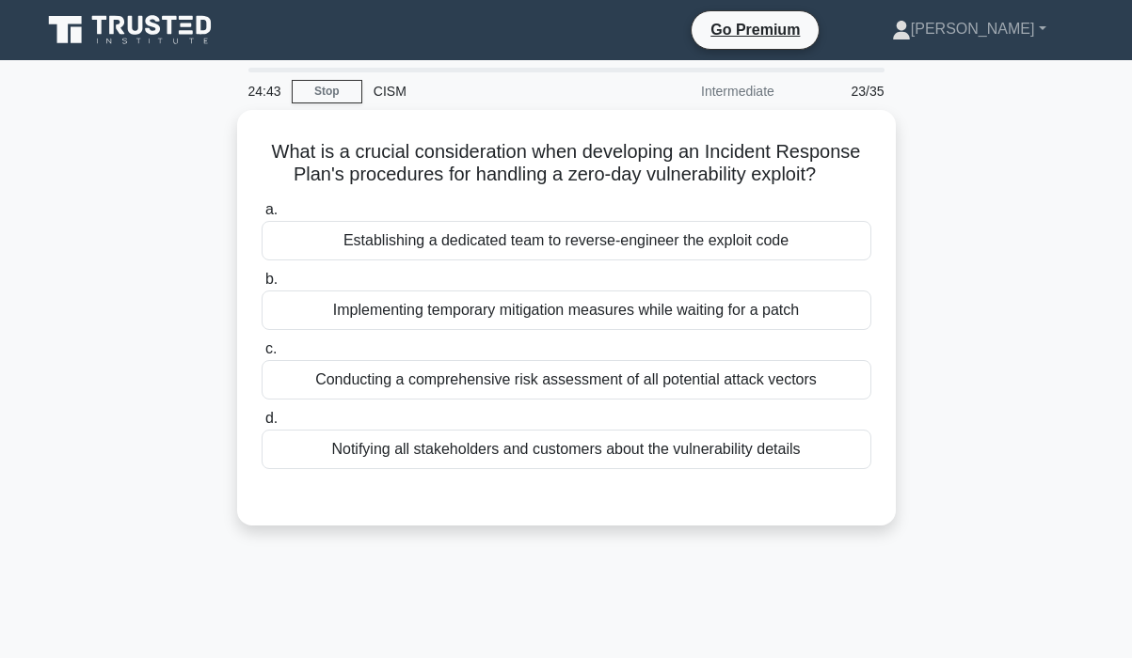
click at [988, 331] on div "What is a crucial consideration when developing an Incident Response Plan's pro…" at bounding box center [566, 329] width 1072 height 438
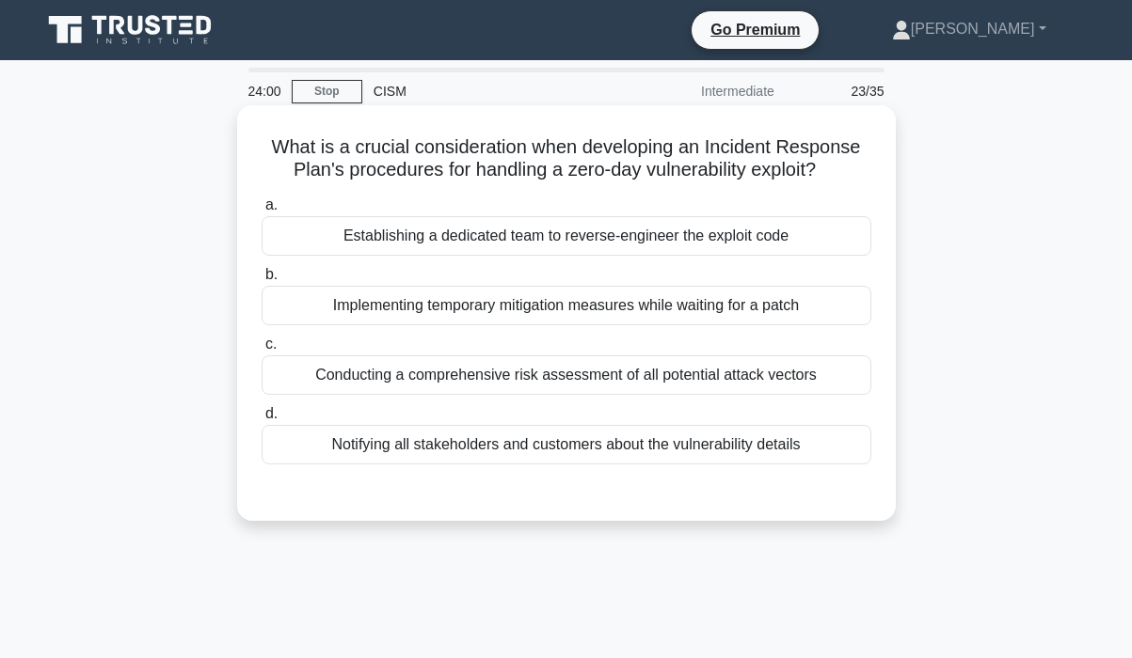
click at [674, 307] on div "Implementing temporary mitigation measures while waiting for a patch" at bounding box center [566, 306] width 610 height 40
click at [261, 281] on input "b. Implementing temporary mitigation measures while waiting for a patch" at bounding box center [261, 275] width 0 height 12
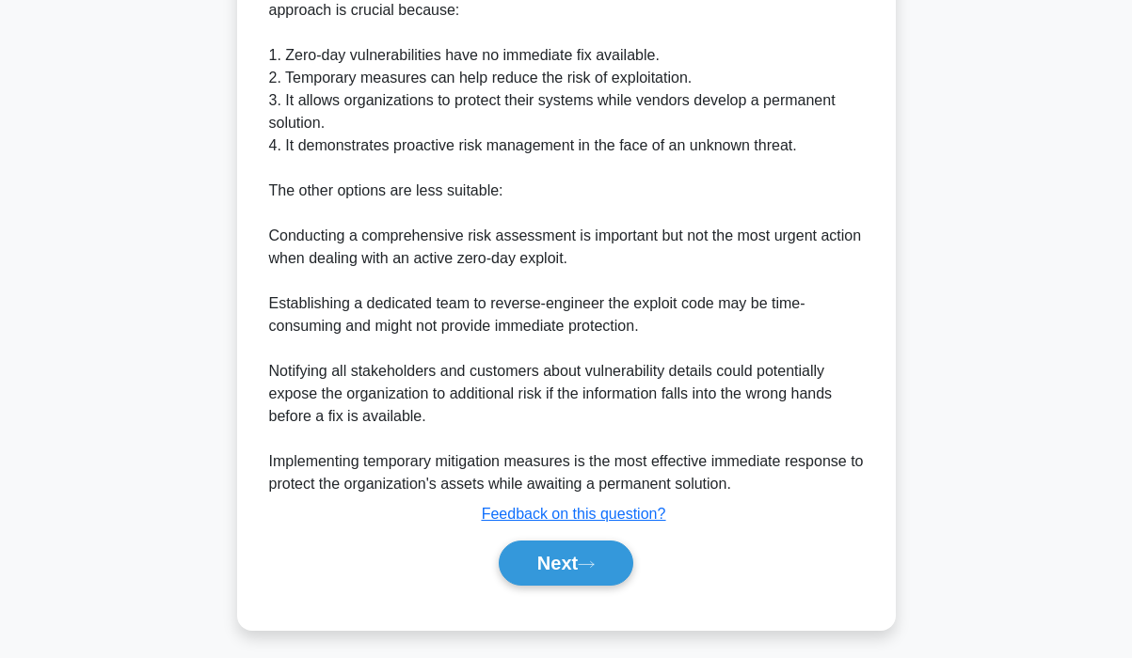
scroll to position [593, 0]
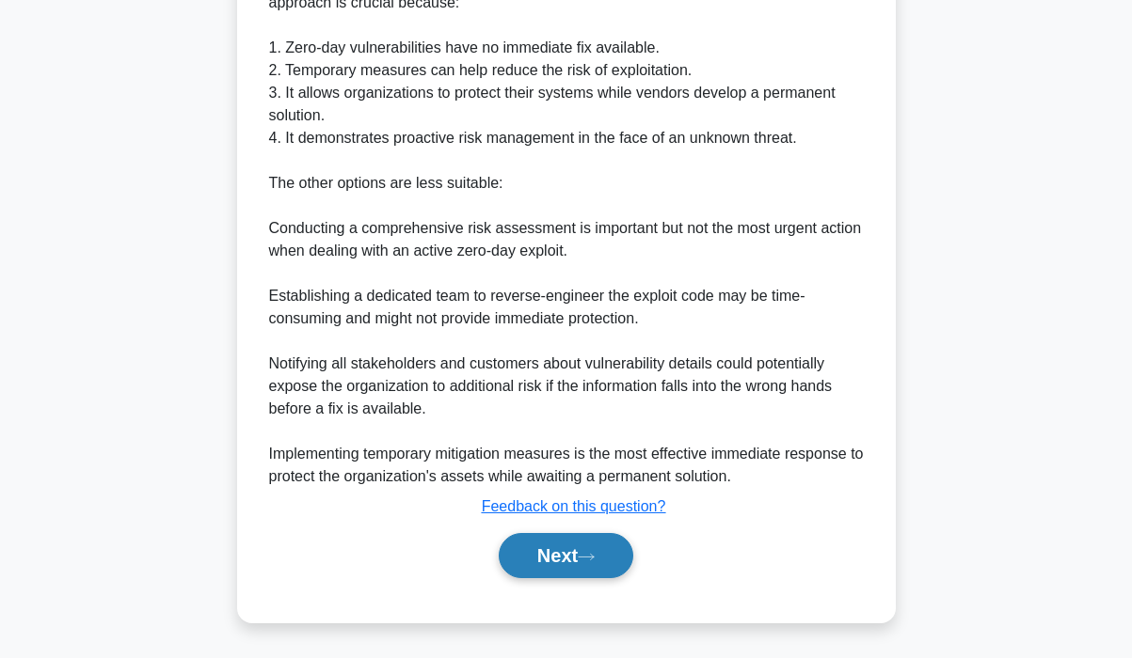
click at [578, 552] on button "Next" at bounding box center [566, 555] width 135 height 45
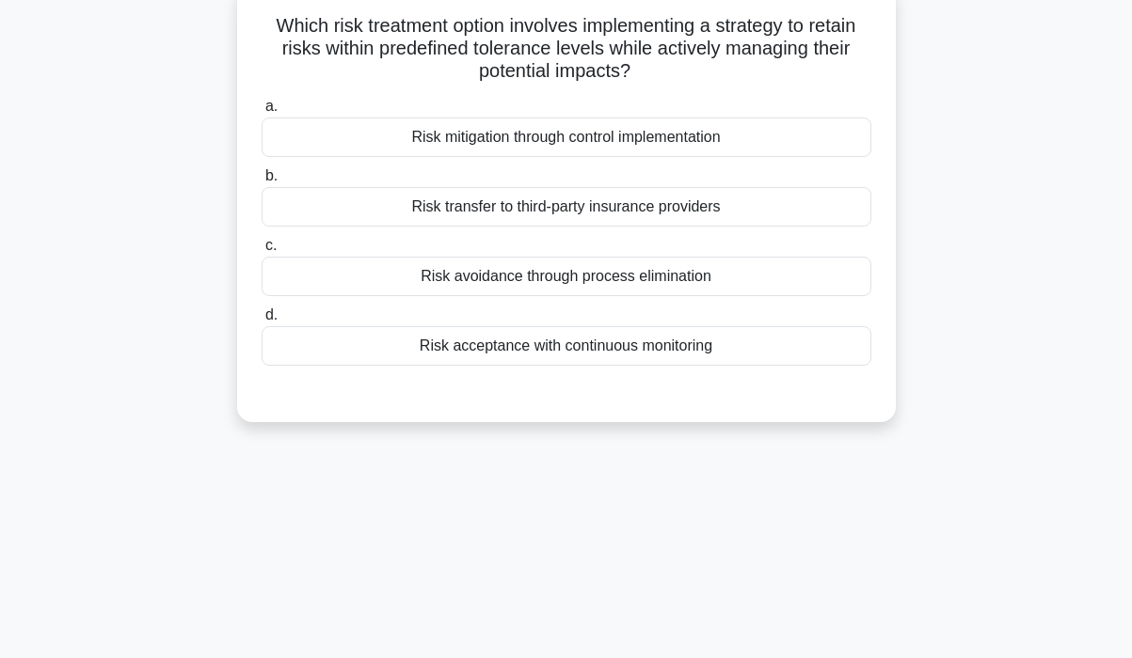
scroll to position [0, 0]
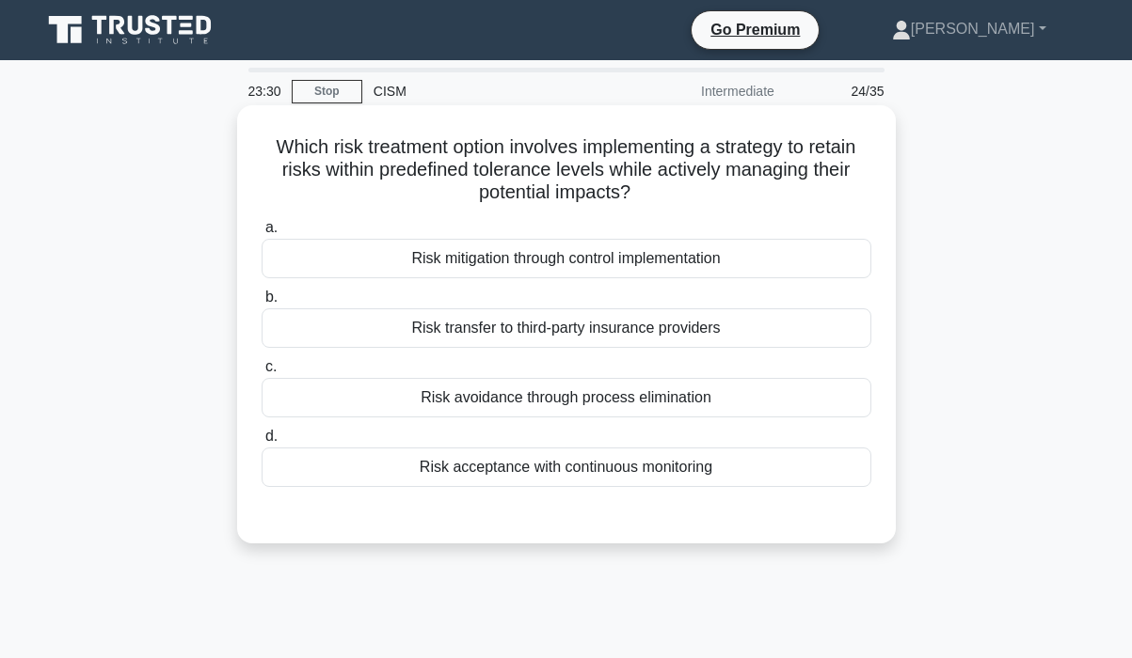
click at [769, 249] on div "Risk mitigation through control implementation" at bounding box center [566, 259] width 610 height 40
click at [261, 234] on input "a. Risk mitigation through control implementation" at bounding box center [261, 228] width 0 height 12
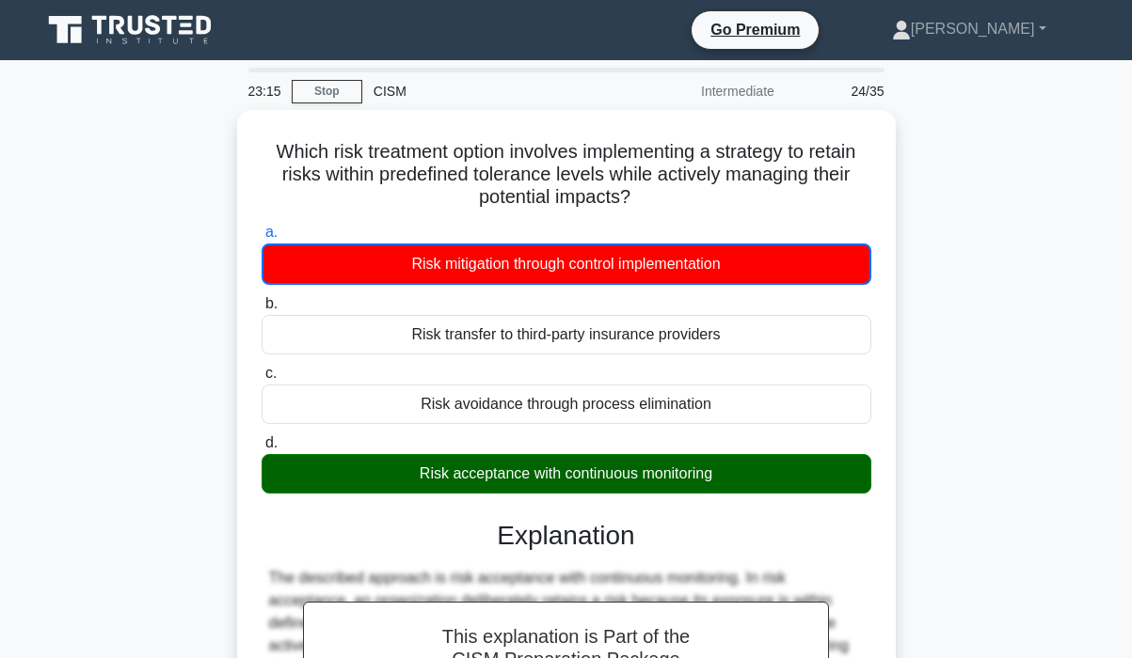
scroll to position [357, 0]
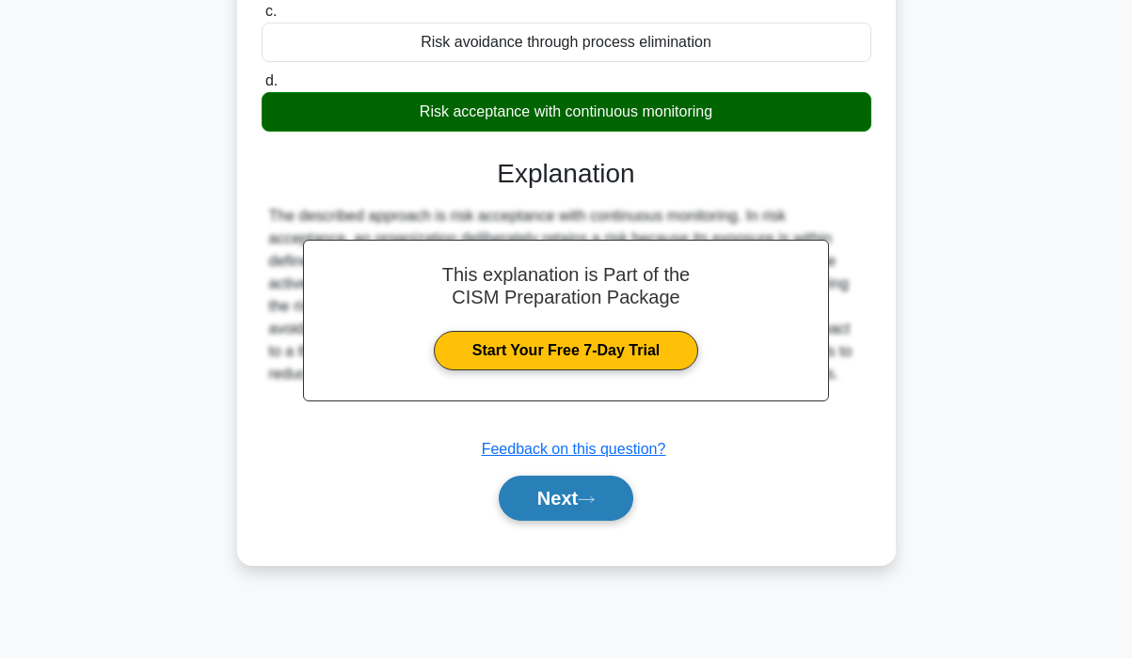
click at [580, 492] on button "Next" at bounding box center [566, 498] width 135 height 45
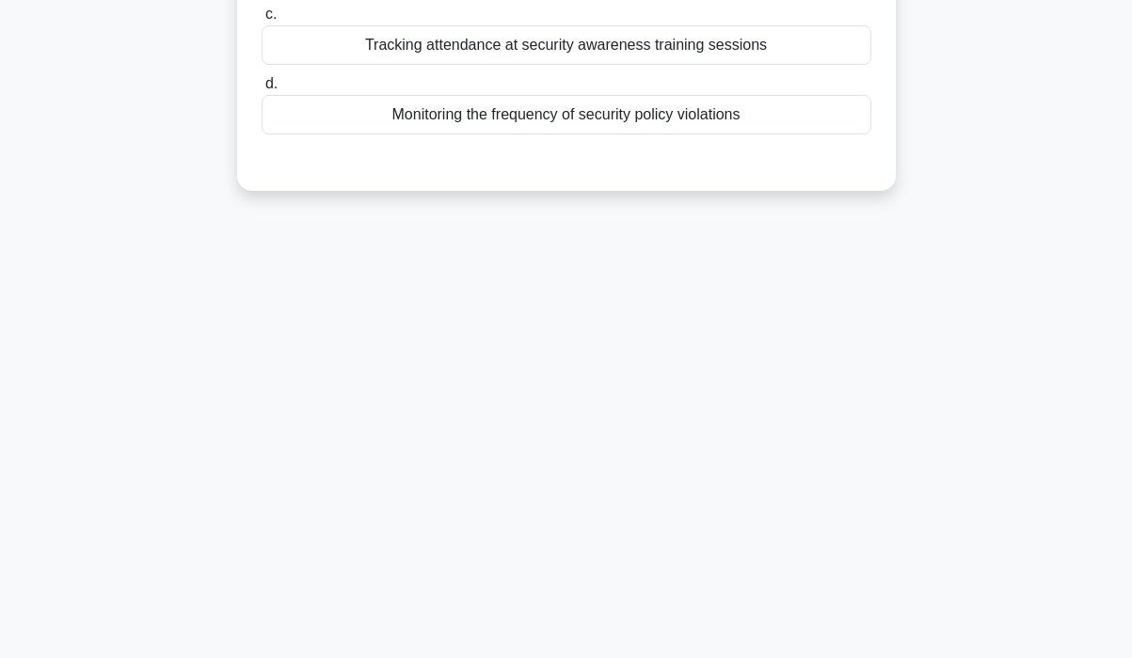
scroll to position [0, 0]
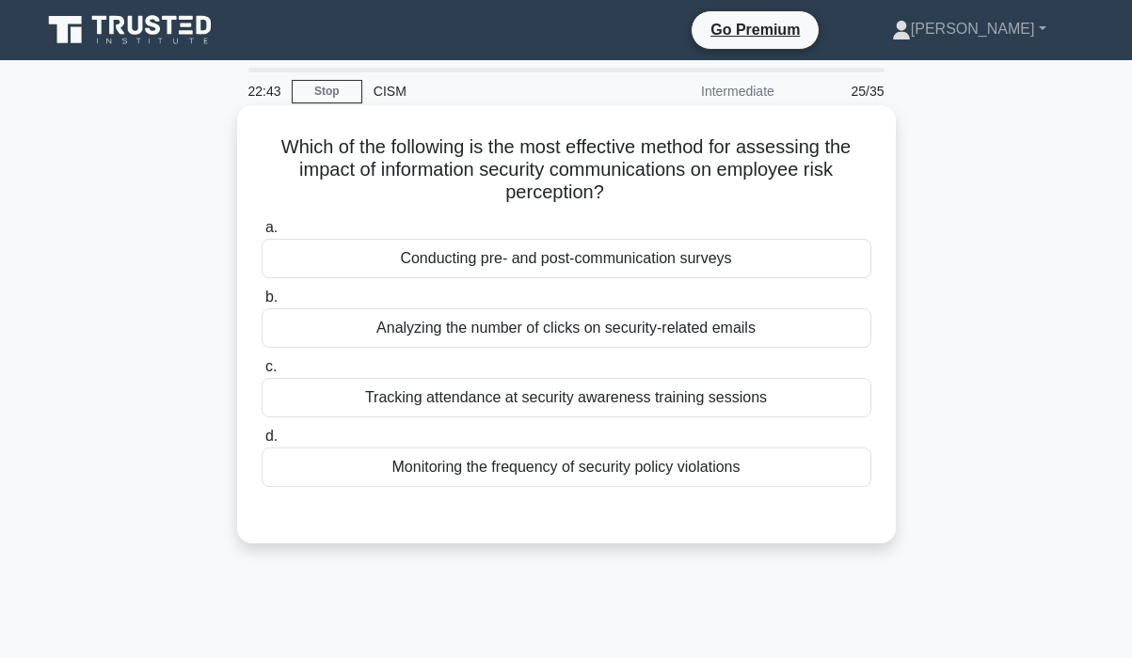
click at [729, 259] on div "Conducting pre- and post-communication surveys" at bounding box center [566, 259] width 610 height 40
click at [261, 234] on input "a. Conducting pre- and post-communication surveys" at bounding box center [261, 228] width 0 height 12
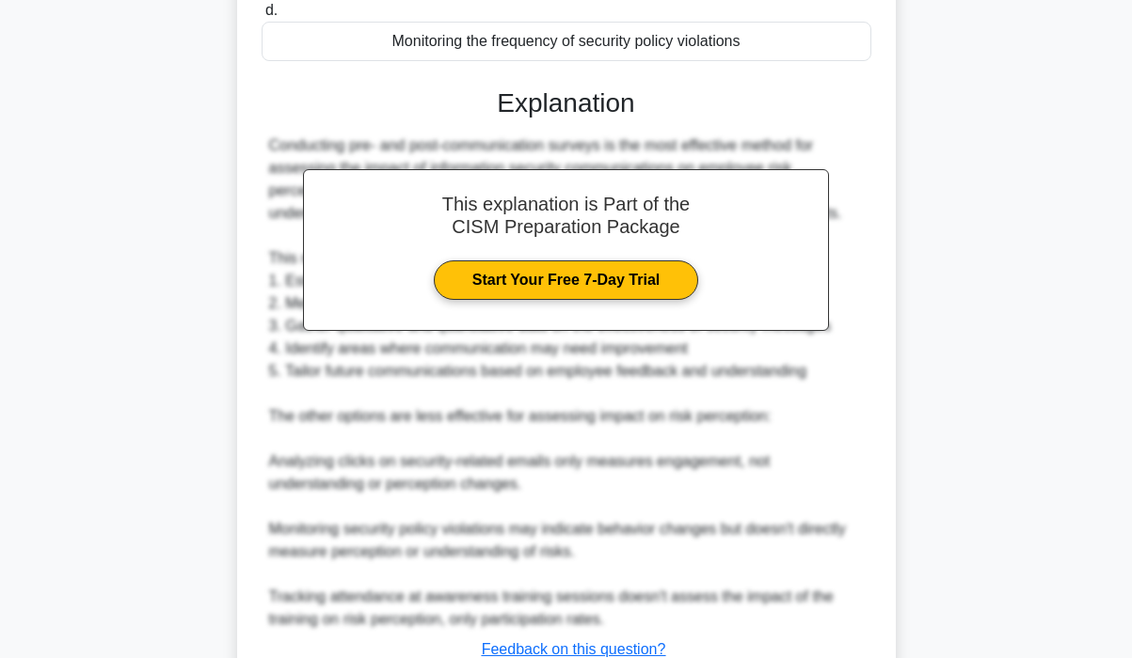
scroll to position [570, 0]
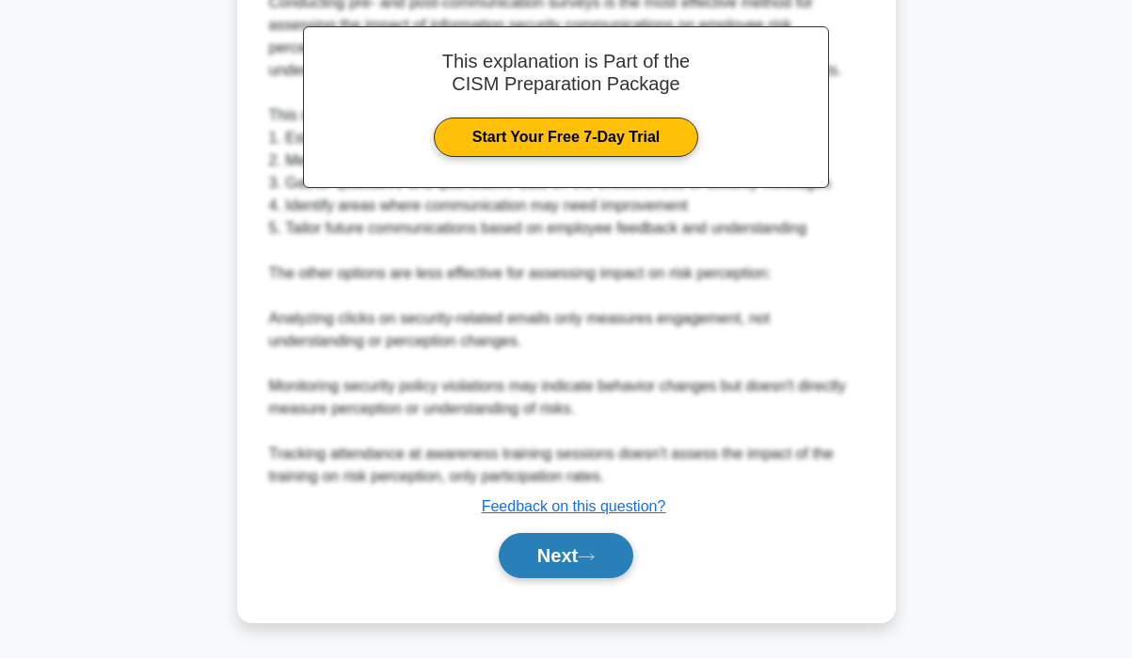
click at [538, 562] on button "Next" at bounding box center [566, 555] width 135 height 45
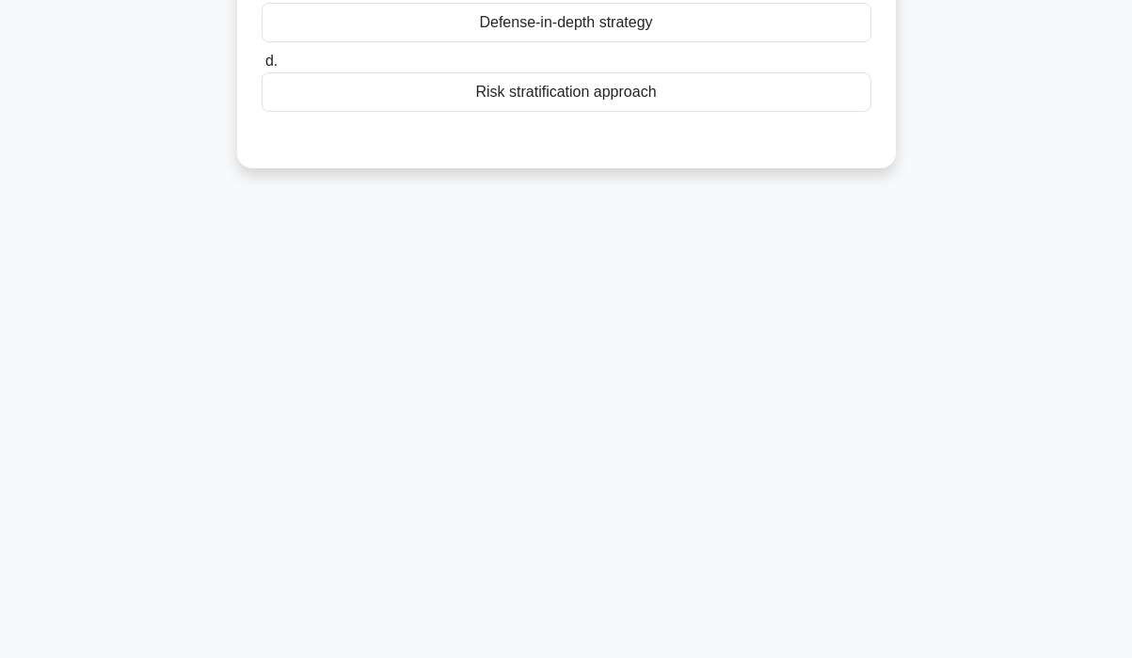
scroll to position [0, 0]
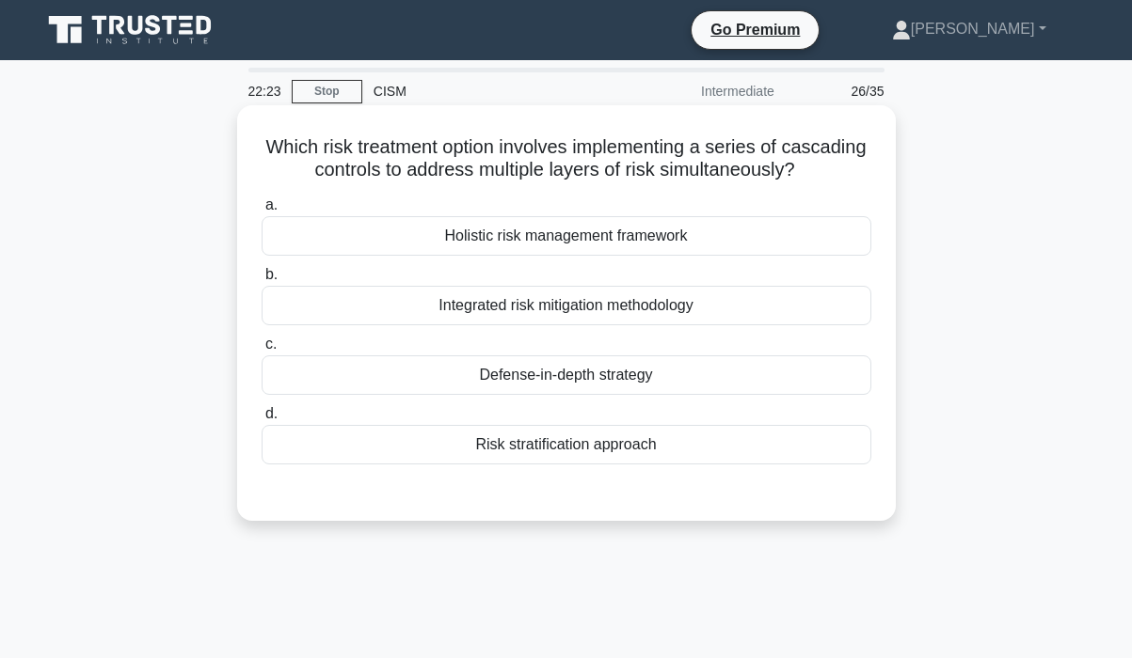
click at [664, 372] on div "Defense-in-depth strategy" at bounding box center [566, 376] width 610 height 40
click at [261, 351] on input "c. Defense-in-depth strategy" at bounding box center [261, 345] width 0 height 12
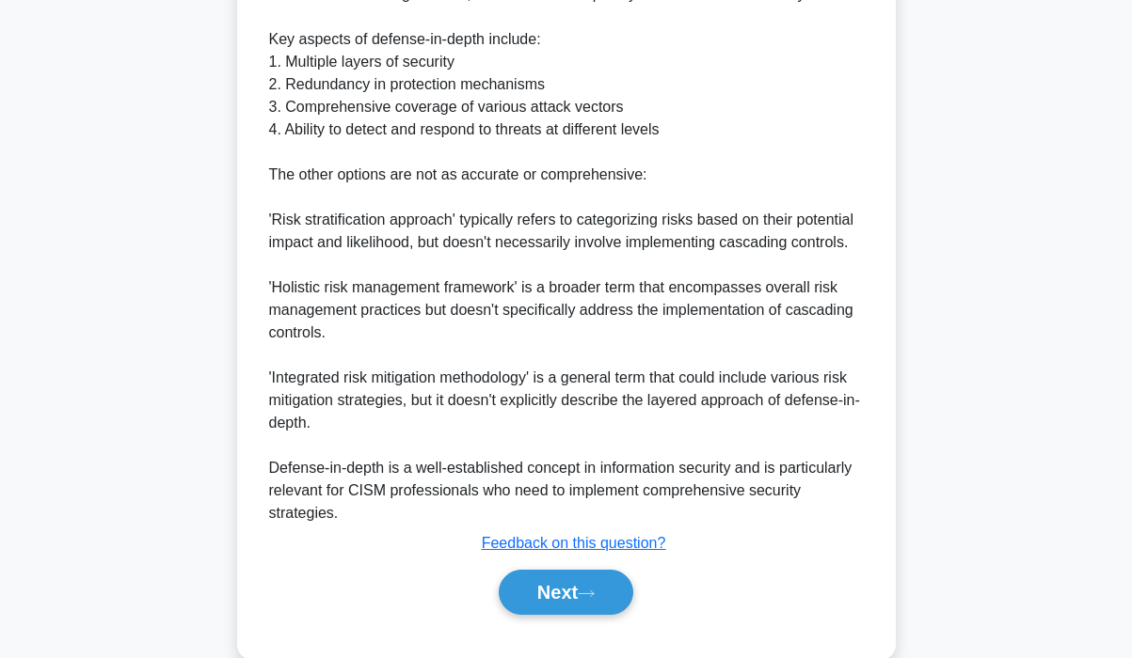
scroll to position [705, 0]
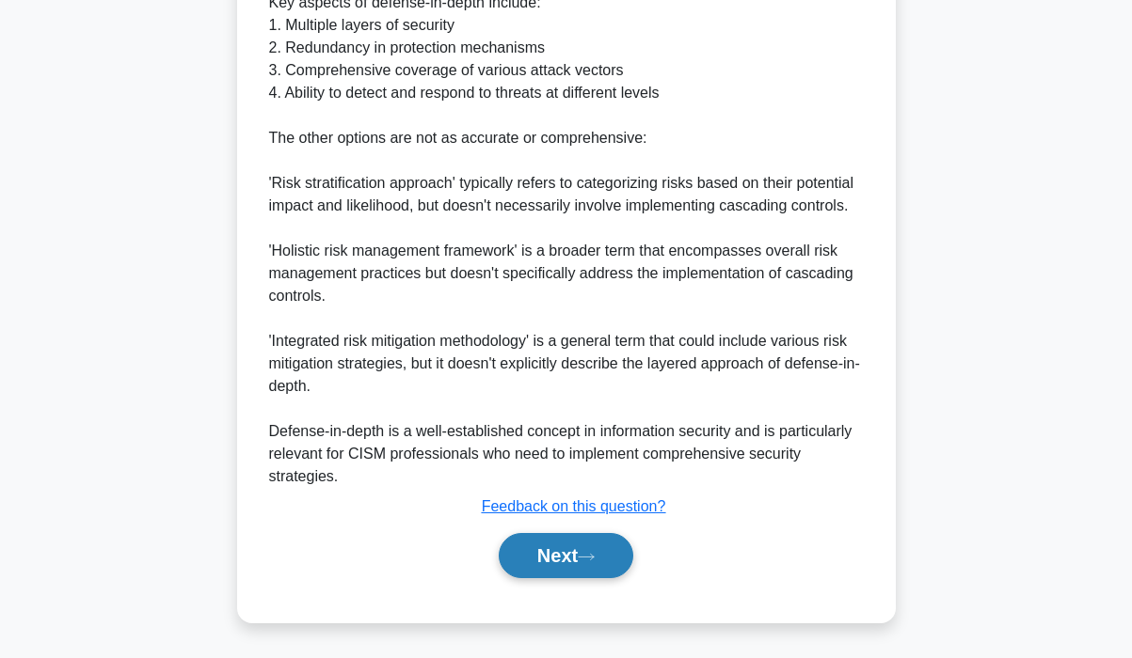
click at [564, 563] on button "Next" at bounding box center [566, 555] width 135 height 45
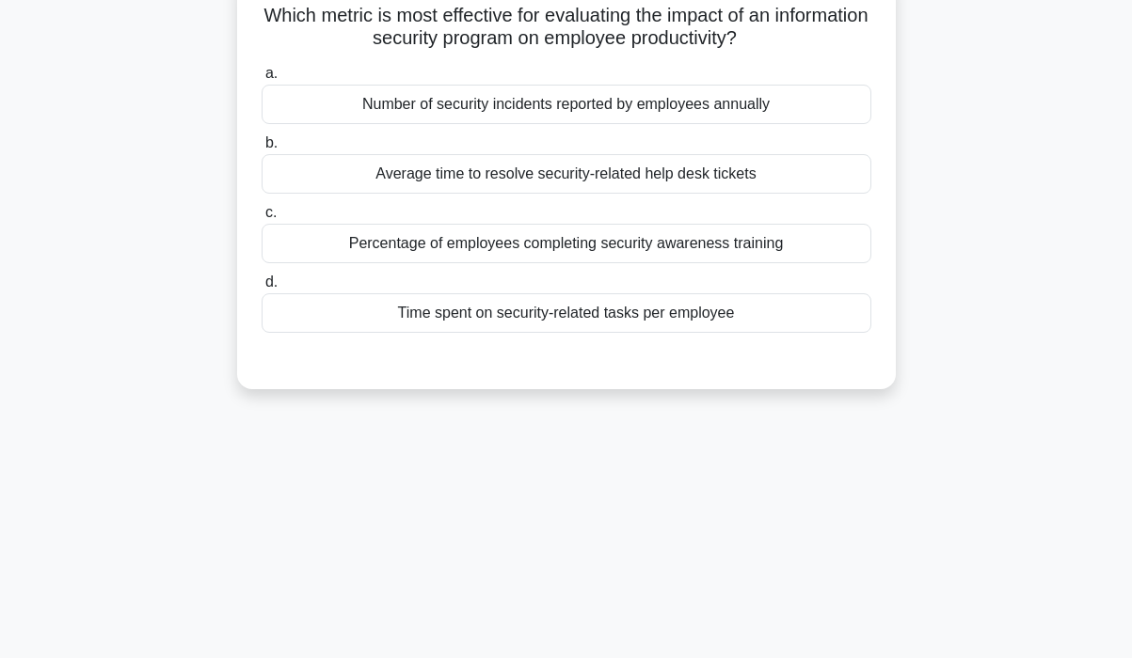
scroll to position [0, 0]
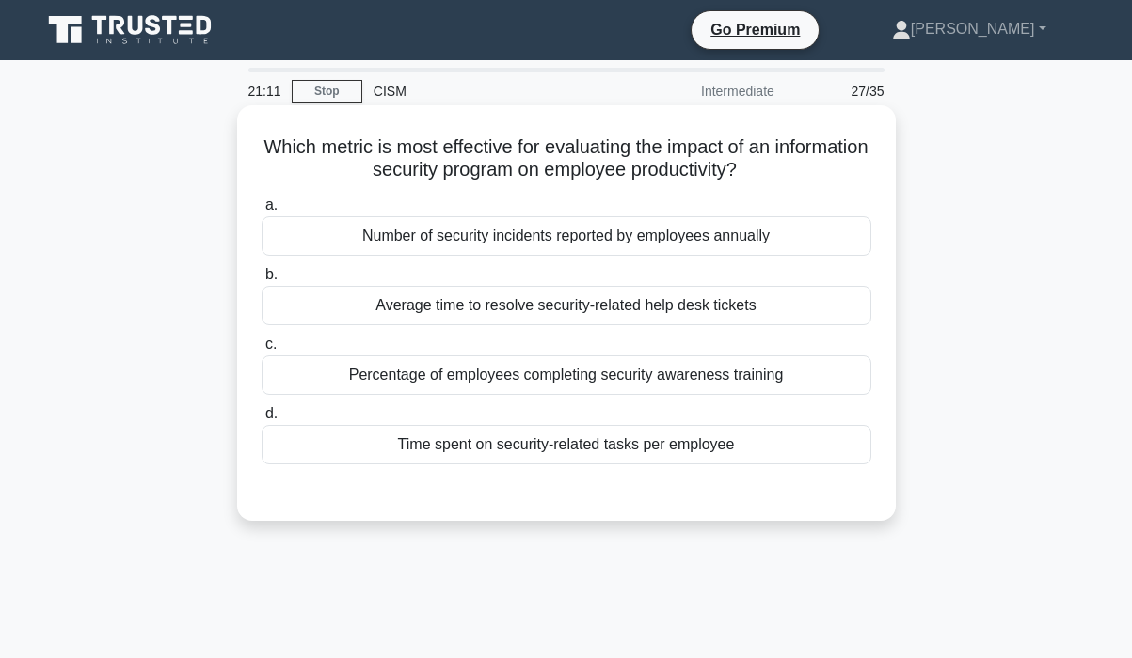
click at [670, 445] on div "Time spent on security-related tasks per employee" at bounding box center [566, 445] width 610 height 40
click at [261, 420] on input "d. Time spent on security-related tasks per employee" at bounding box center [261, 414] width 0 height 12
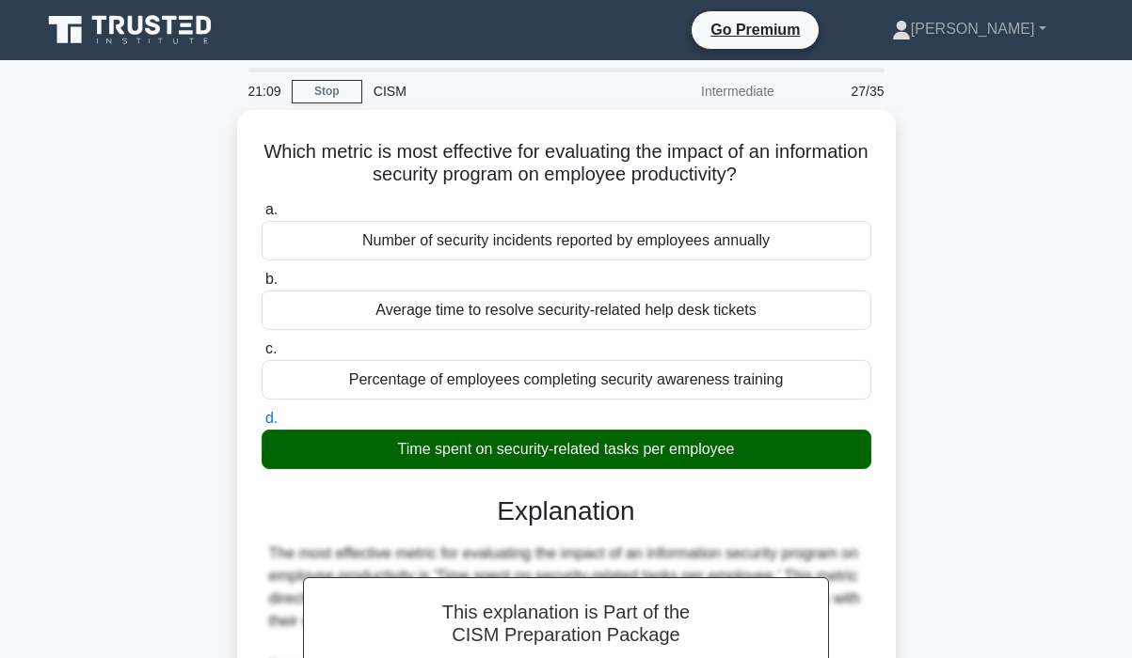
scroll to position [615, 0]
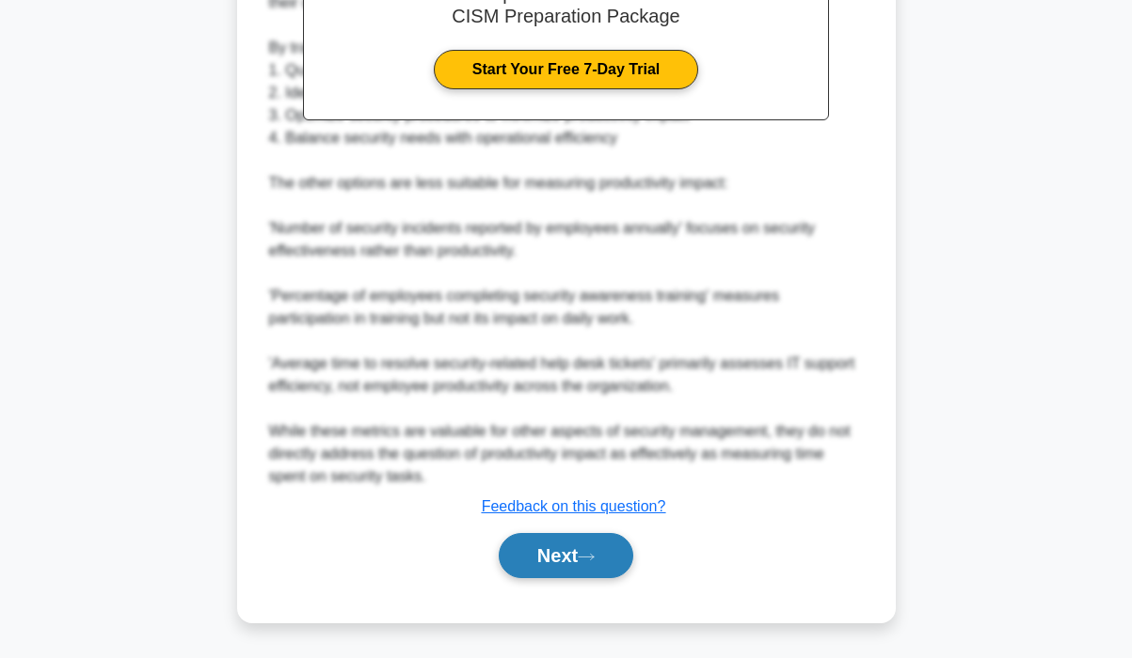
click at [578, 561] on button "Next" at bounding box center [566, 555] width 135 height 45
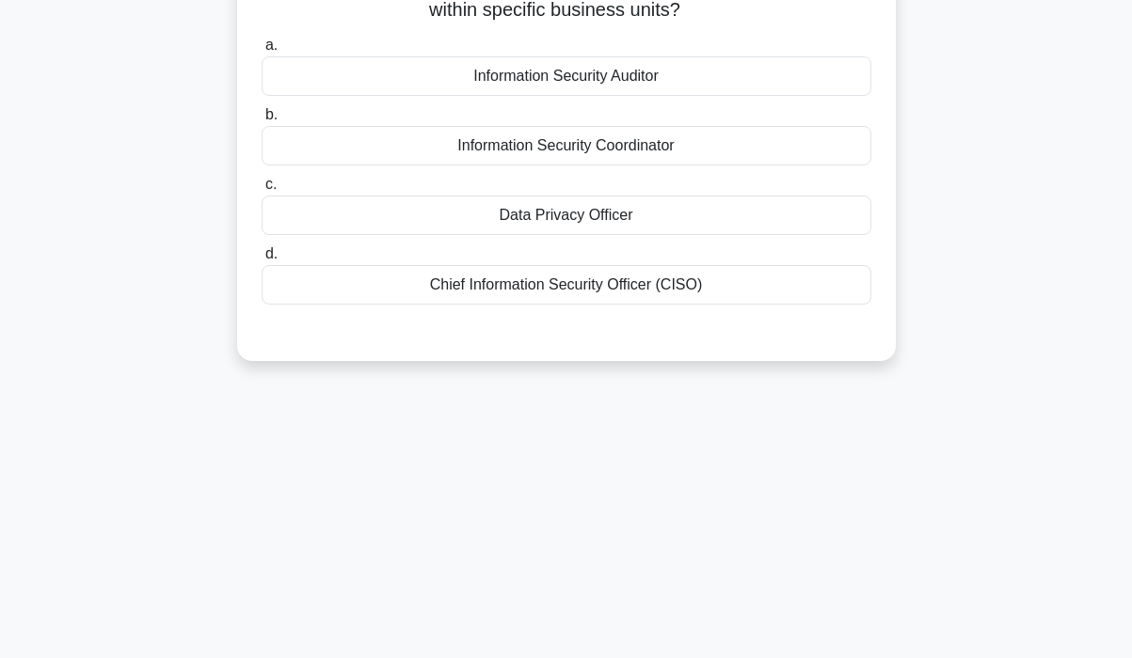
scroll to position [0, 0]
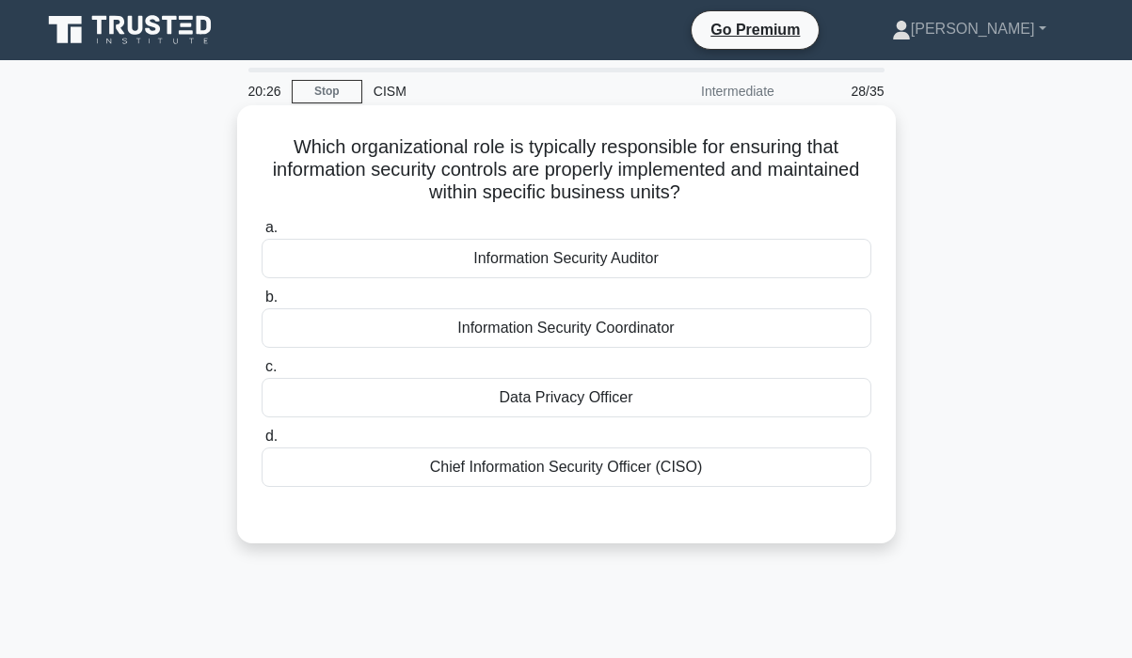
click at [704, 470] on div "Chief Information Security Officer (CISO)" at bounding box center [566, 468] width 610 height 40
click at [261, 443] on input "d. Chief Information Security Officer (CISO)" at bounding box center [261, 437] width 0 height 12
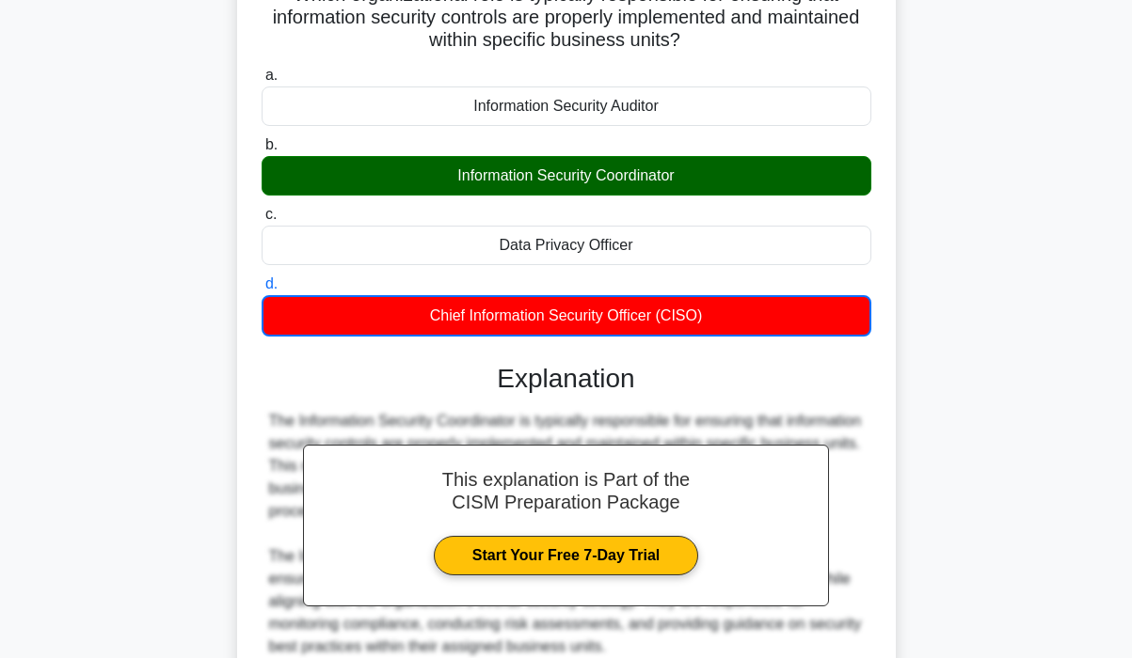
scroll to position [572, 0]
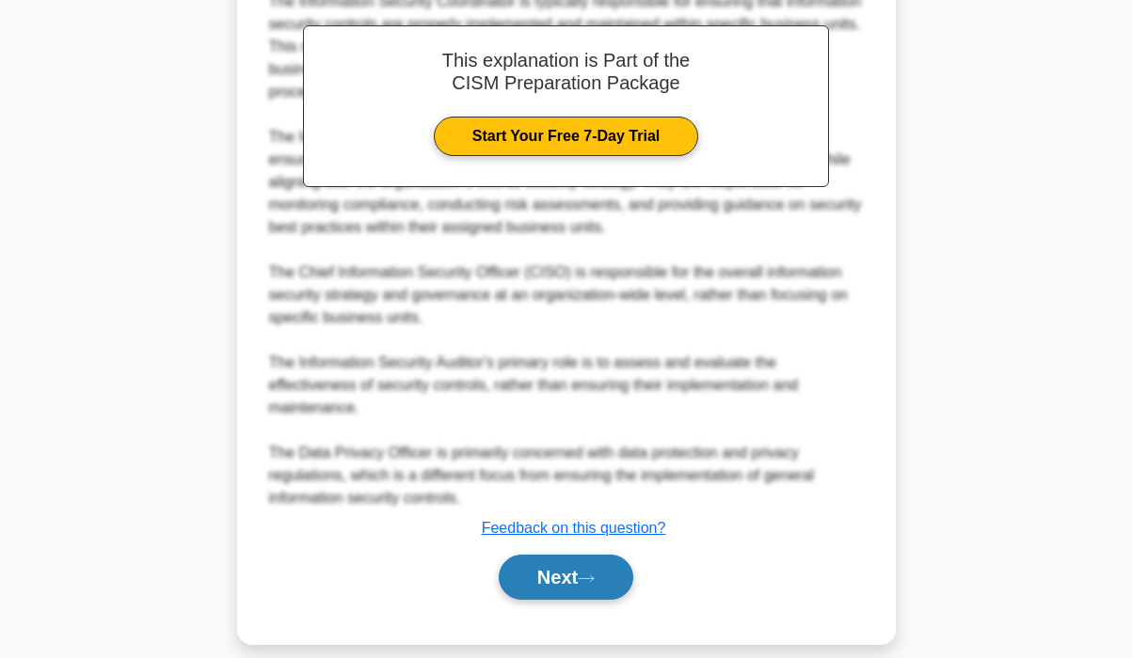
click at [571, 555] on button "Next" at bounding box center [566, 577] width 135 height 45
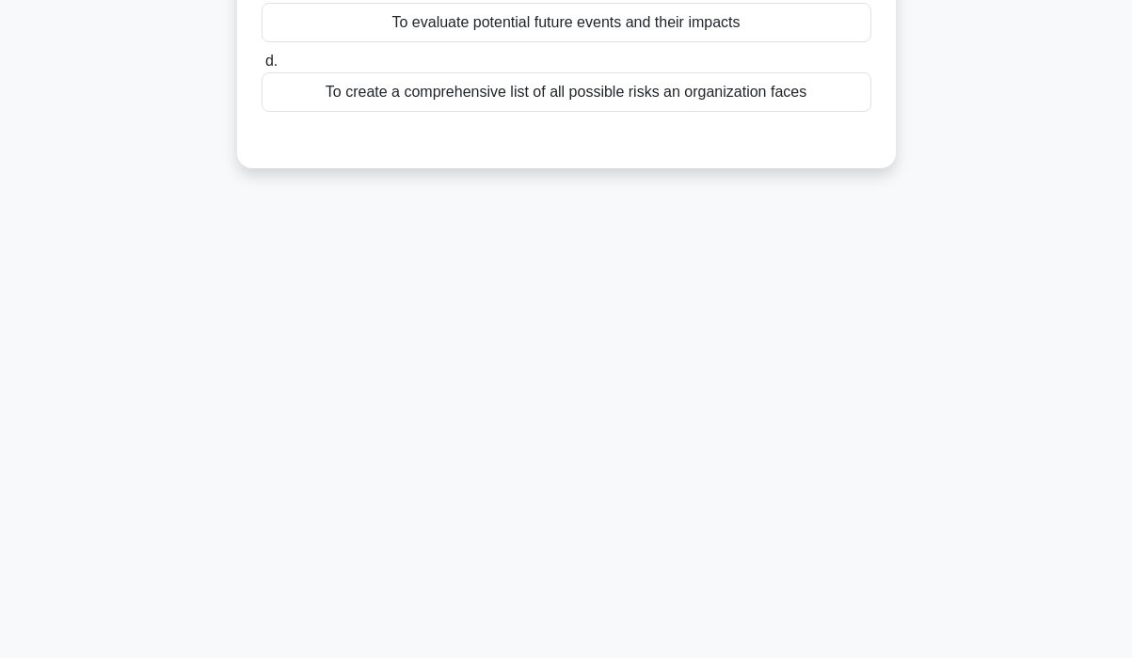
scroll to position [0, 0]
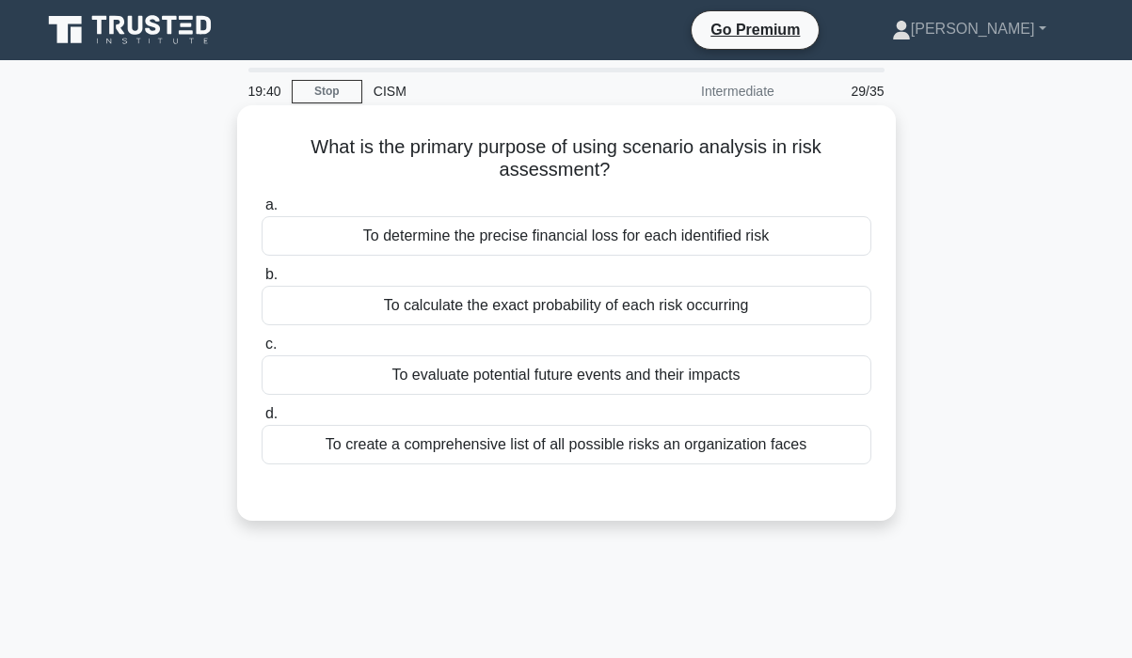
click at [708, 372] on div "To evaluate potential future events and their impacts" at bounding box center [566, 376] width 610 height 40
click at [261, 351] on input "c. To evaluate potential future events and their impacts" at bounding box center [261, 345] width 0 height 12
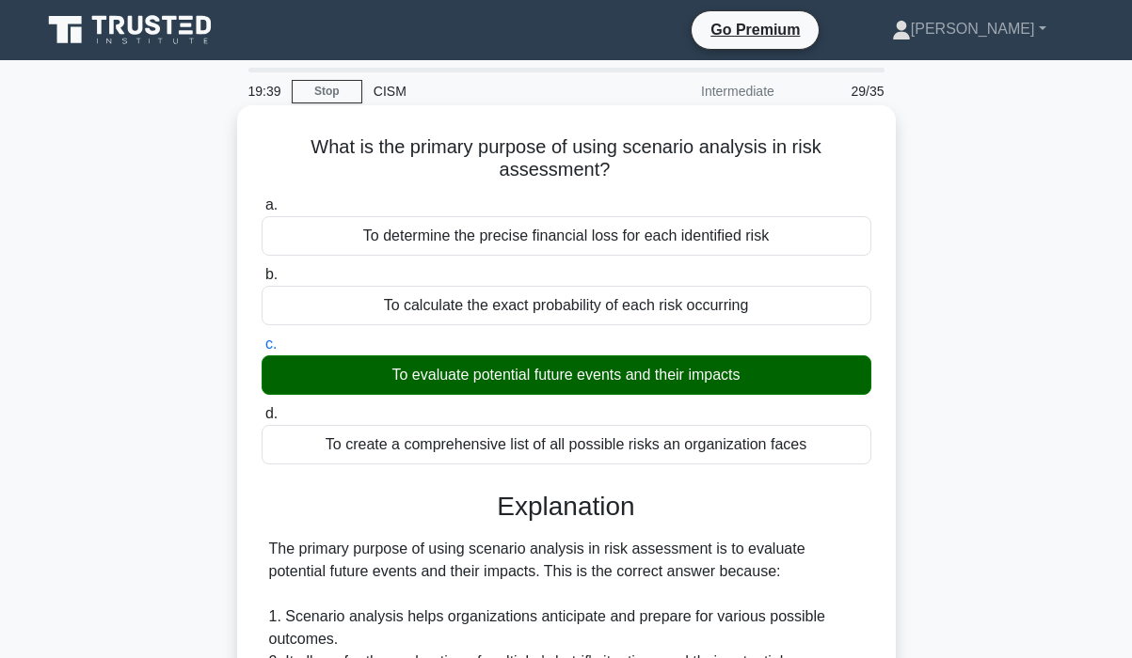
scroll to position [660, 0]
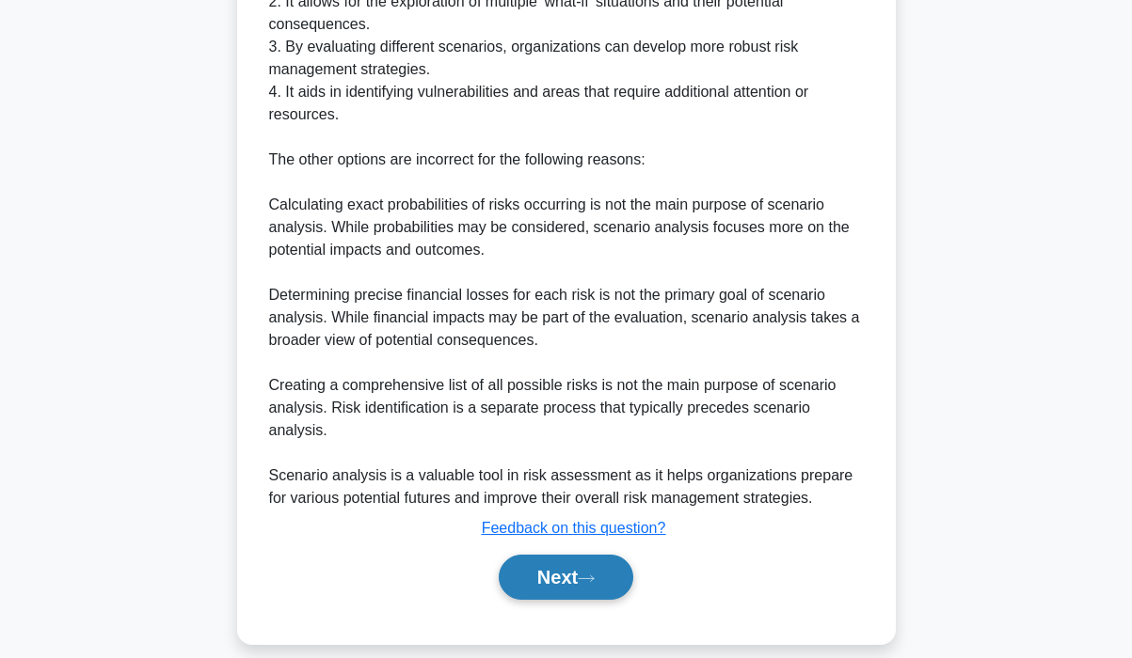
click at [585, 555] on button "Next" at bounding box center [566, 577] width 135 height 45
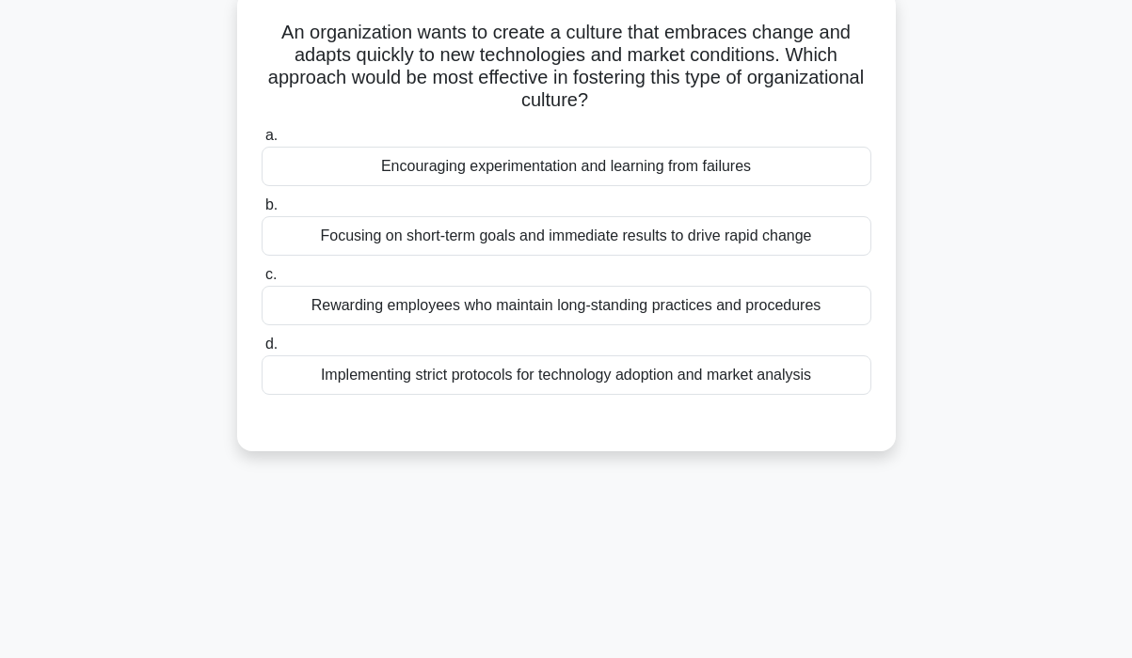
scroll to position [0, 0]
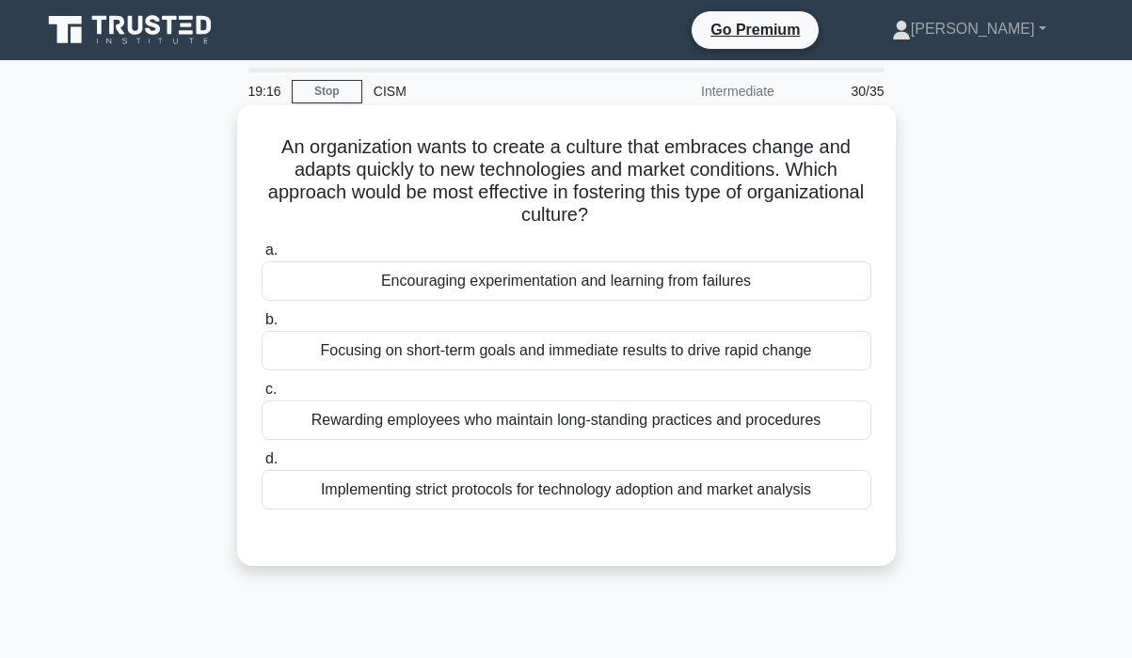
click at [755, 277] on div "Encouraging experimentation and learning from failures" at bounding box center [566, 281] width 610 height 40
click at [261, 257] on input "a. Encouraging experimentation and learning from failures" at bounding box center [261, 251] width 0 height 12
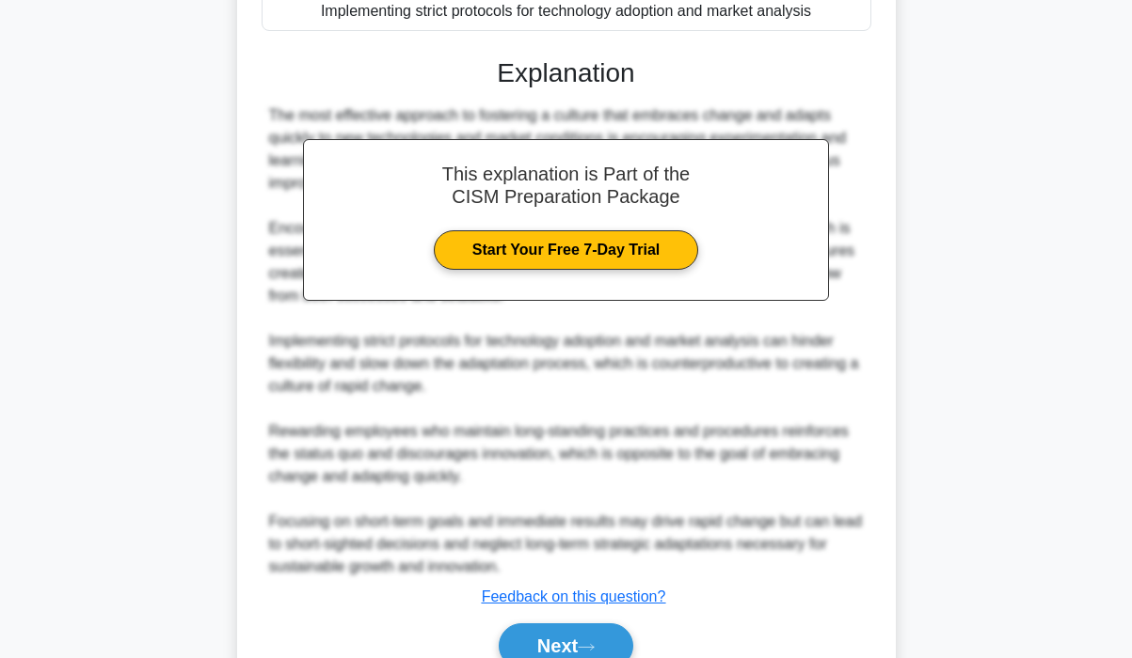
scroll to position [570, 0]
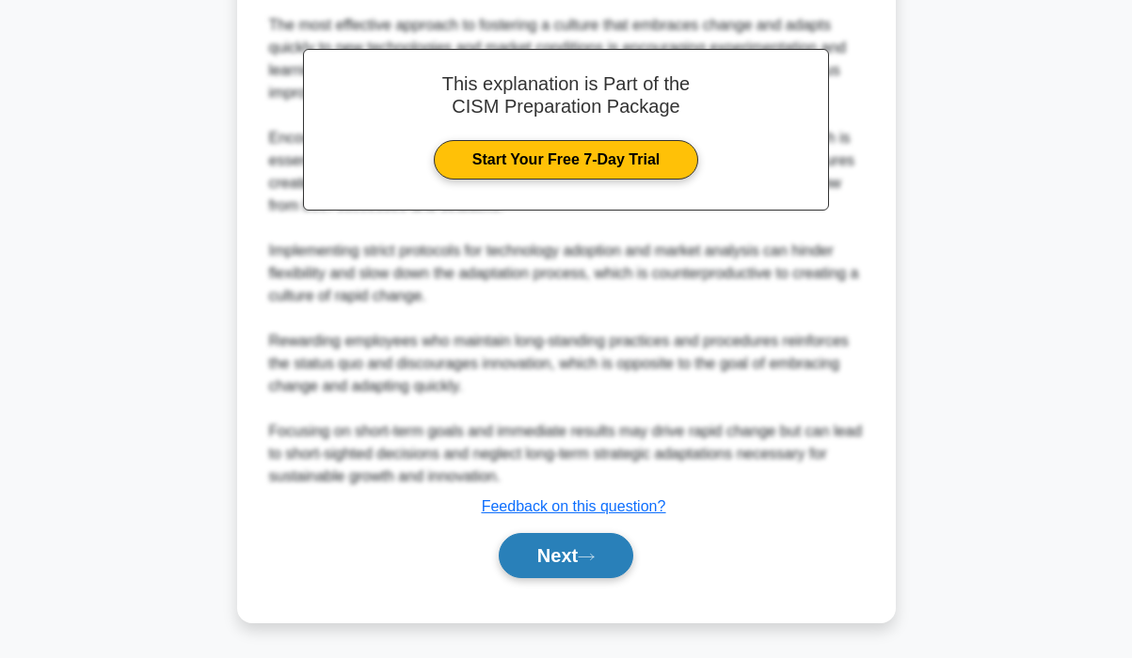
click at [590, 559] on icon at bounding box center [586, 557] width 17 height 10
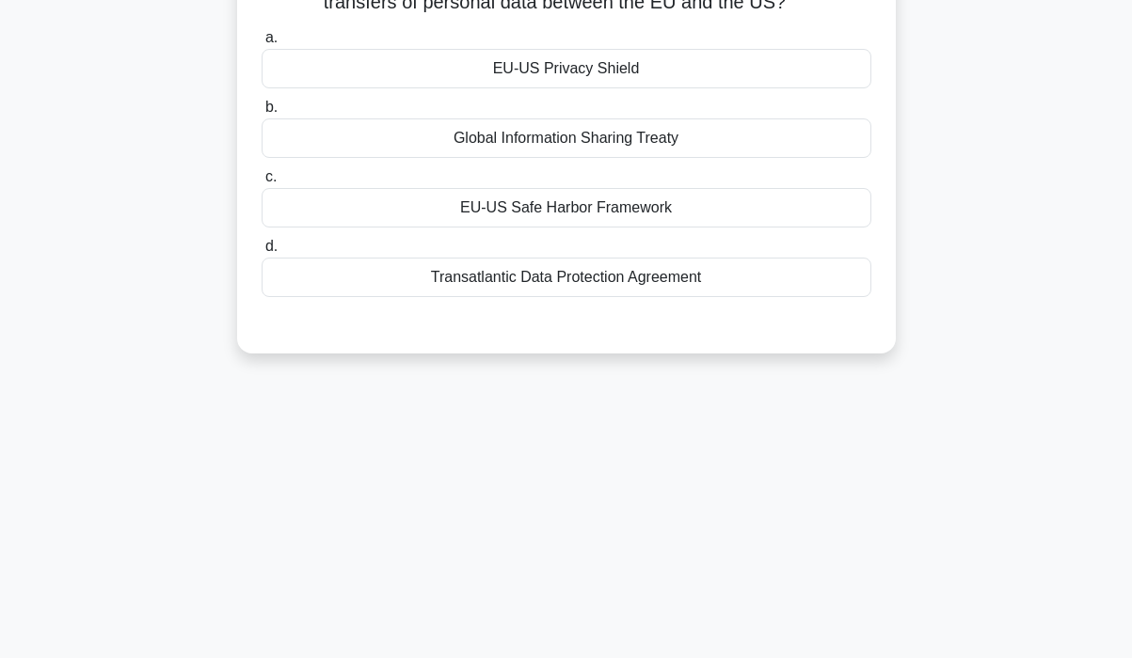
scroll to position [0, 0]
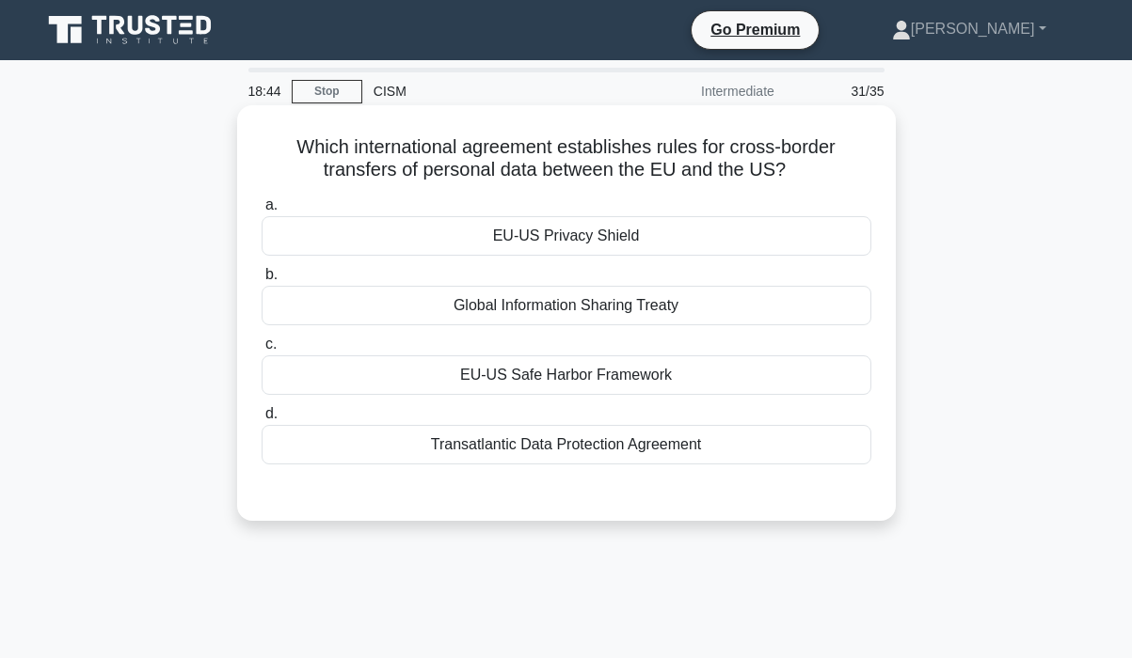
click at [661, 444] on div "Transatlantic Data Protection Agreement" at bounding box center [566, 445] width 610 height 40
click at [261, 420] on input "d. Transatlantic Data Protection Agreement" at bounding box center [261, 414] width 0 height 12
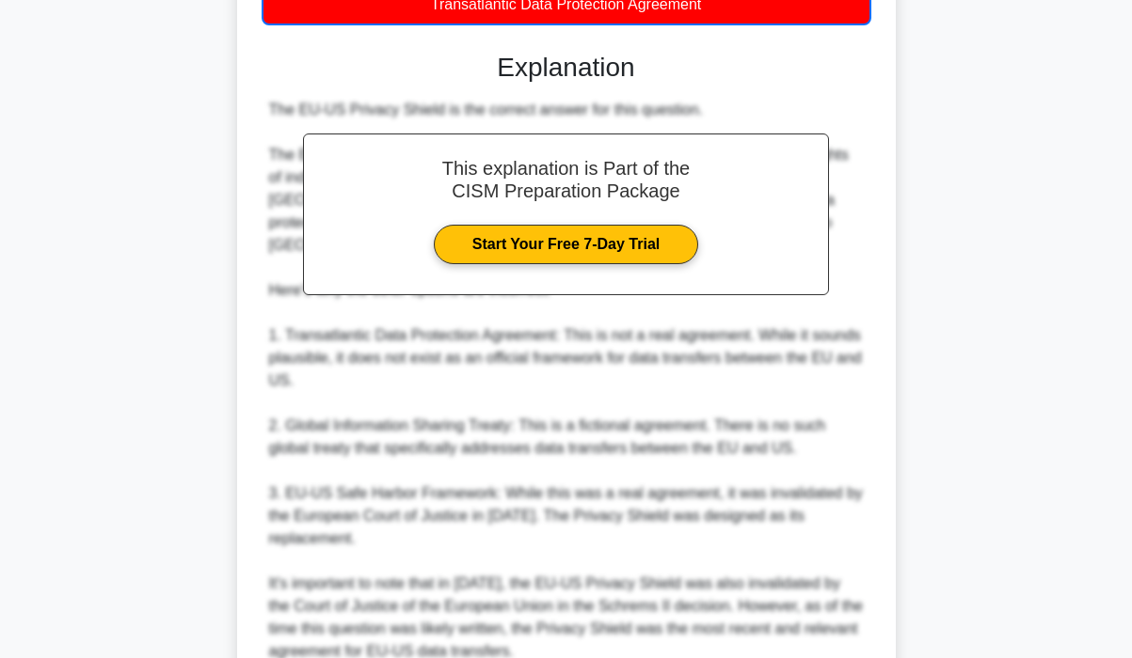
scroll to position [594, 0]
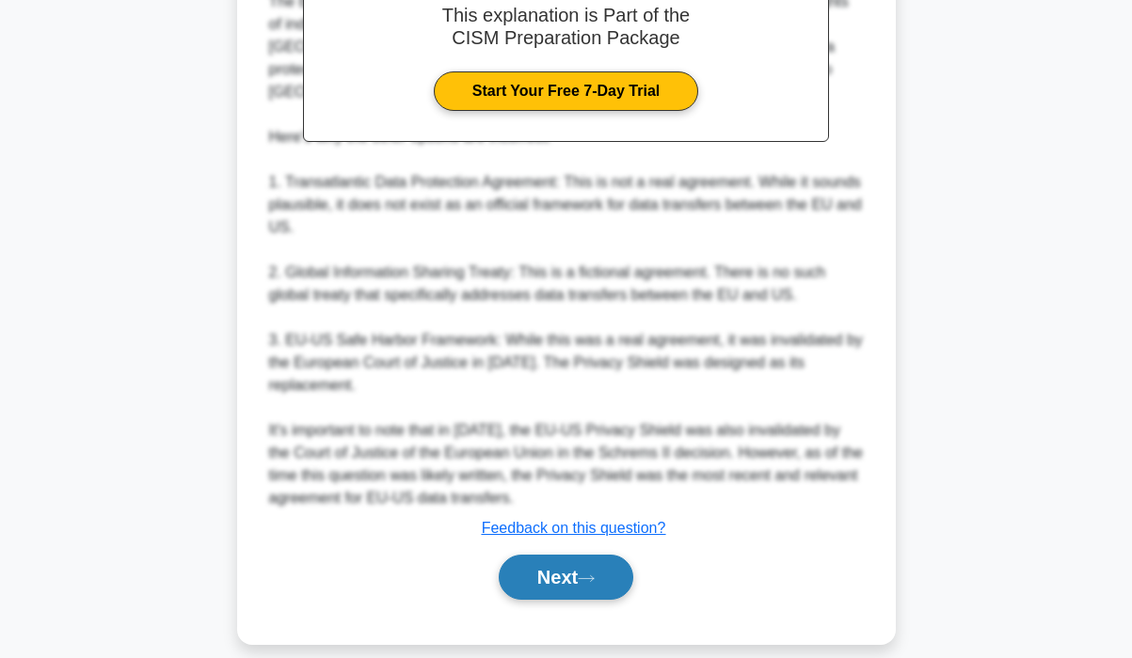
click at [550, 555] on button "Next" at bounding box center [566, 577] width 135 height 45
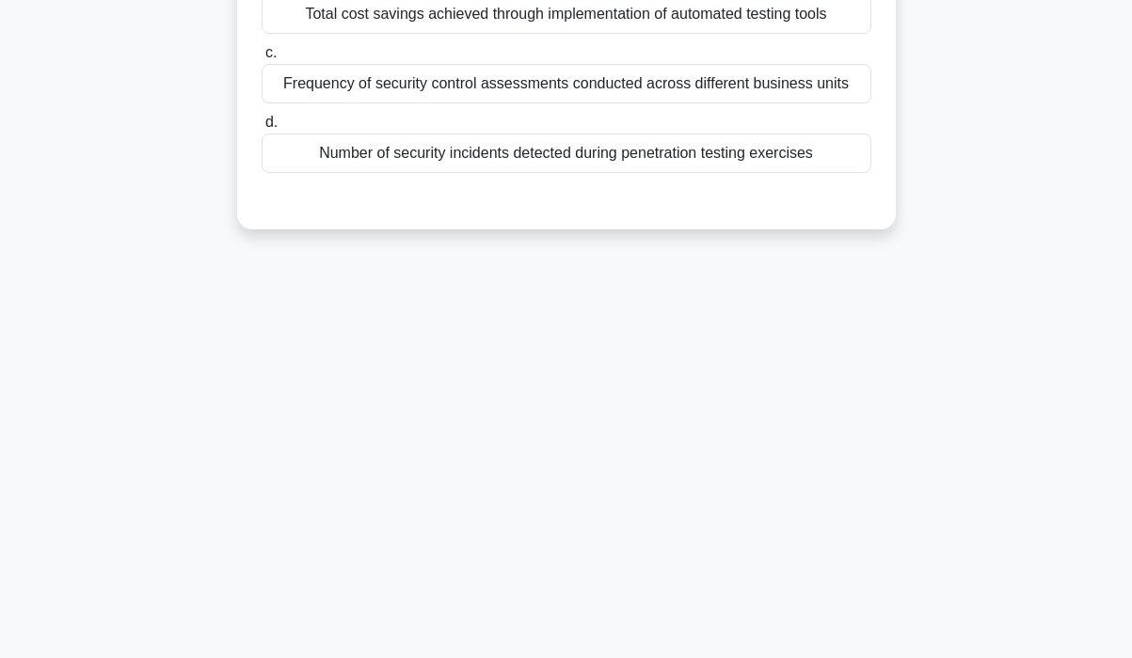
scroll to position [0, 0]
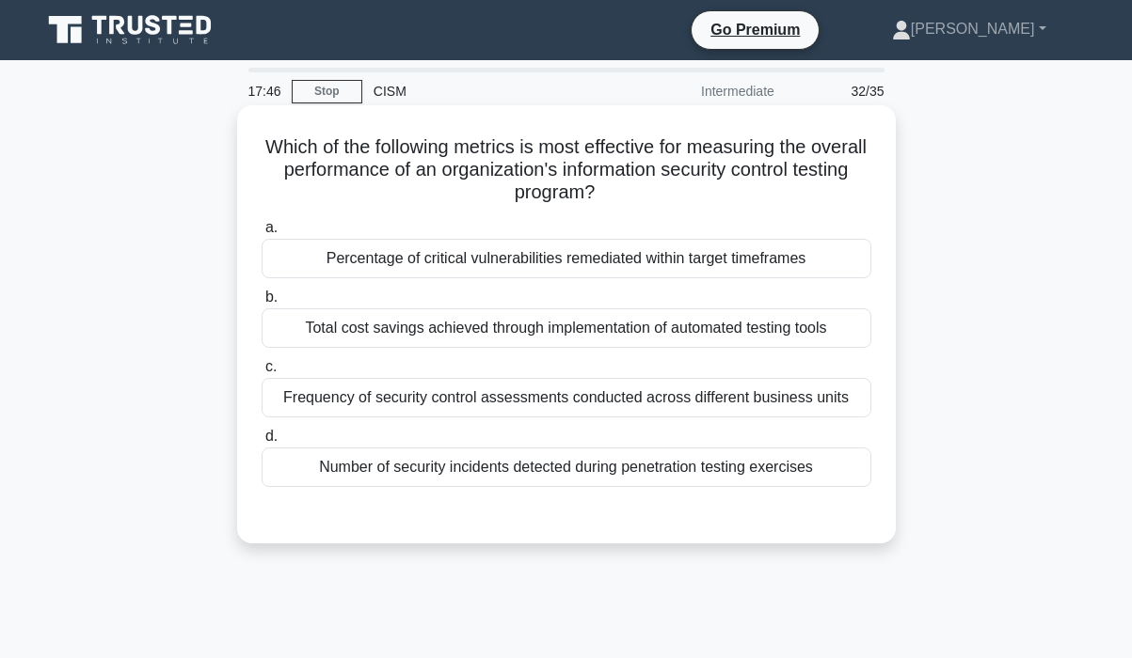
click at [781, 395] on div "Frequency of security control assessments conducted across different business u…" at bounding box center [566, 398] width 610 height 40
click at [261, 373] on input "c. Frequency of security control assessments conducted across different busines…" at bounding box center [261, 367] width 0 height 12
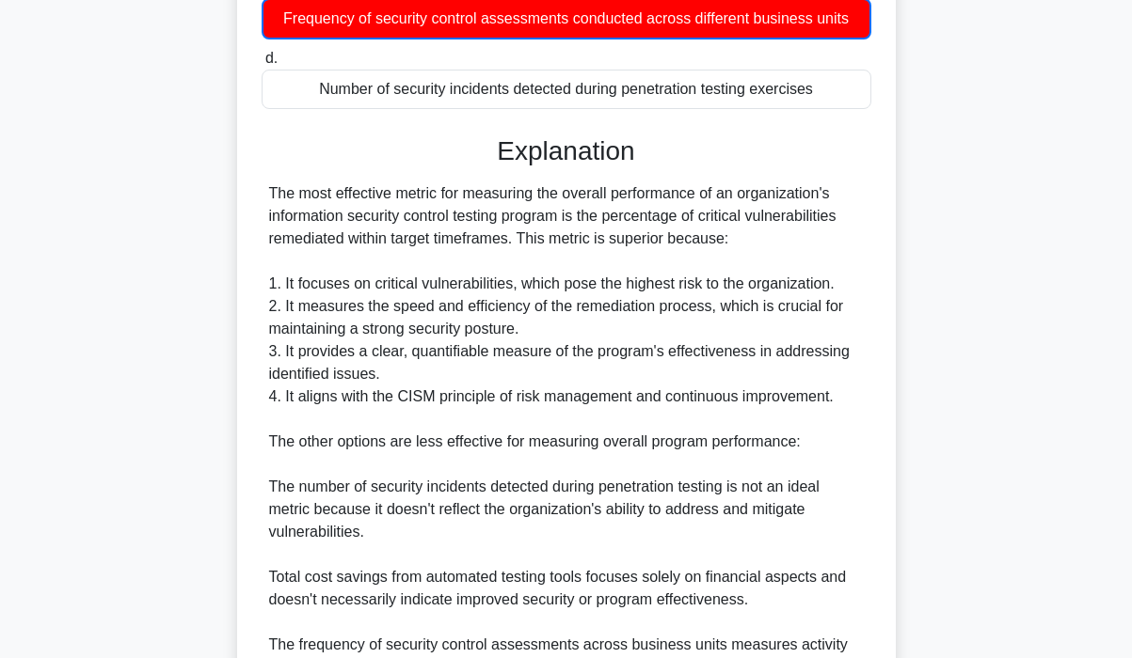
scroll to position [662, 0]
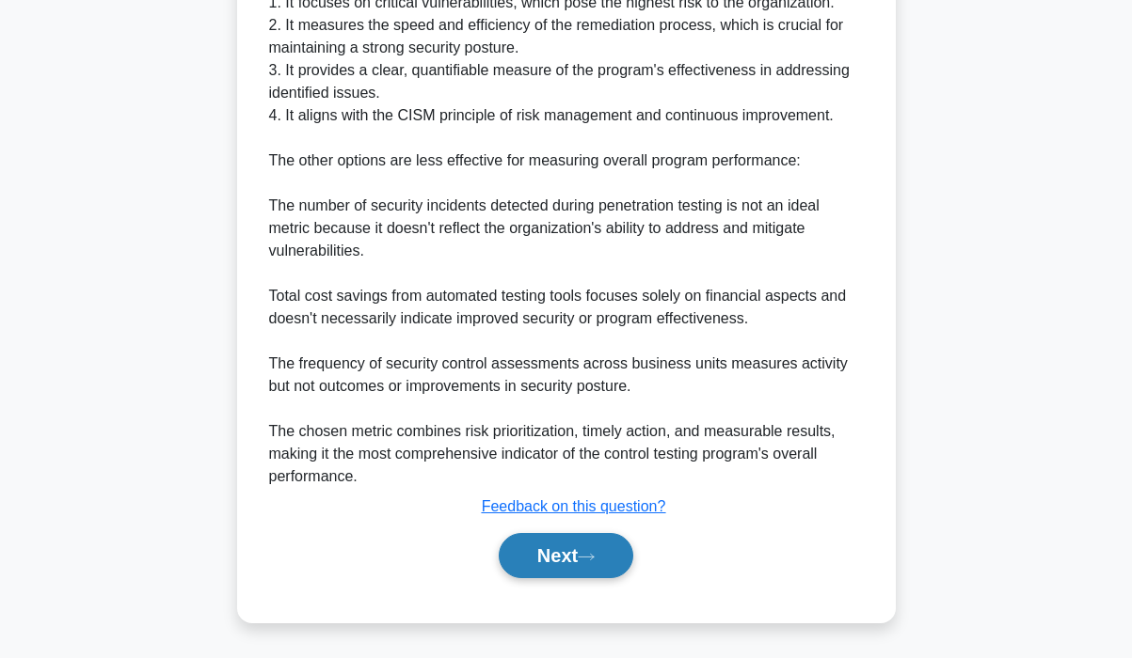
click at [585, 560] on icon at bounding box center [586, 557] width 17 height 10
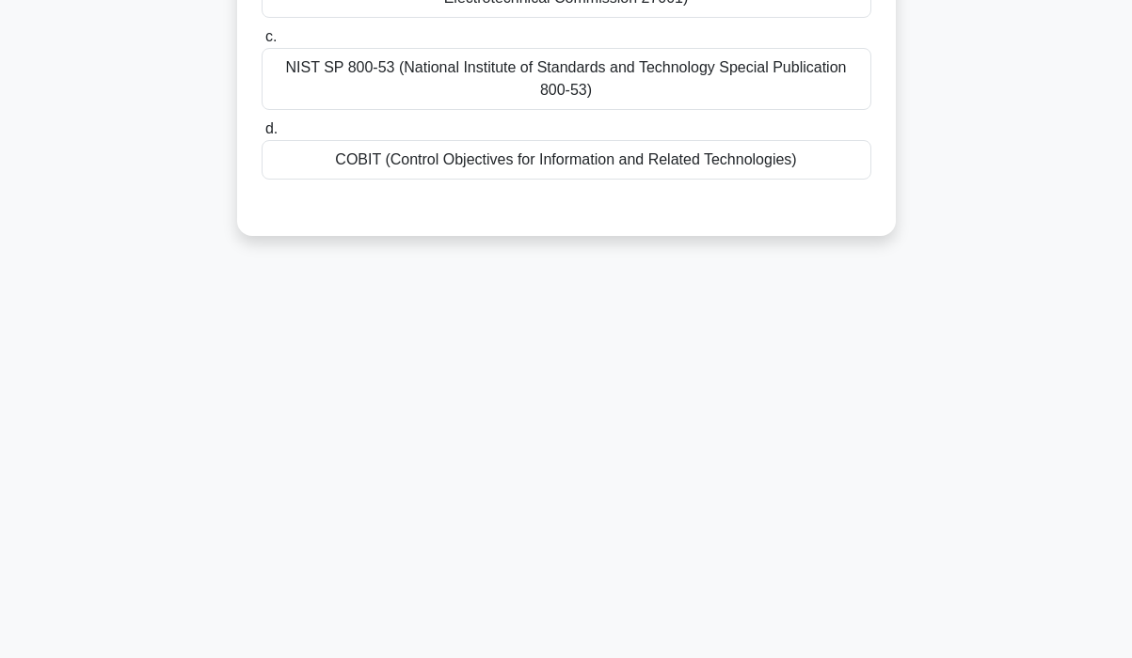
scroll to position [0, 0]
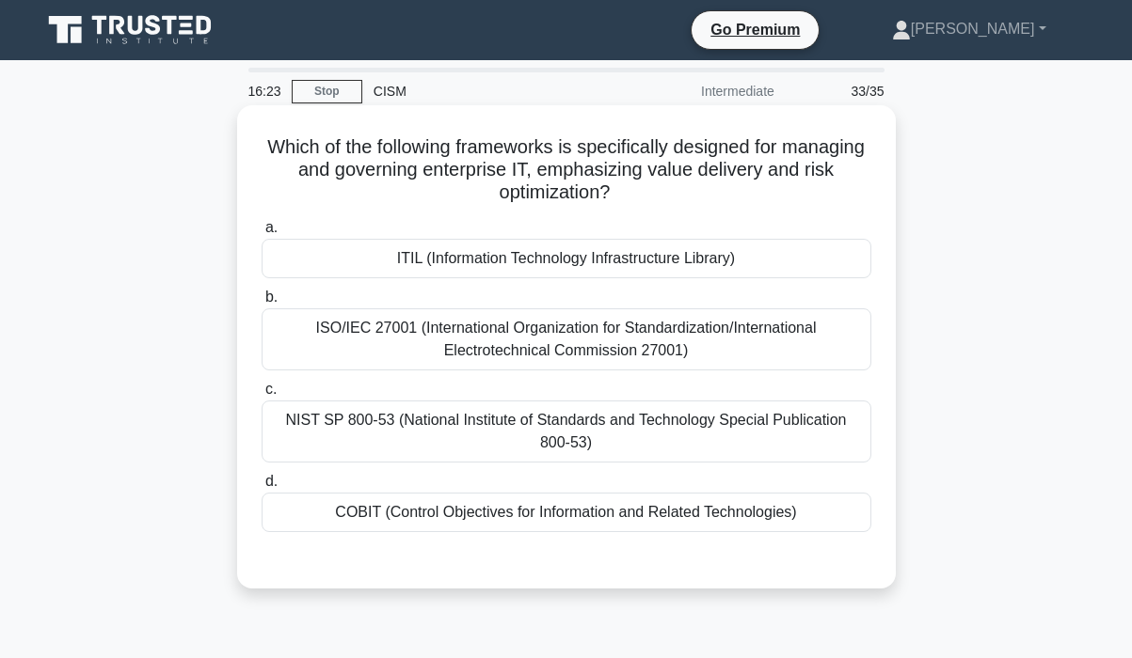
click at [729, 261] on div "ITIL (Information Technology Infrastructure Library)" at bounding box center [566, 259] width 610 height 40
click at [261, 234] on input "a. ITIL (Information Technology Infrastructure Library)" at bounding box center [261, 228] width 0 height 12
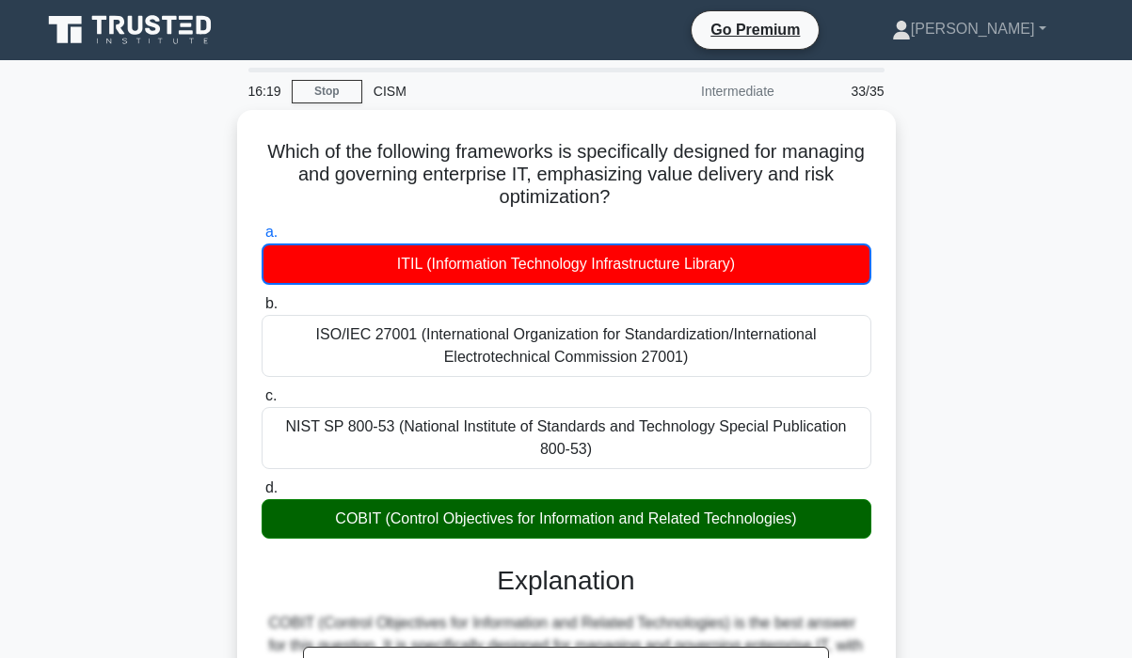
scroll to position [662, 0]
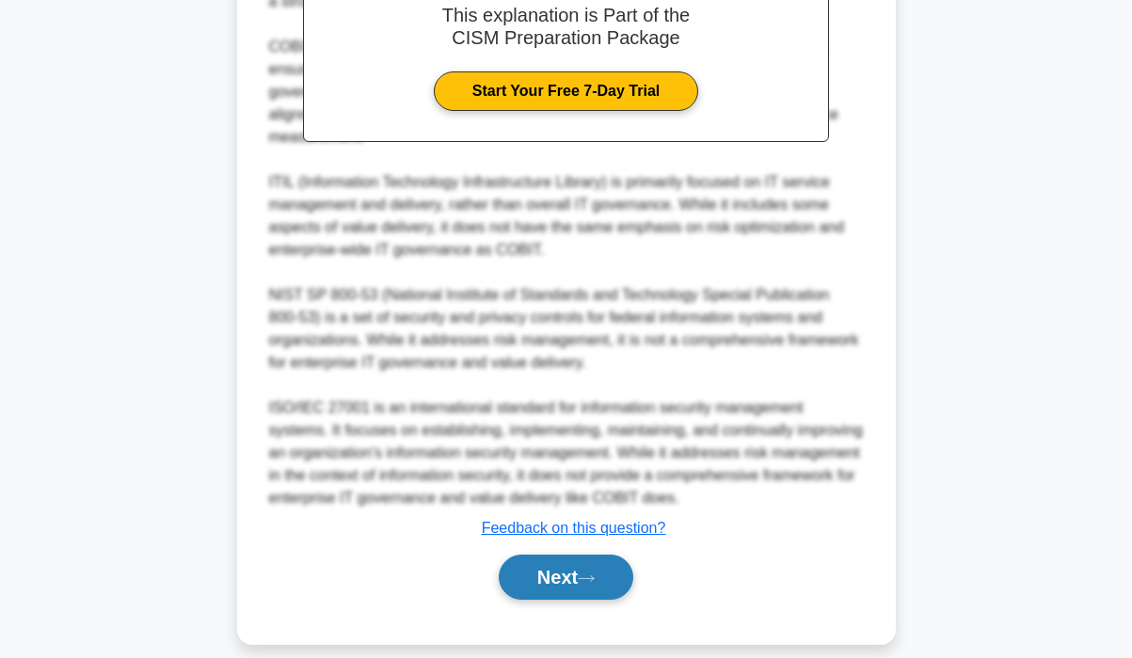
click at [543, 559] on button "Next" at bounding box center [566, 577] width 135 height 45
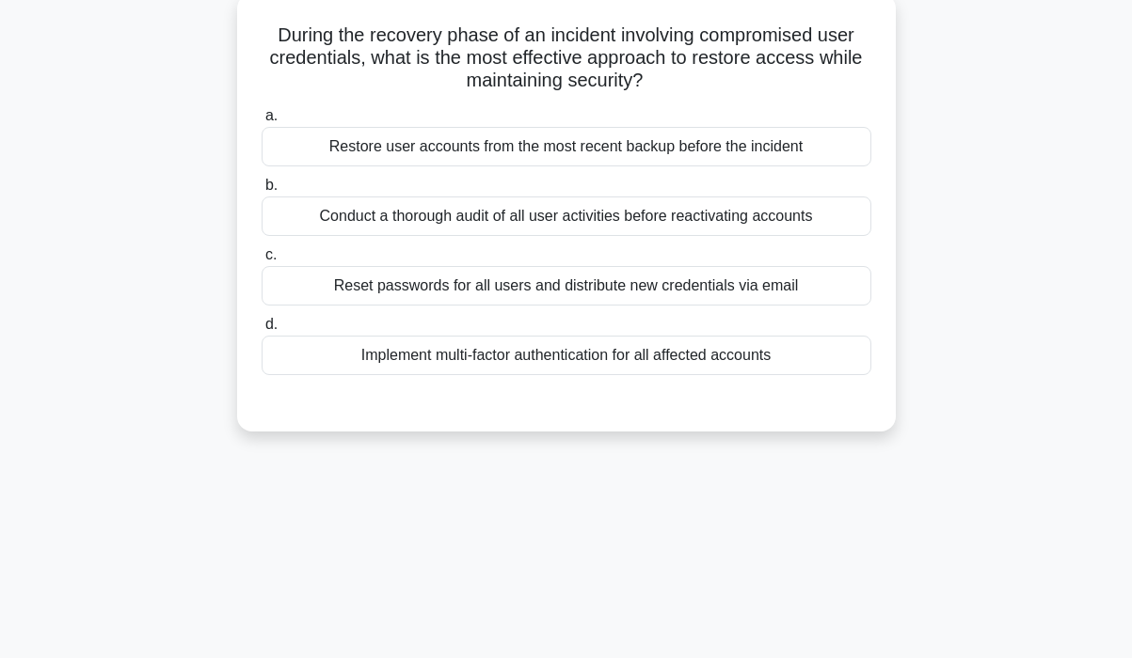
scroll to position [0, 0]
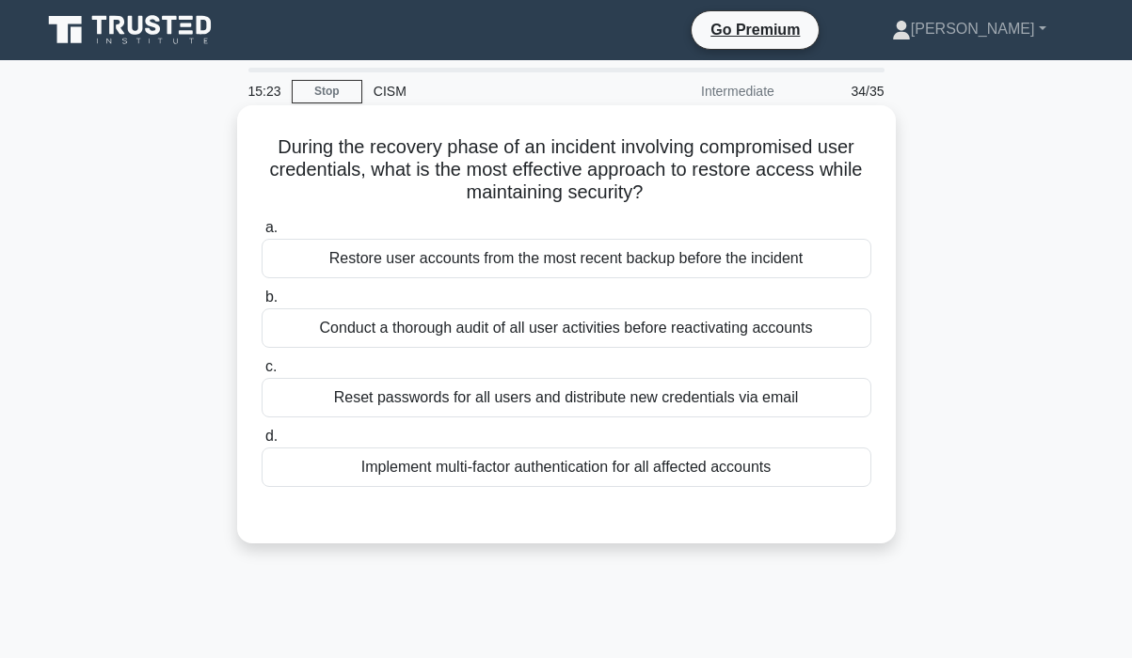
click at [767, 333] on div "Conduct a thorough audit of all user activities before reactivating accounts" at bounding box center [566, 329] width 610 height 40
click at [261, 304] on input "b. Conduct a thorough audit of all user activities before reactivating accounts" at bounding box center [261, 298] width 0 height 12
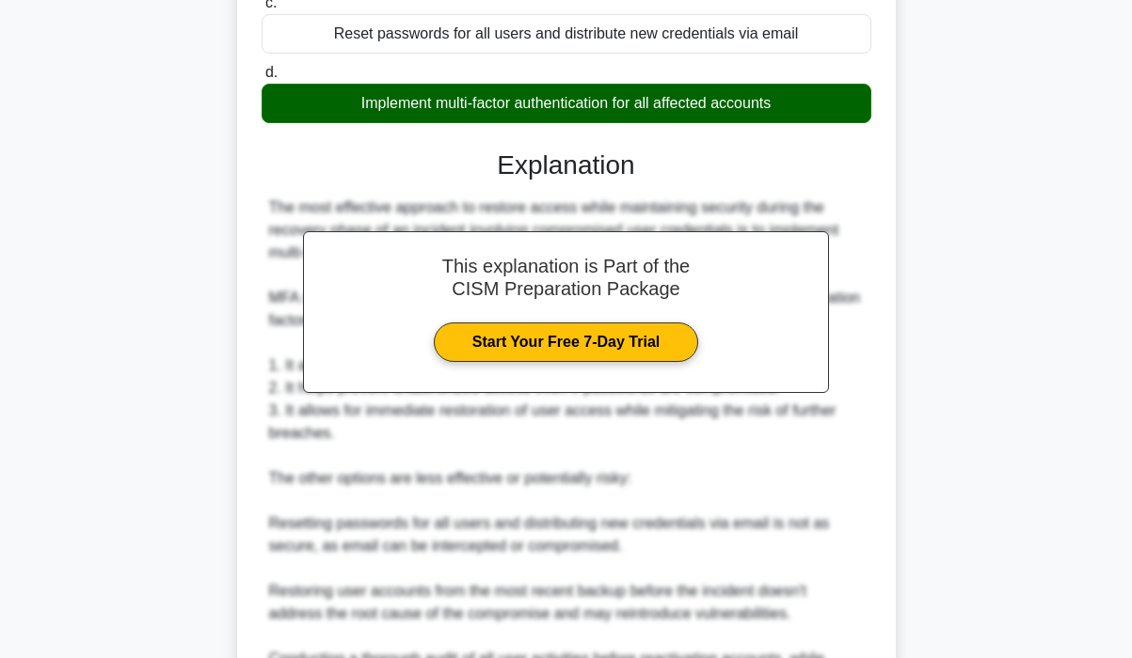
scroll to position [640, 0]
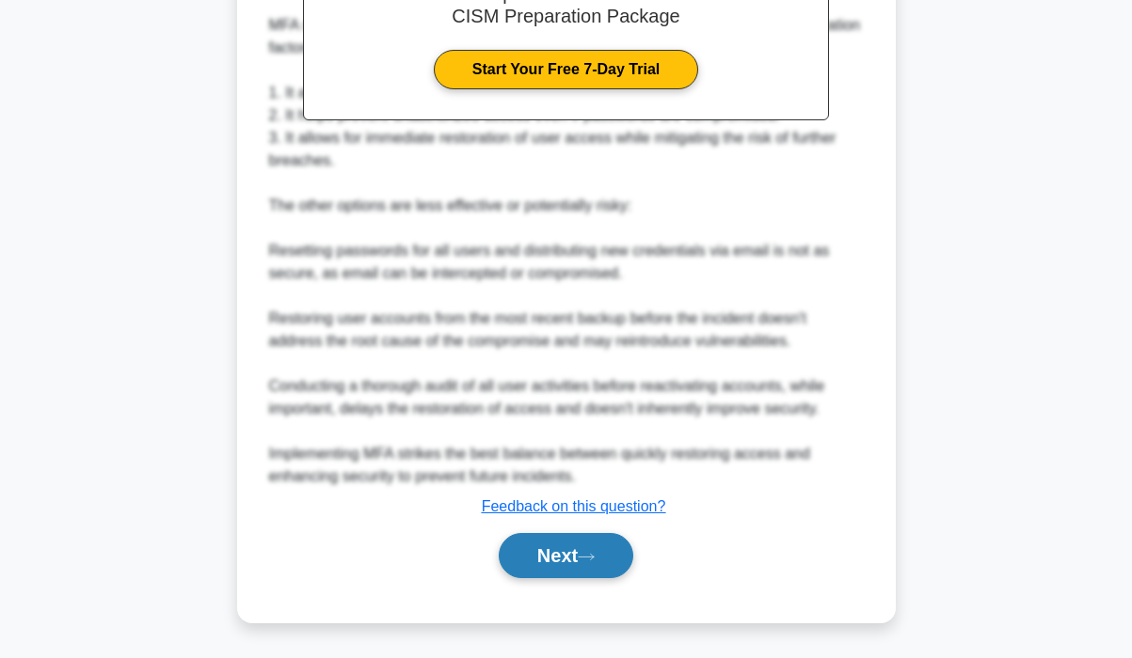
click at [544, 552] on button "Next" at bounding box center [566, 555] width 135 height 45
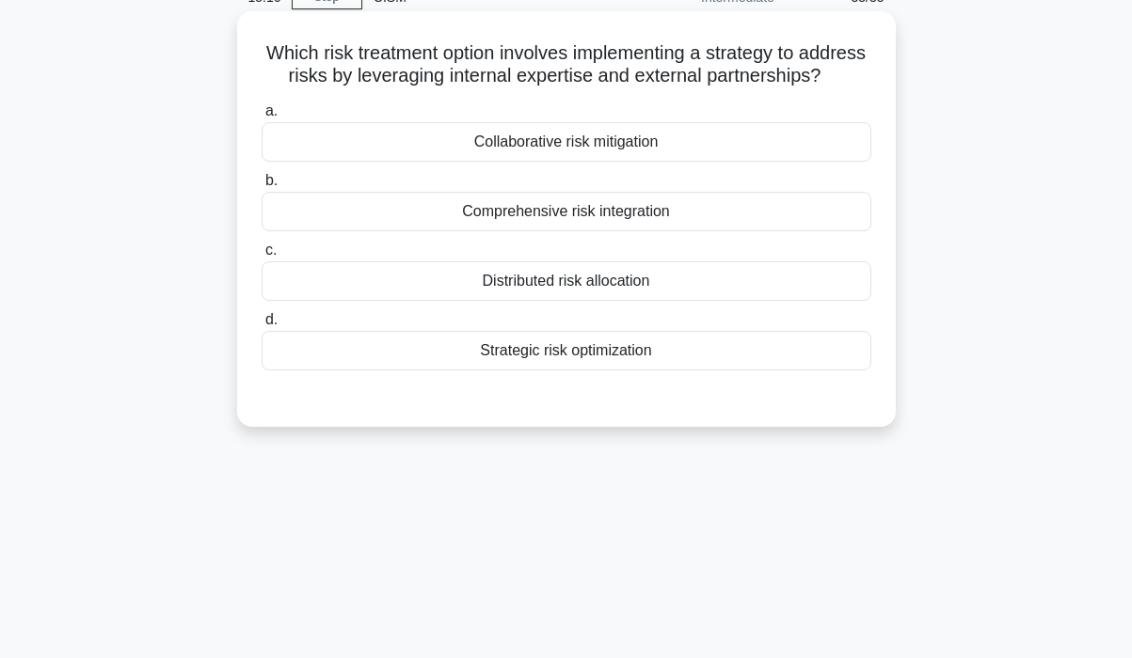
scroll to position [0, 0]
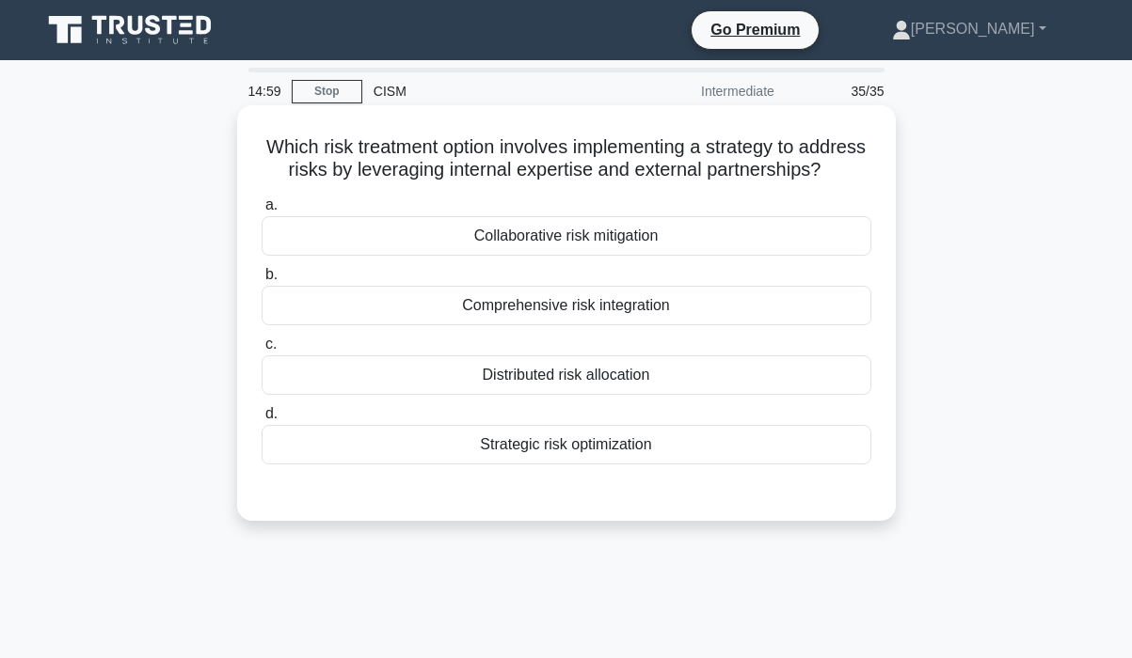
click at [622, 256] on div "Collaborative risk mitigation" at bounding box center [566, 236] width 610 height 40
click at [261, 212] on input "a. Collaborative risk mitigation" at bounding box center [261, 205] width 0 height 12
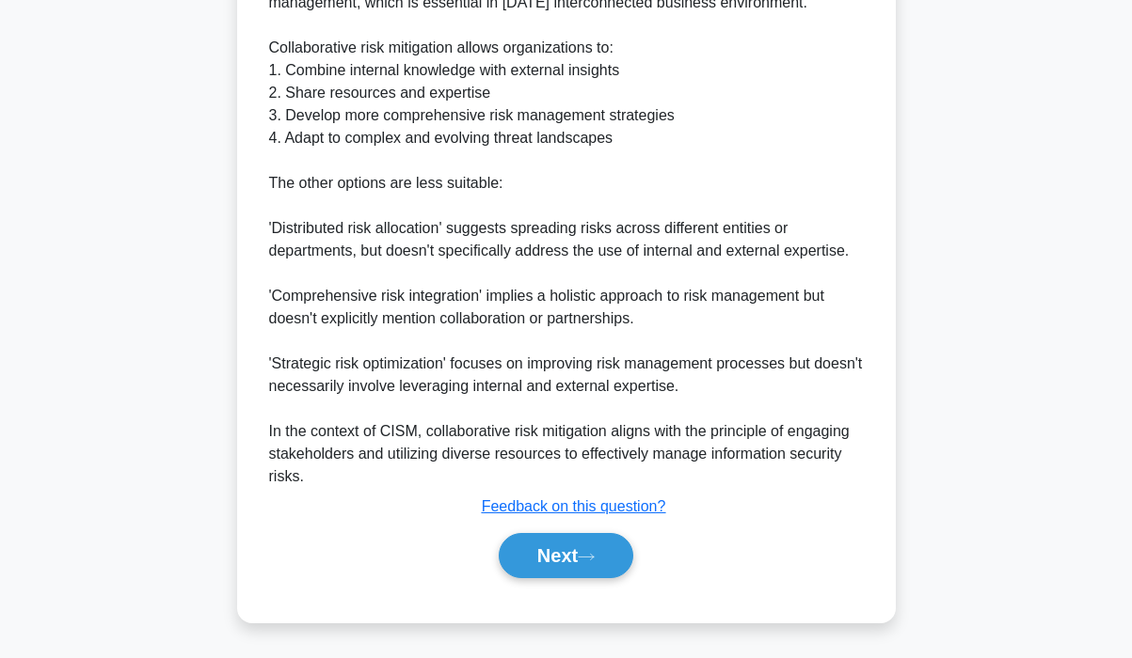
scroll to position [658, 0]
click at [547, 550] on button "Next" at bounding box center [566, 555] width 135 height 45
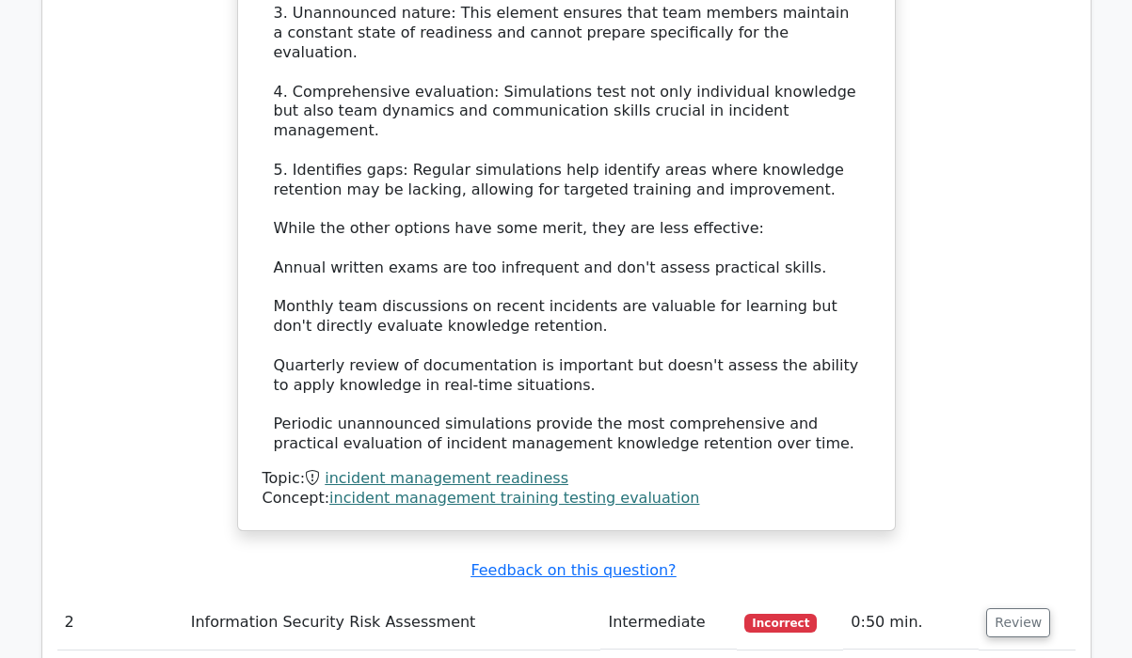
scroll to position [2446, 0]
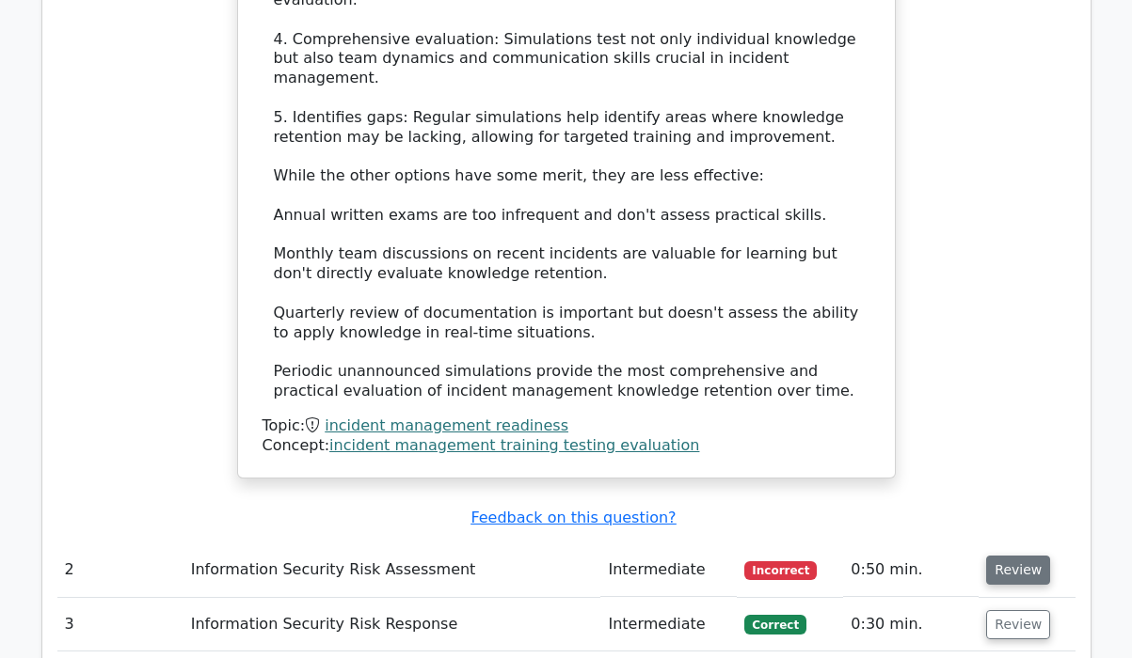
click at [1022, 556] on button "Review" at bounding box center [1018, 570] width 64 height 29
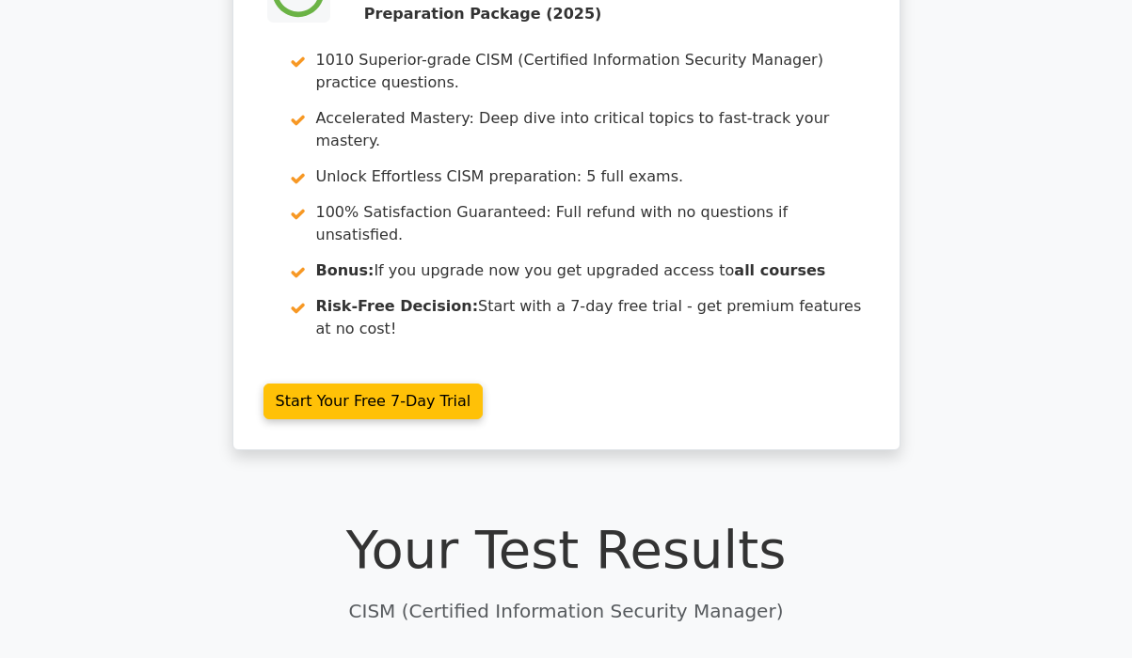
scroll to position [94, 0]
